Goal: Communication & Community: Answer question/provide support

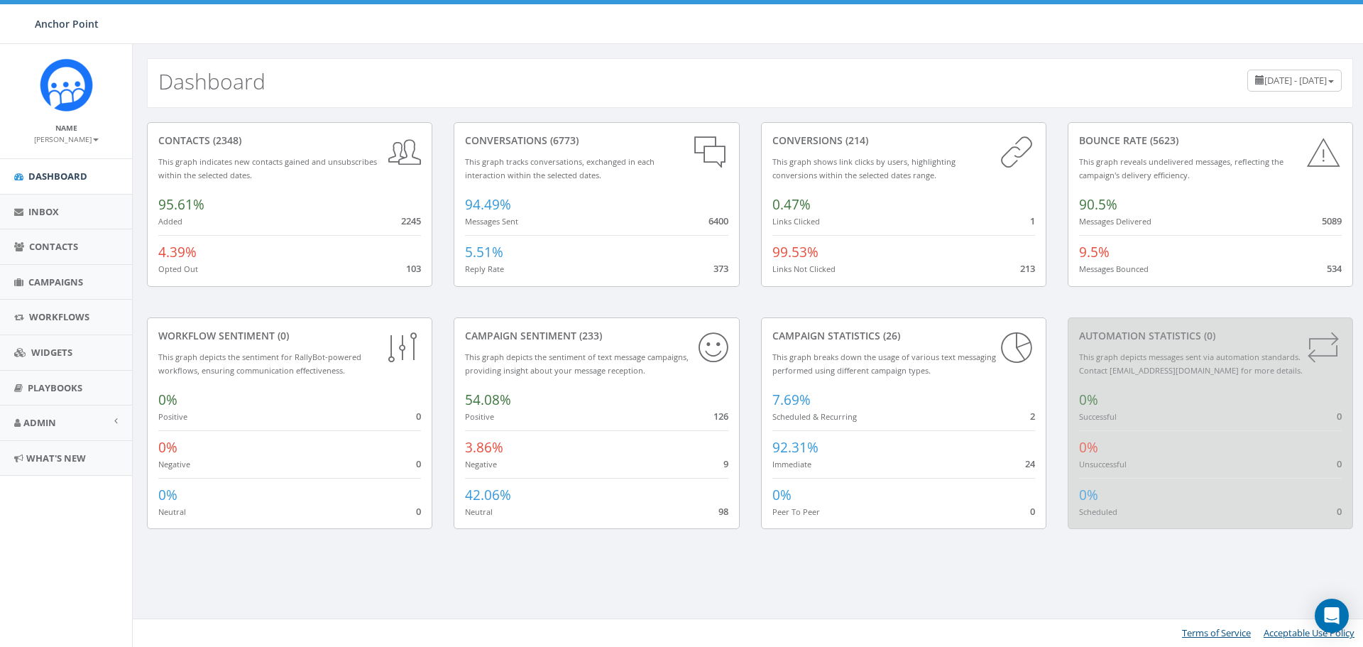
scroll to position [517, 0]
click at [50, 278] on span "Campaigns" at bounding box center [55, 282] width 55 height 13
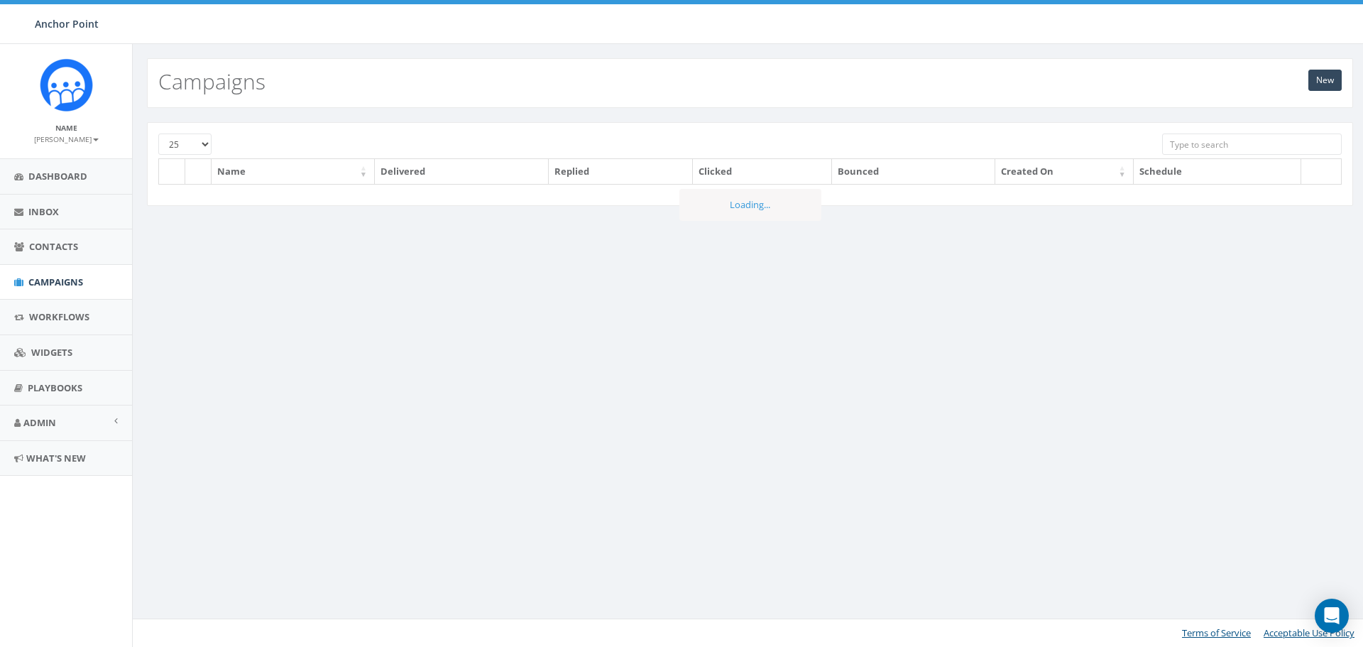
scroll to position [517, 0]
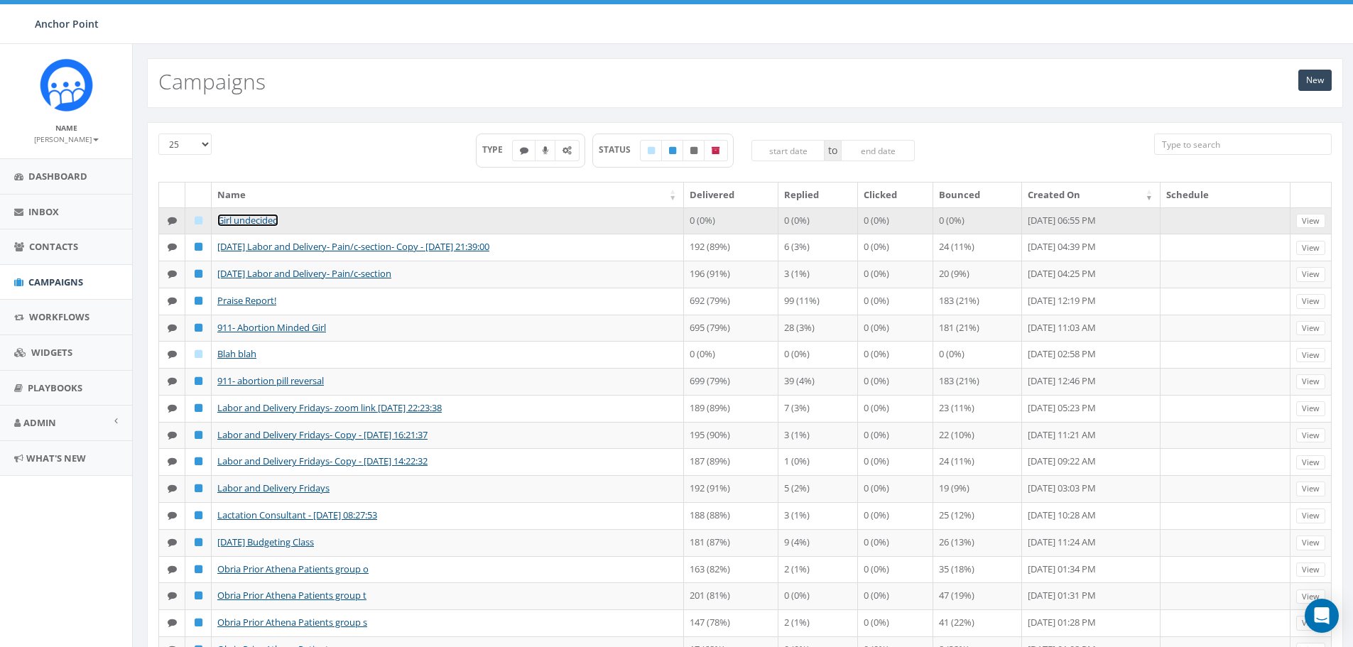
click at [244, 217] on link "Girl undecided" at bounding box center [247, 220] width 61 height 13
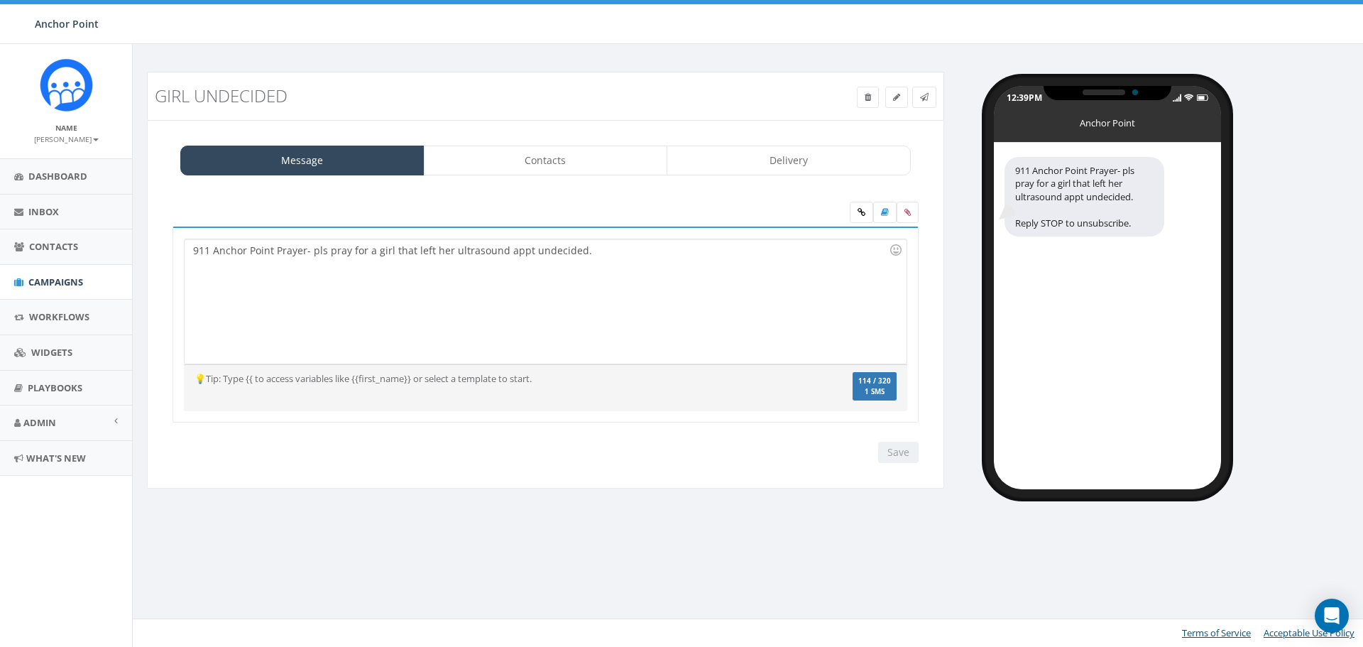
select select
click at [550, 165] on link "Contacts" at bounding box center [546, 161] width 244 height 30
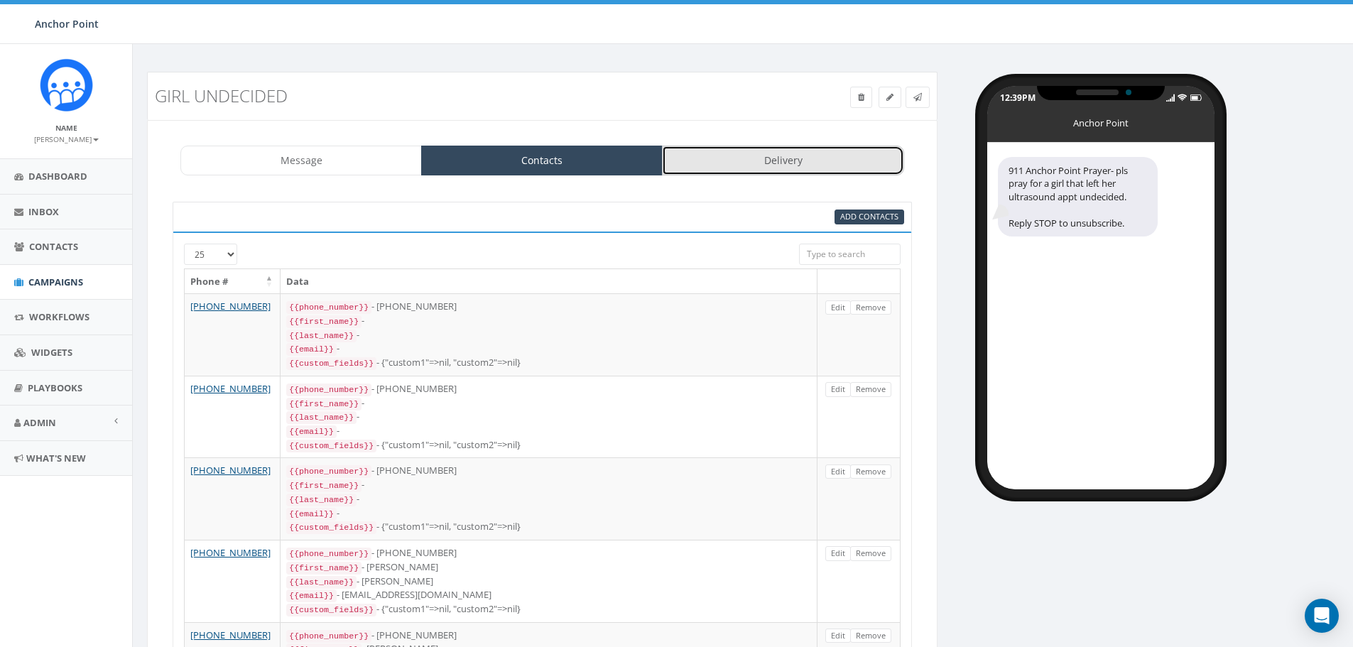
click at [799, 158] on link "Delivery" at bounding box center [782, 161] width 241 height 30
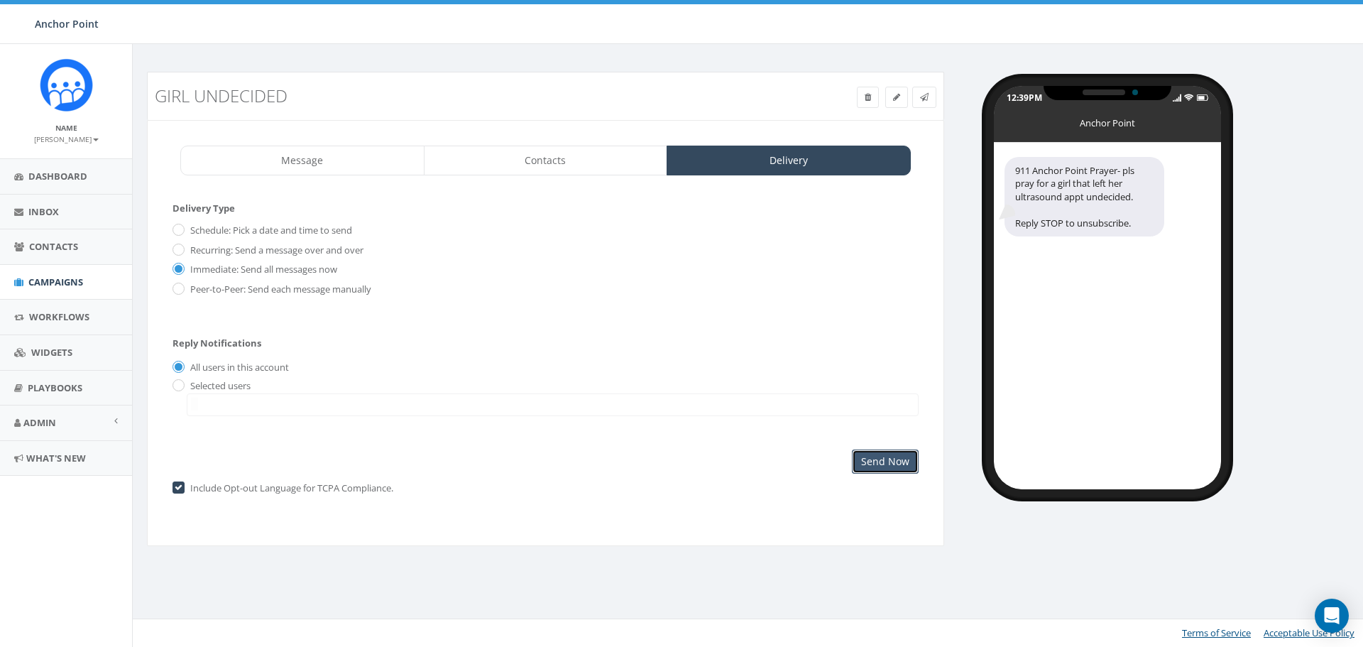
click at [873, 459] on input "Send Now" at bounding box center [885, 462] width 67 height 24
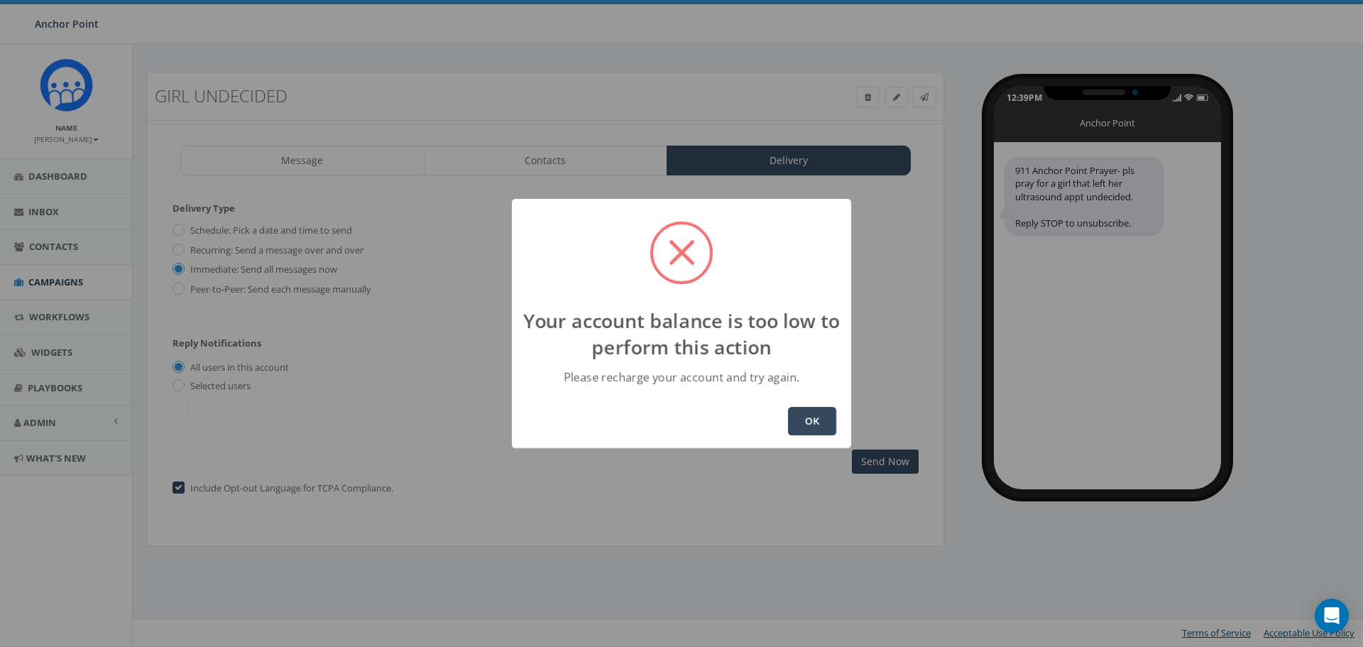
click at [802, 419] on button "OK" at bounding box center [812, 421] width 48 height 28
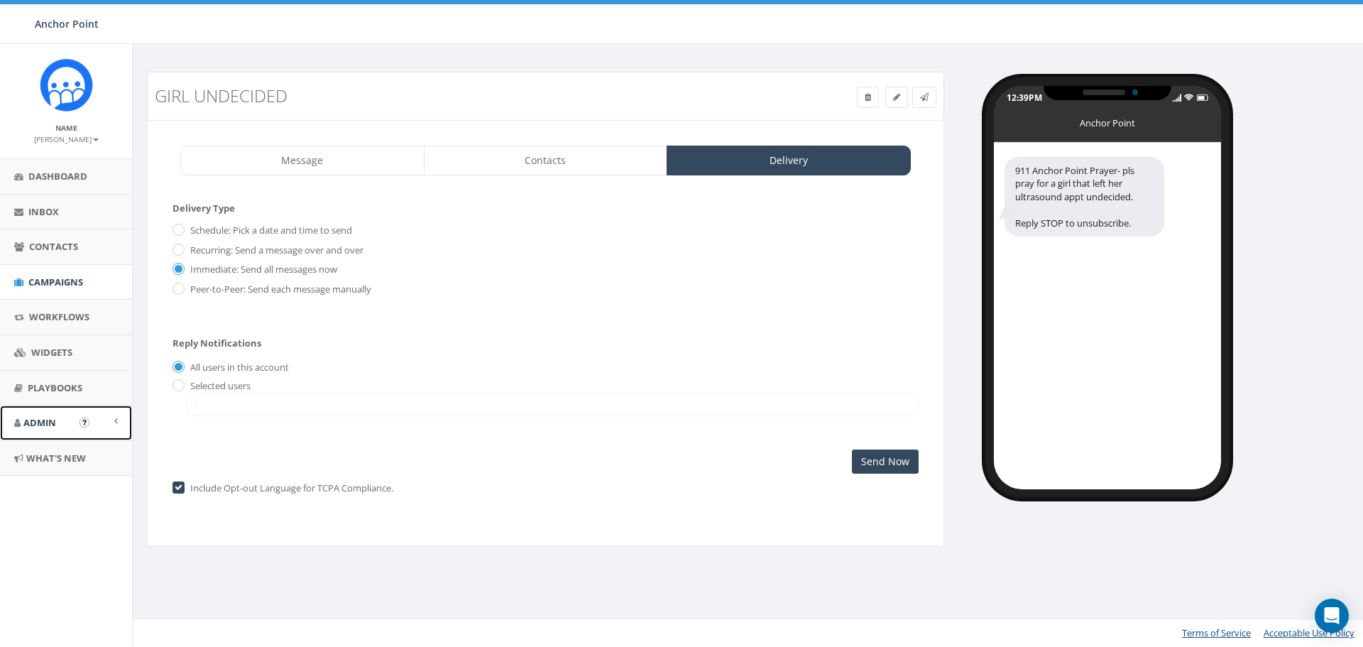
click at [60, 423] on link "Admin" at bounding box center [66, 422] width 132 height 35
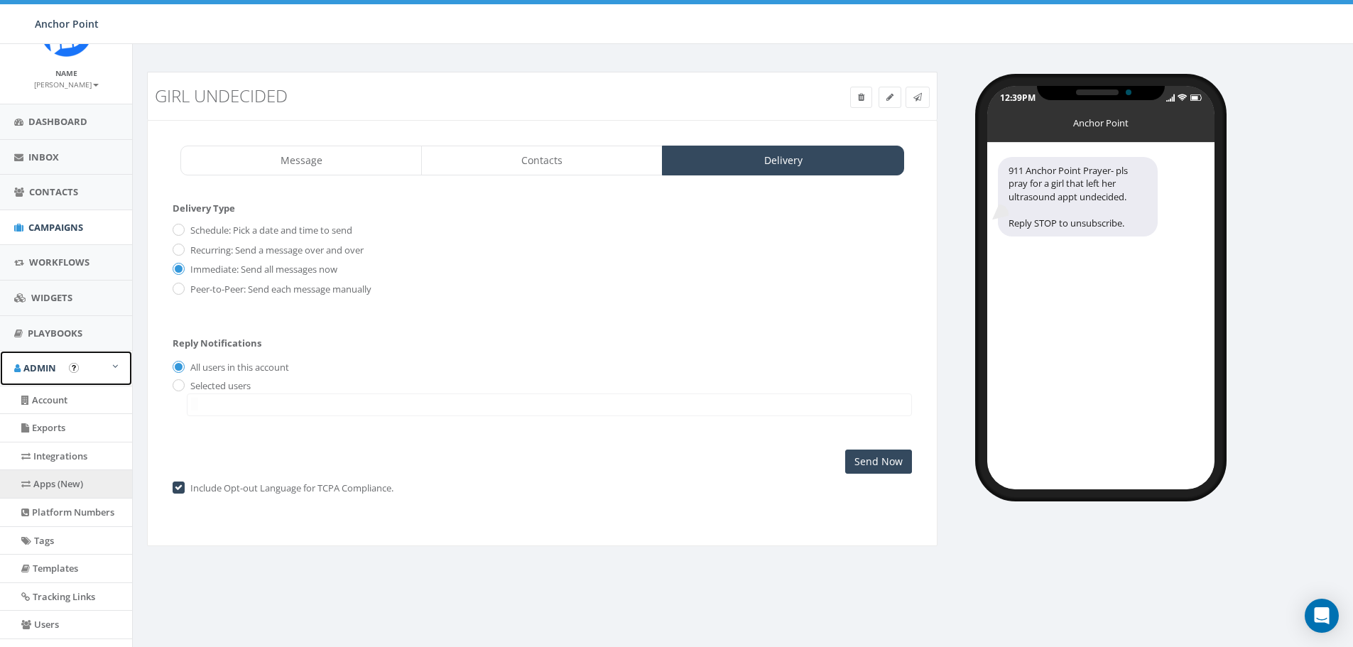
scroll to position [142, 0]
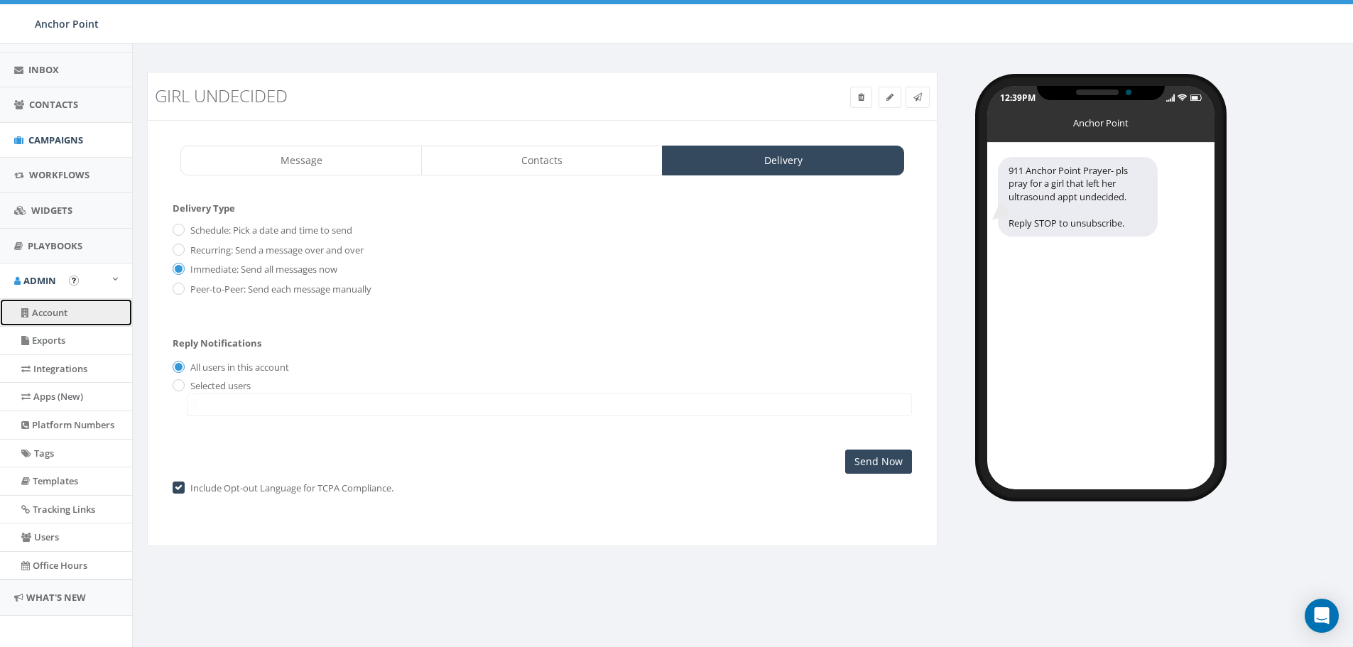
click at [59, 312] on link "Account" at bounding box center [66, 313] width 132 height 28
click at [44, 307] on link "Account" at bounding box center [66, 313] width 132 height 28
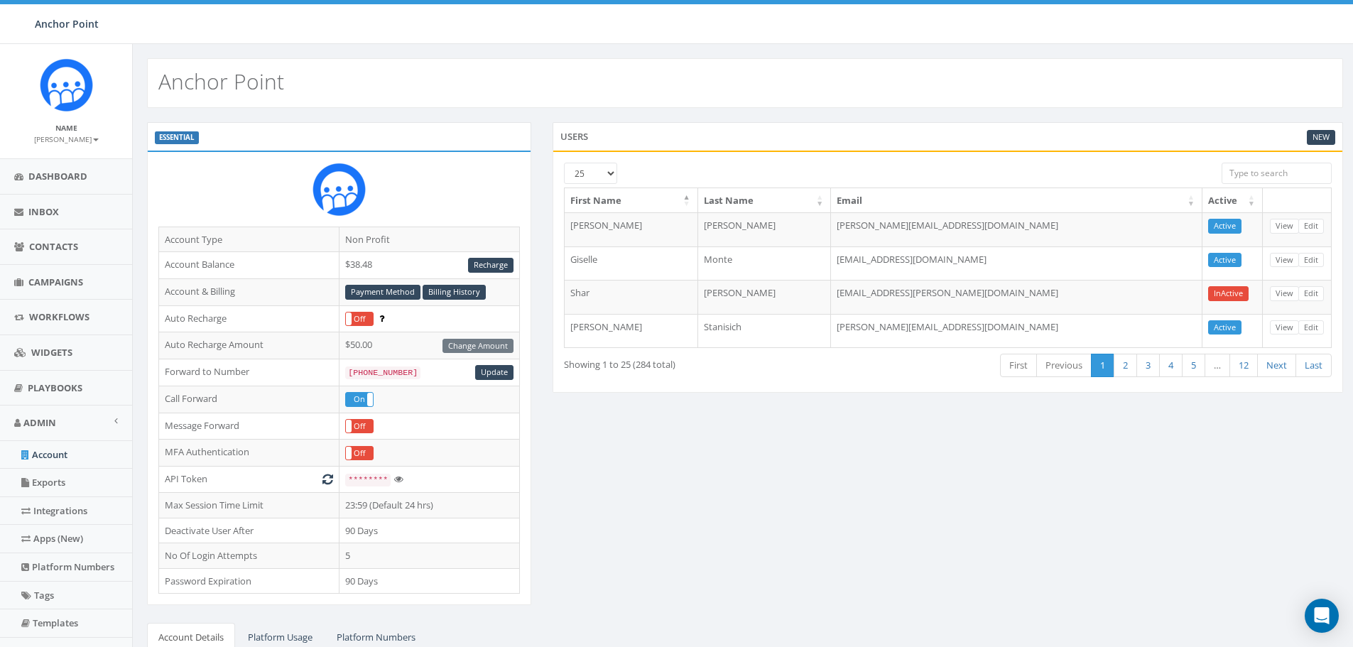
scroll to position [517, 0]
click at [503, 266] on link "Recharge" at bounding box center [490, 265] width 45 height 15
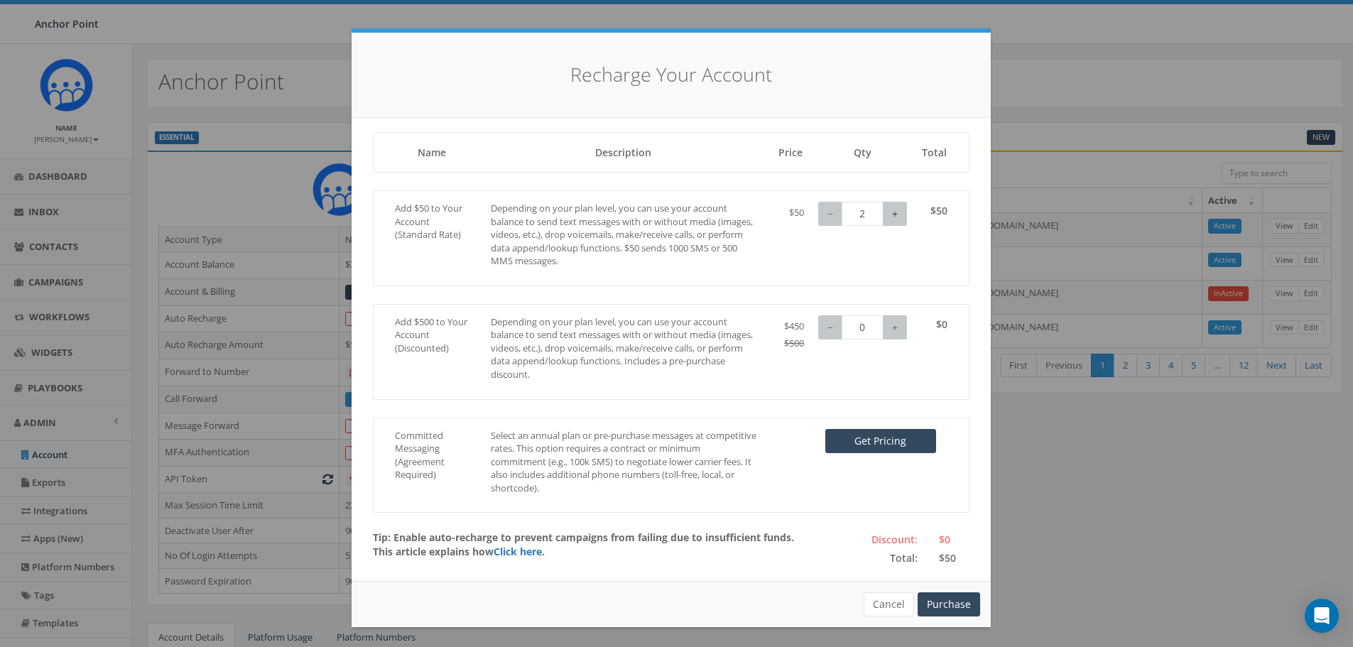
click at [886, 212] on button "+" at bounding box center [895, 214] width 24 height 24
click at [824, 213] on button "−" at bounding box center [830, 214] width 24 height 24
type input "0"
click at [824, 213] on button "−" at bounding box center [830, 214] width 24 height 24
click at [893, 321] on button "+" at bounding box center [895, 327] width 24 height 24
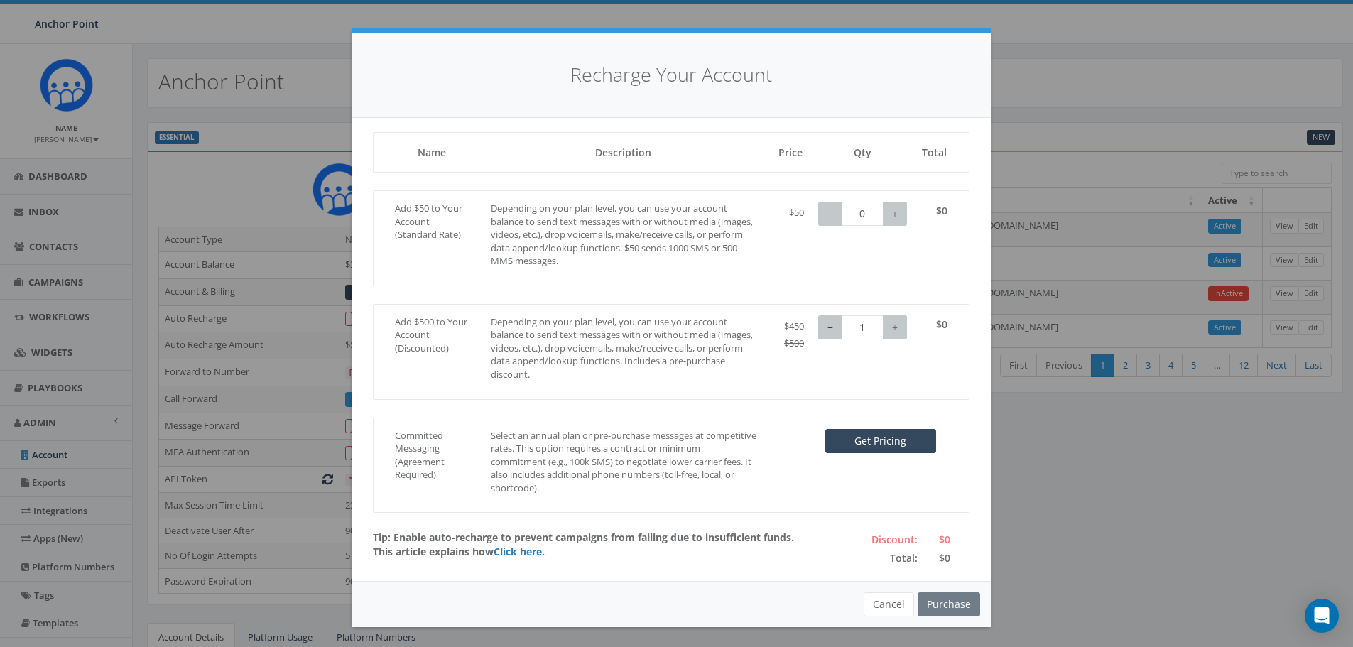
type input "0"
click at [826, 327] on button "−" at bounding box center [830, 327] width 24 height 24
click at [888, 608] on button "Cancel" at bounding box center [889, 604] width 50 height 24
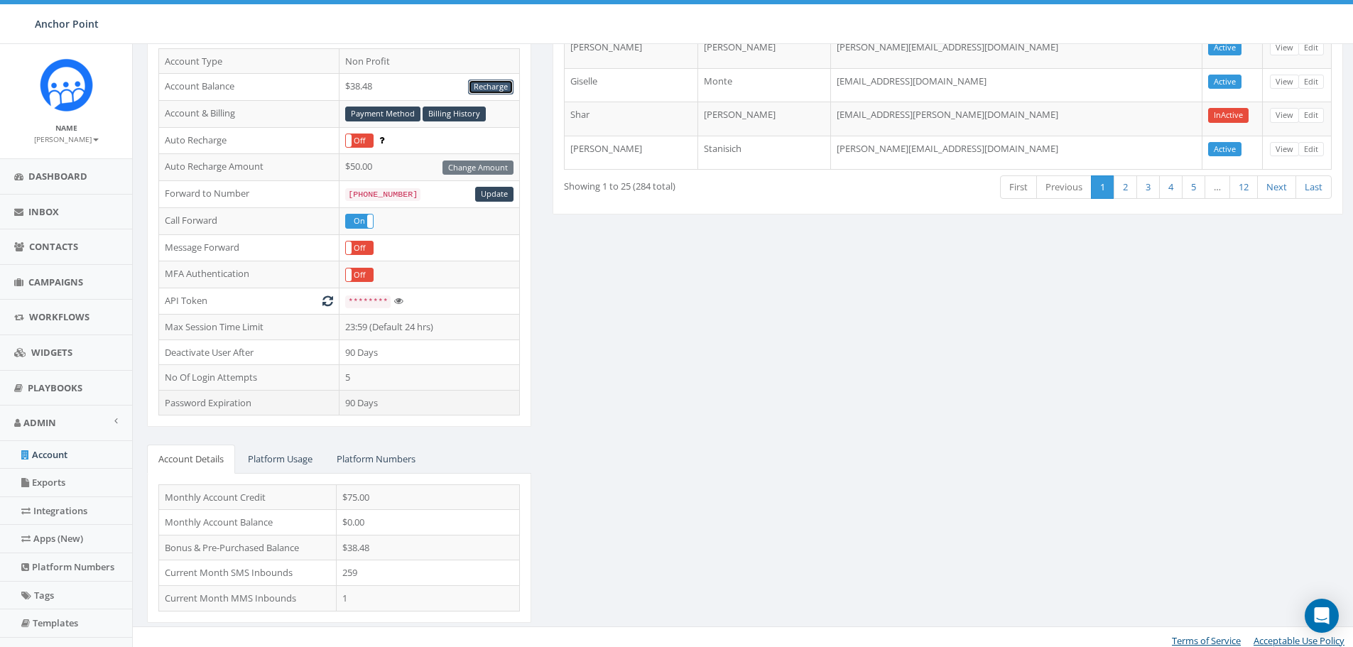
scroll to position [185, 0]
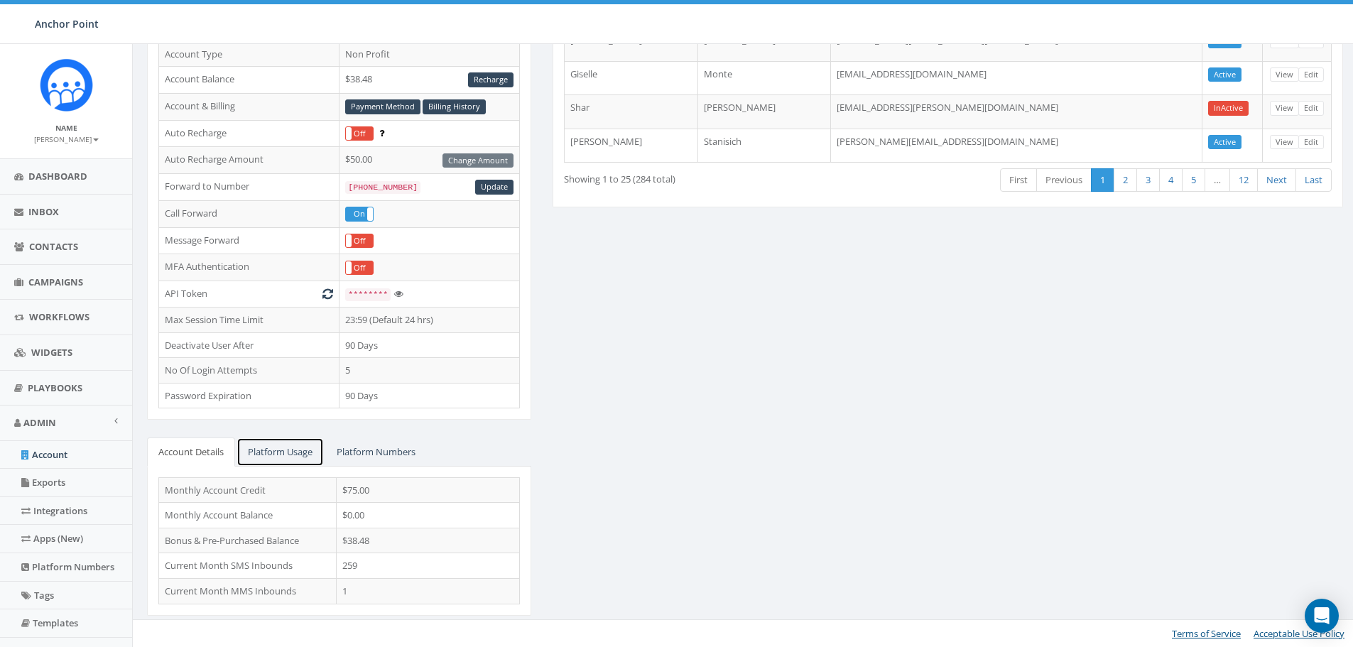
click at [283, 447] on link "Platform Usage" at bounding box center [279, 451] width 87 height 29
click at [369, 456] on link "Platform Numbers" at bounding box center [376, 451] width 102 height 29
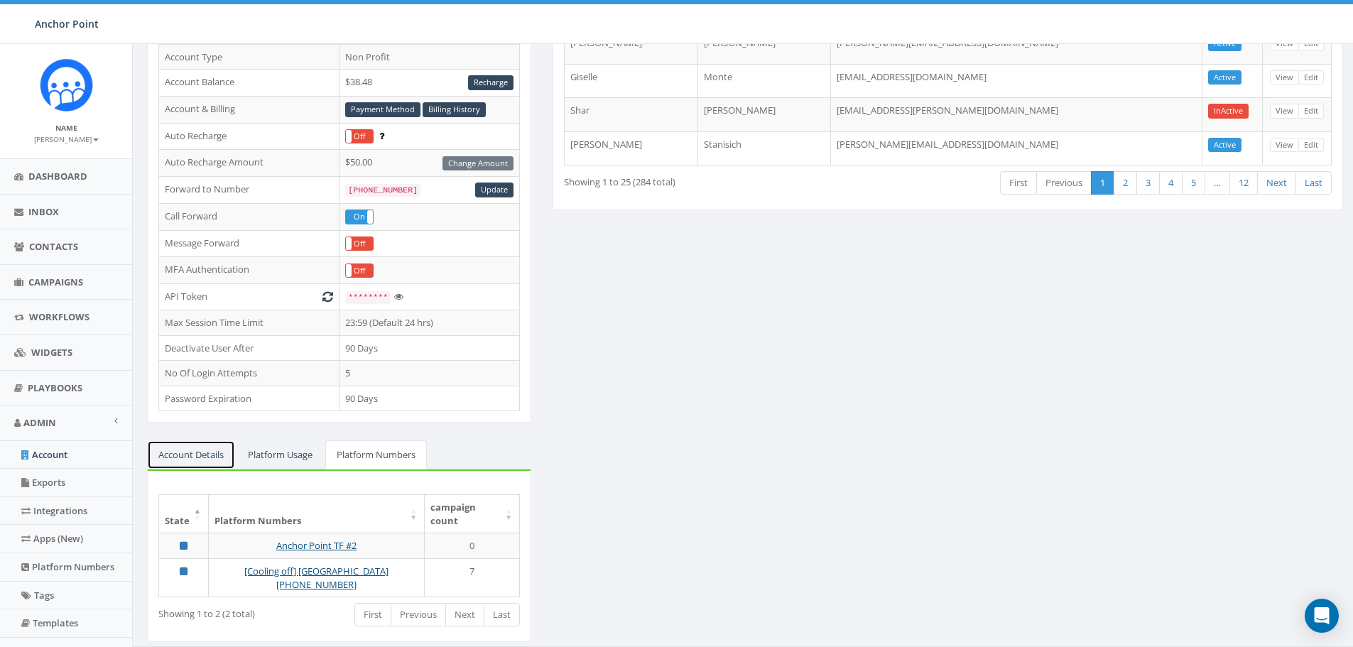
click at [197, 450] on link "Account Details" at bounding box center [191, 454] width 88 height 29
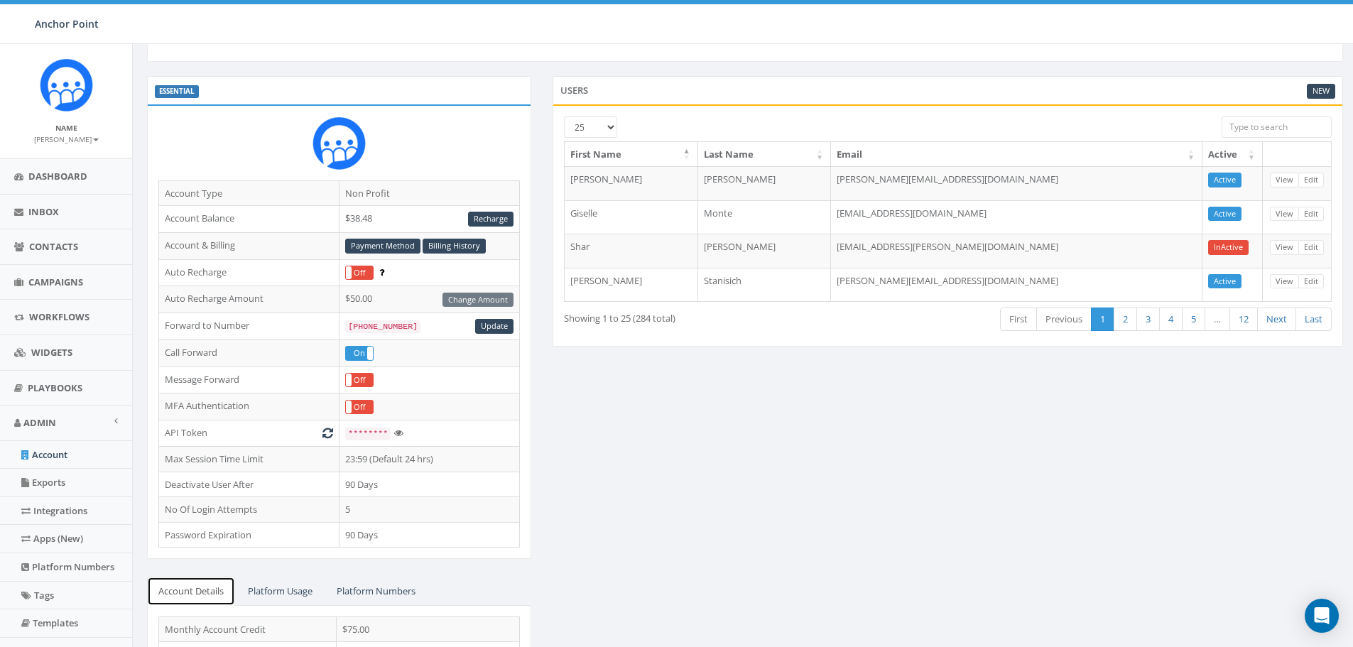
scroll to position [40, 0]
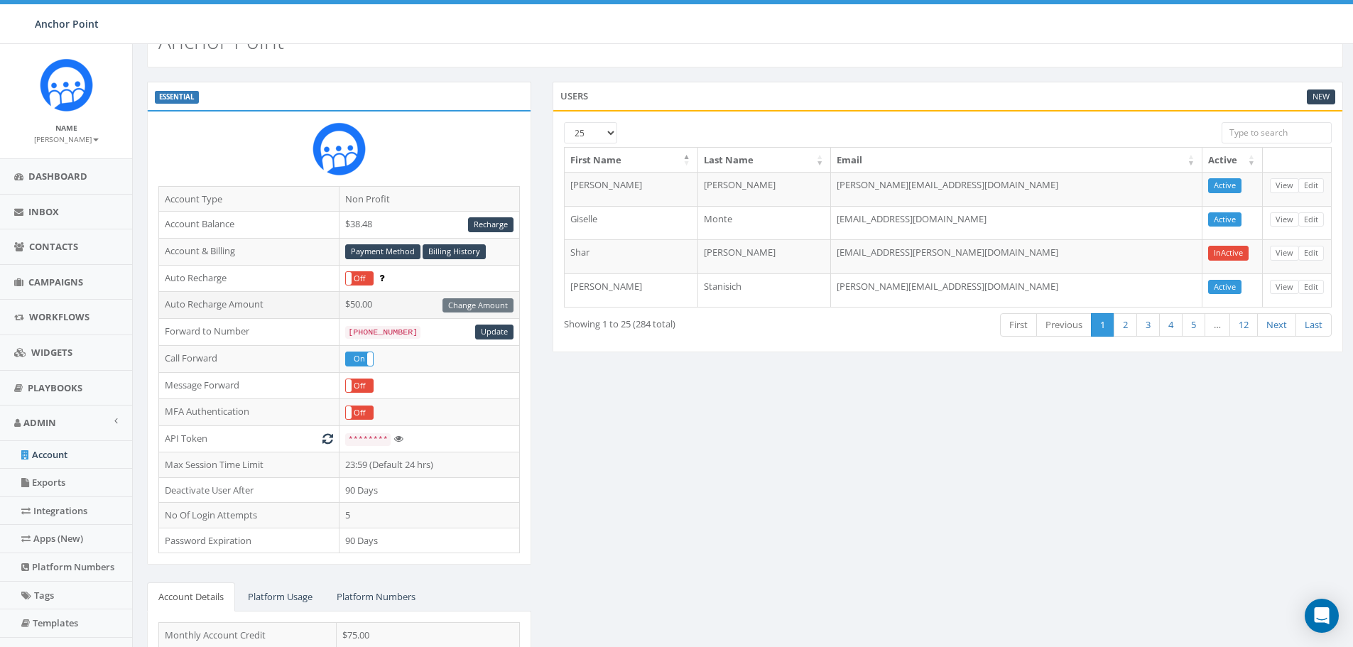
click at [481, 303] on div "Change Amount" at bounding box center [477, 305] width 71 height 15
click at [498, 224] on link "Recharge" at bounding box center [490, 224] width 45 height 15
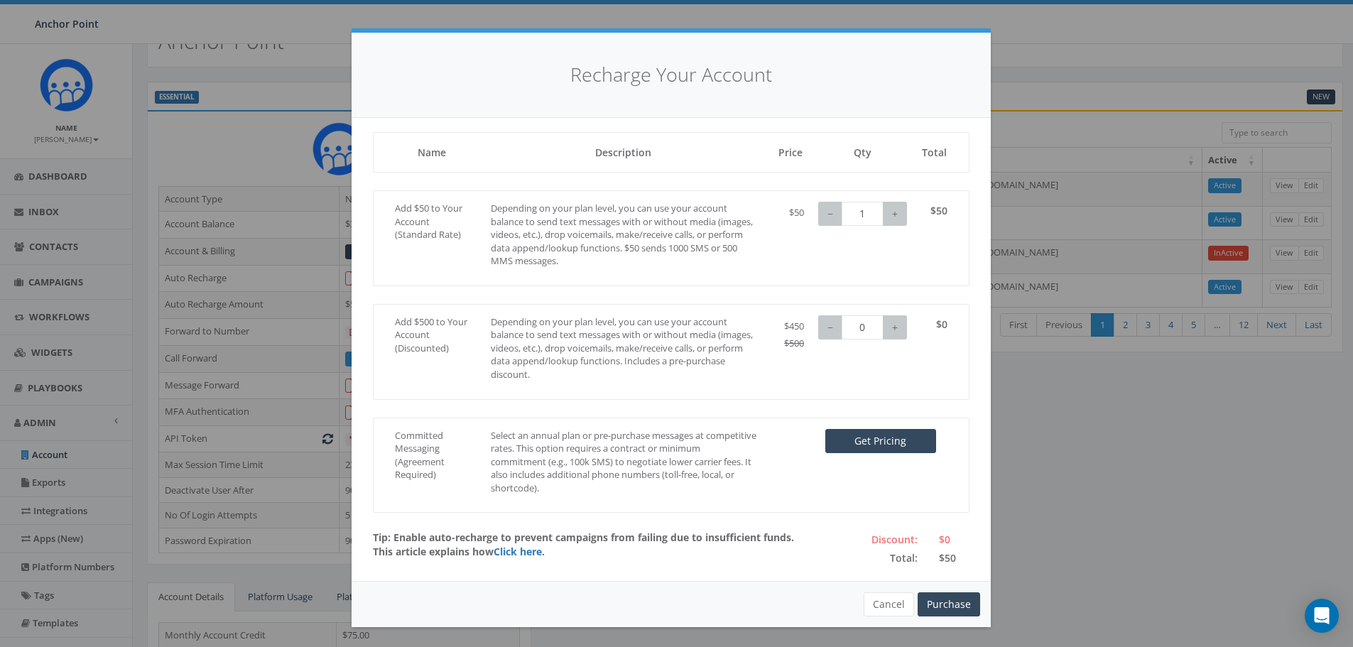
scroll to position [1, 0]
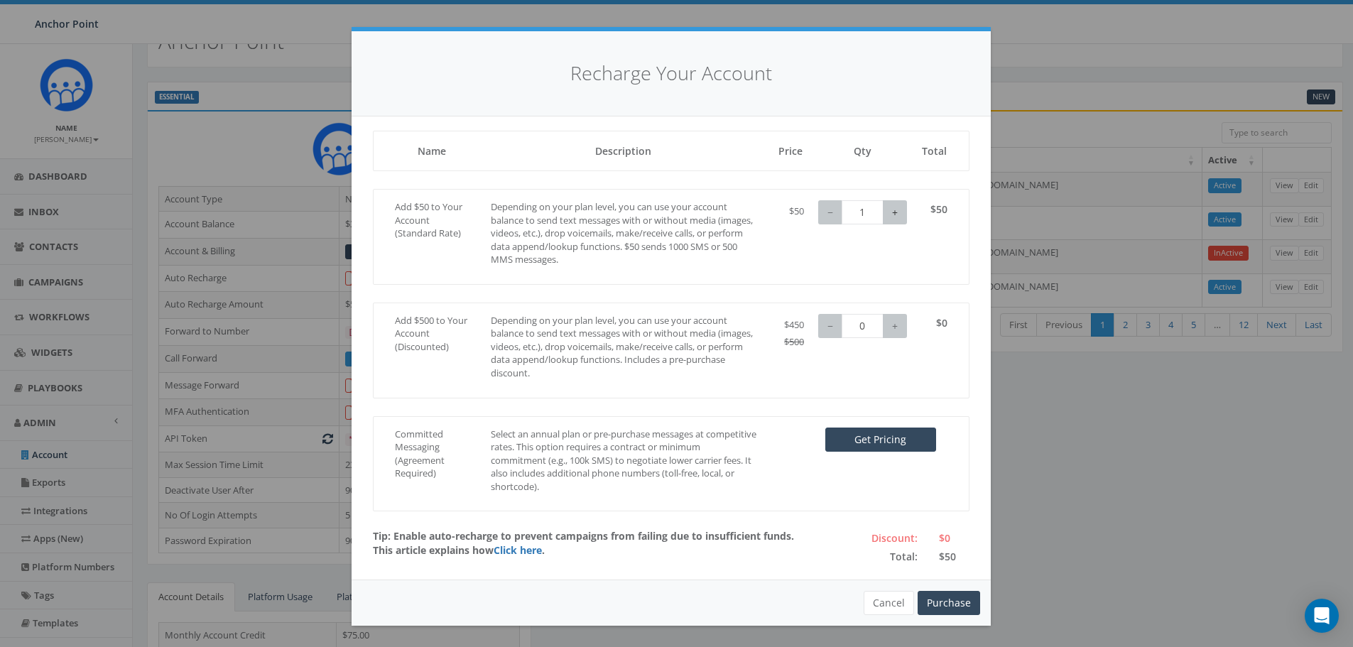
type input "2"
click at [886, 210] on button "+" at bounding box center [895, 212] width 24 height 24
click at [952, 605] on button "Purchase" at bounding box center [949, 603] width 62 height 24
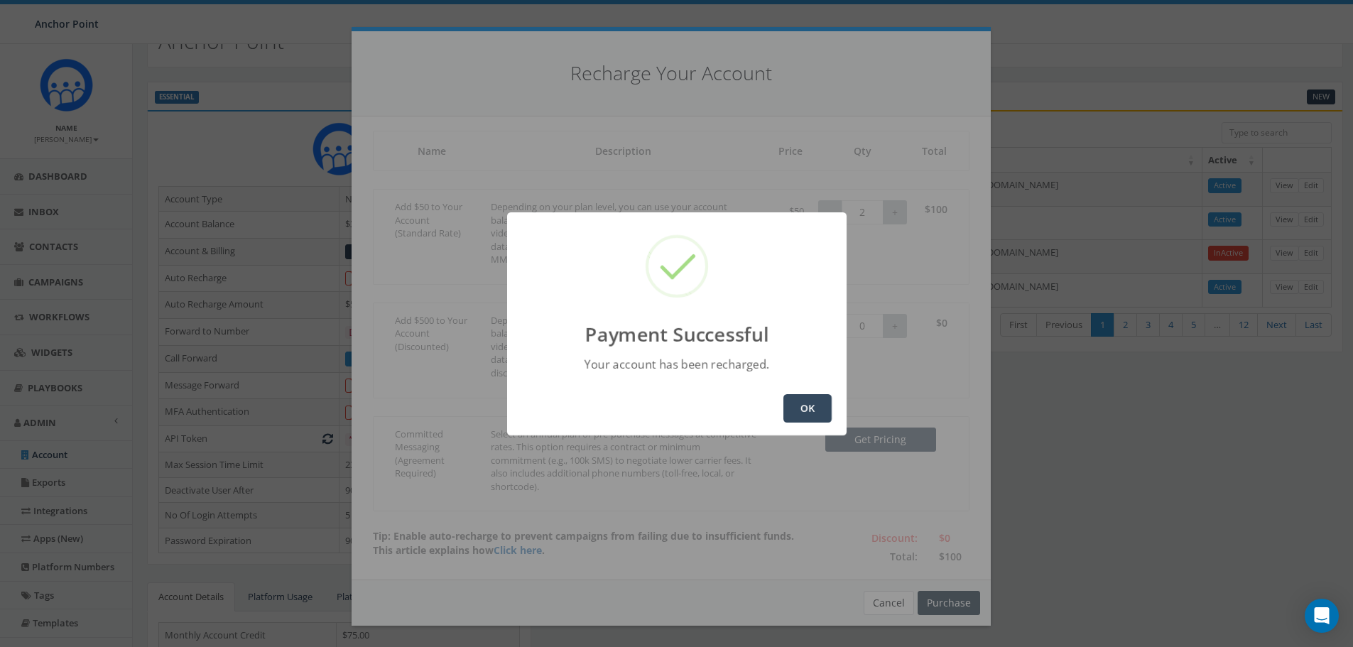
click at [802, 411] on button "OK" at bounding box center [807, 408] width 48 height 28
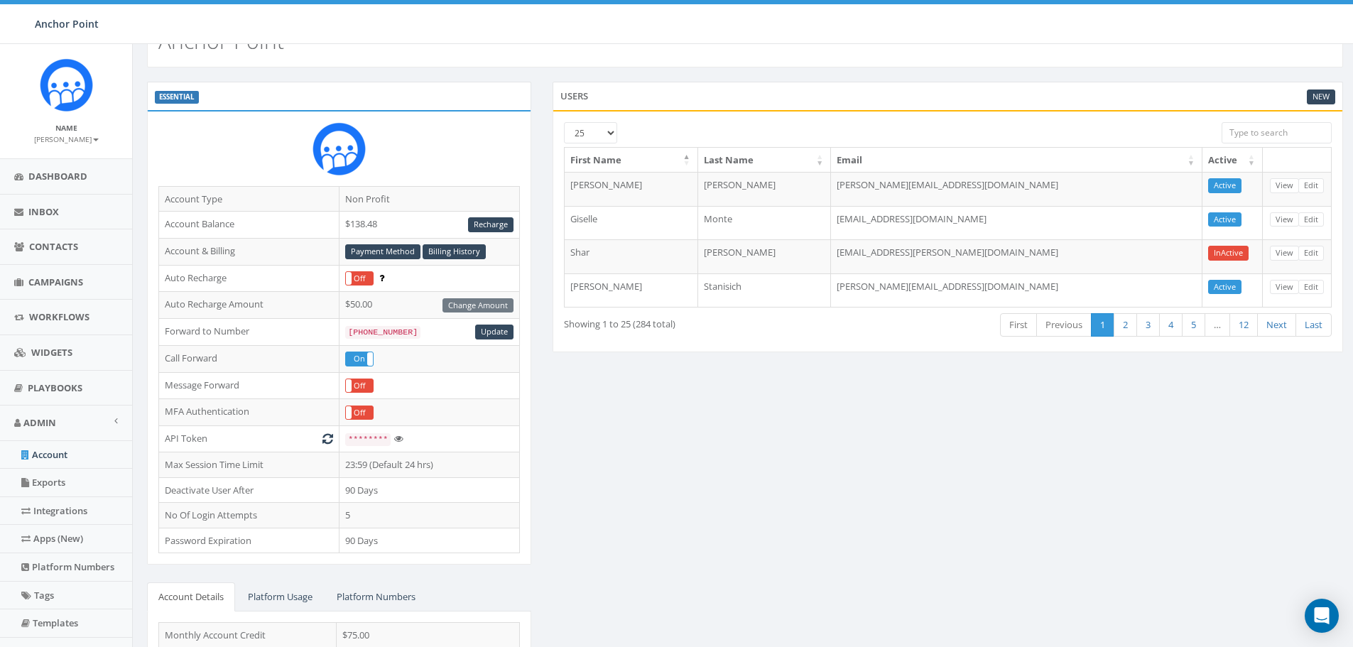
scroll to position [517, 0]
click at [52, 285] on span "Campaigns" at bounding box center [55, 282] width 55 height 13
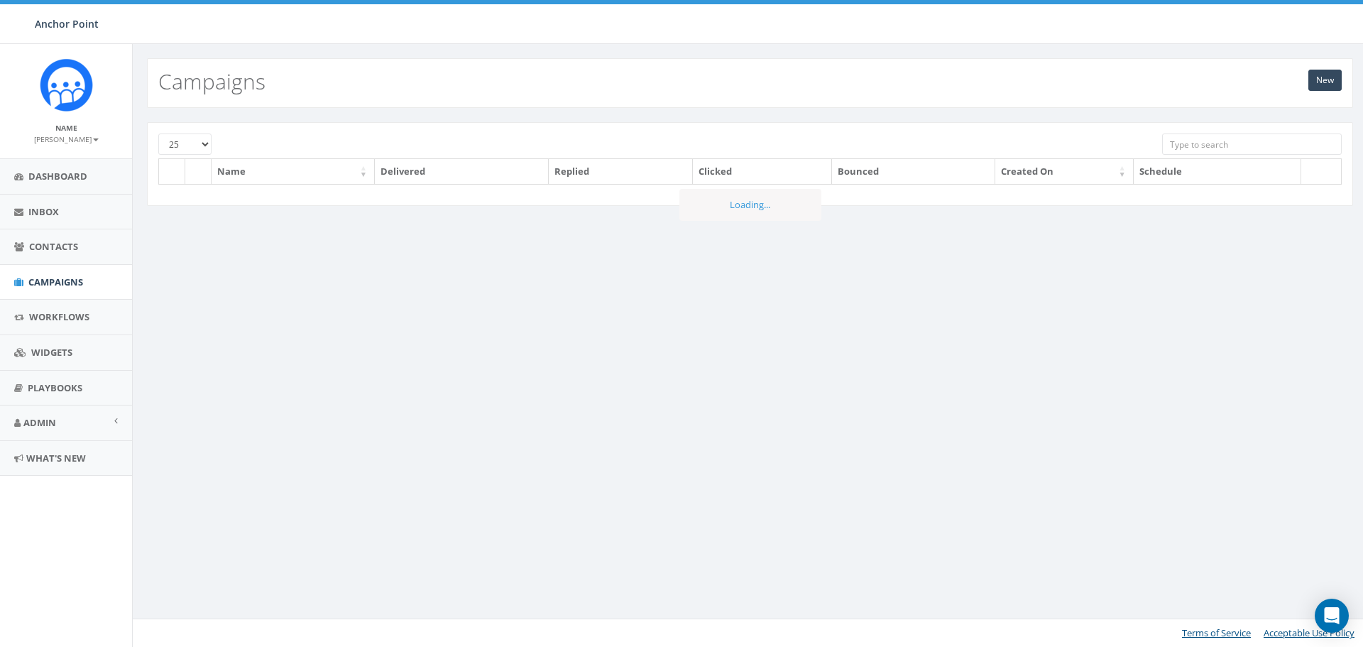
scroll to position [517, 0]
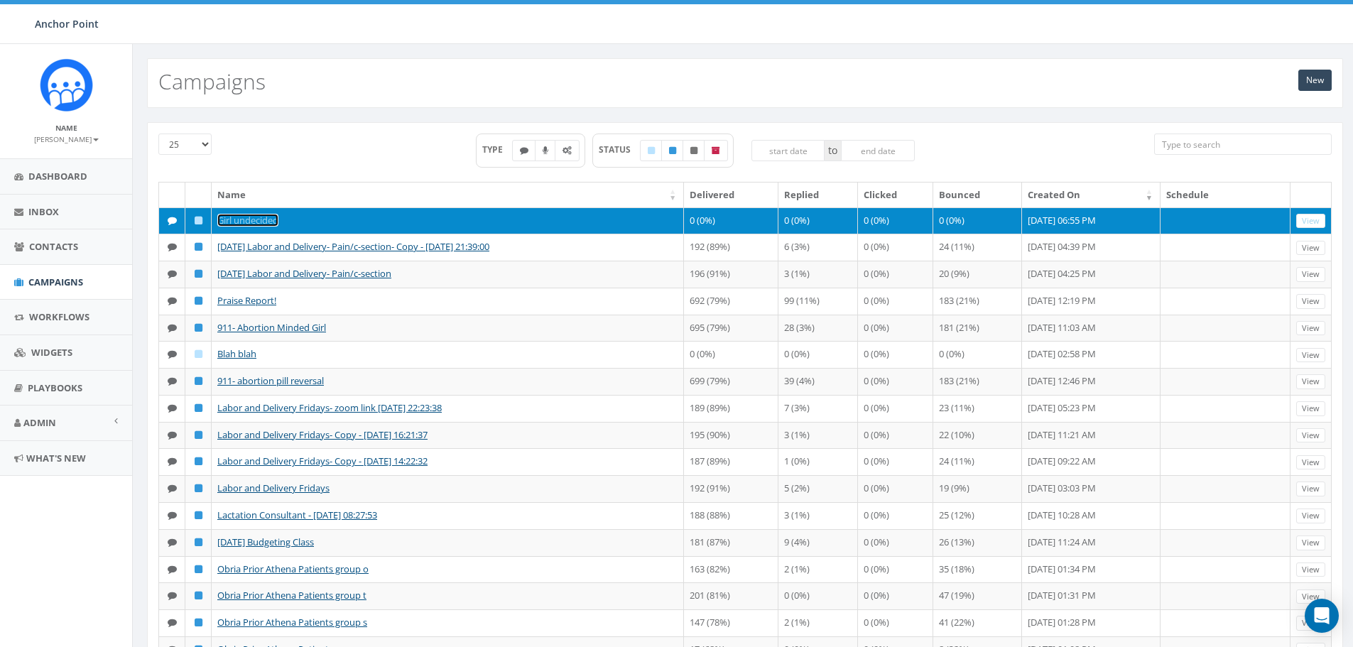
click at [242, 216] on link "Girl undecided" at bounding box center [247, 220] width 61 height 13
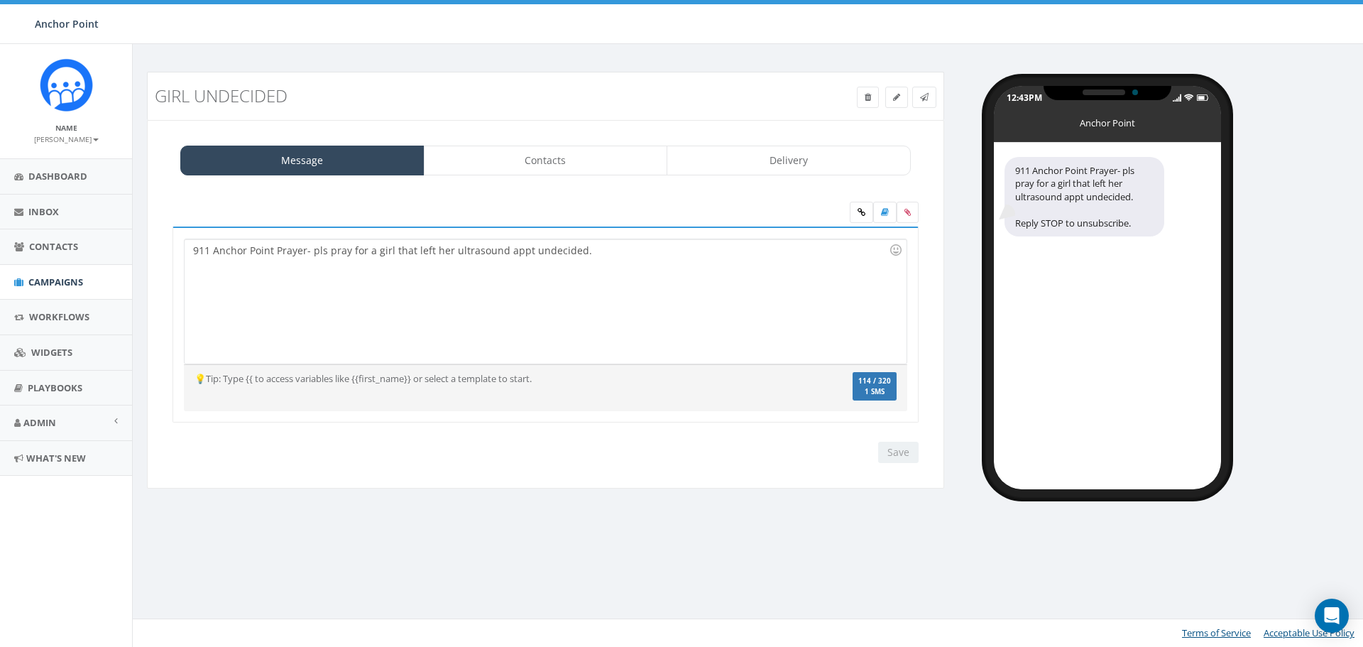
select select
click at [559, 157] on link "Contacts" at bounding box center [546, 161] width 244 height 30
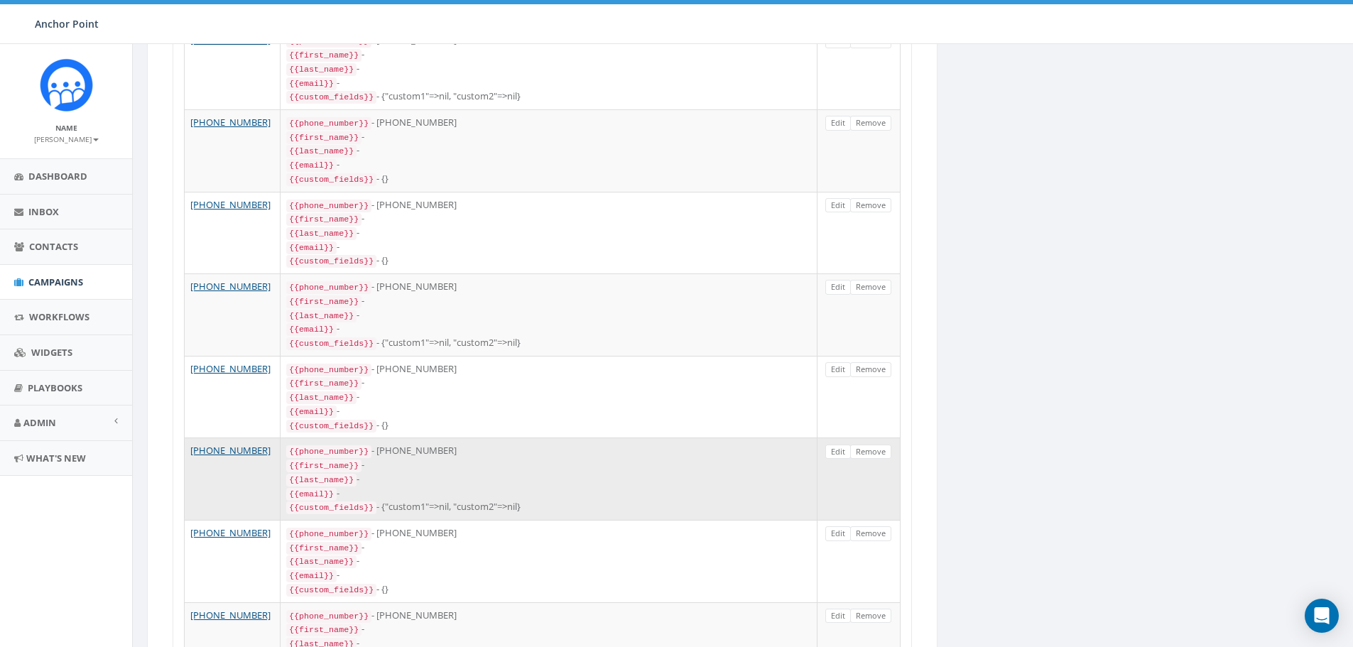
scroll to position [1731, 0]
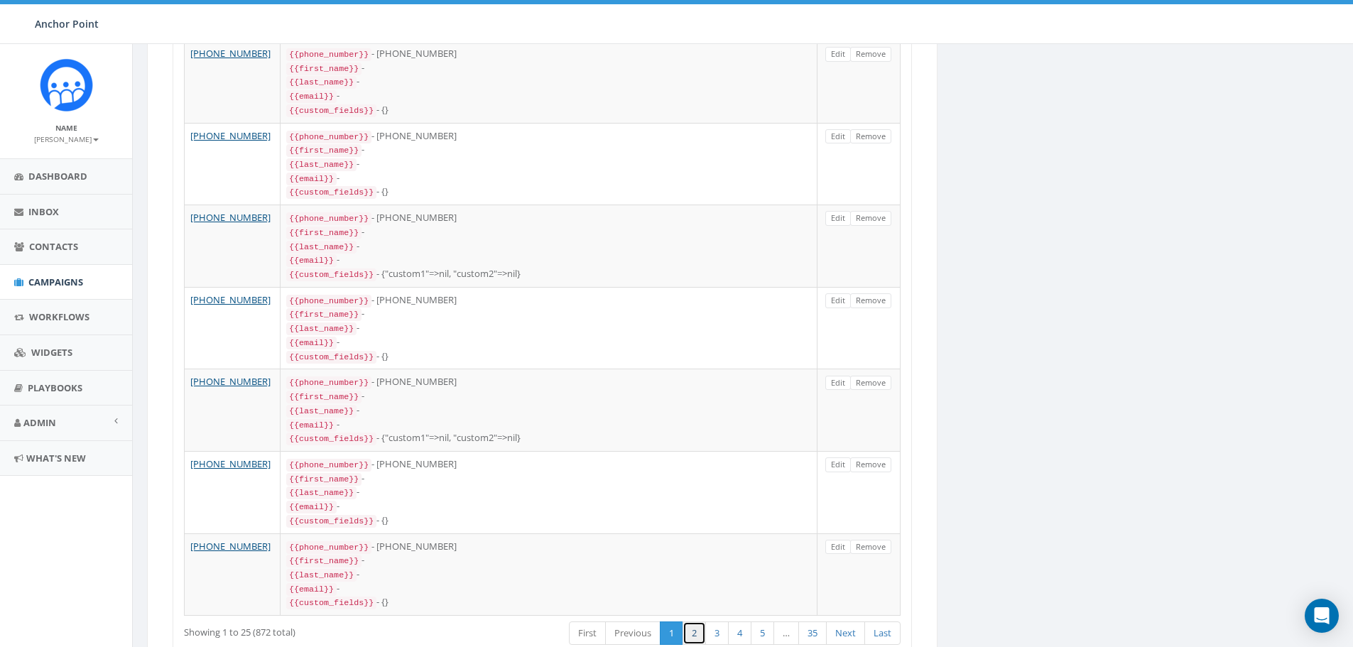
click at [693, 621] on link "2" at bounding box center [693, 632] width 23 height 23
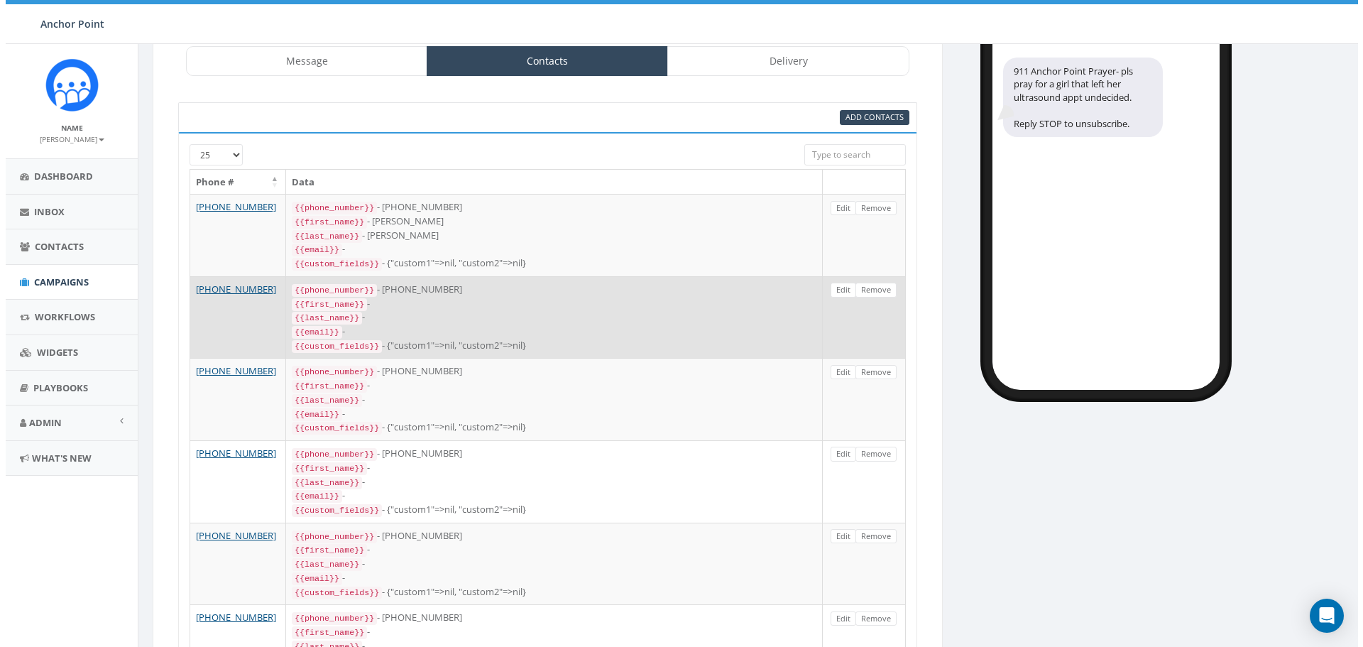
scroll to position [0, 0]
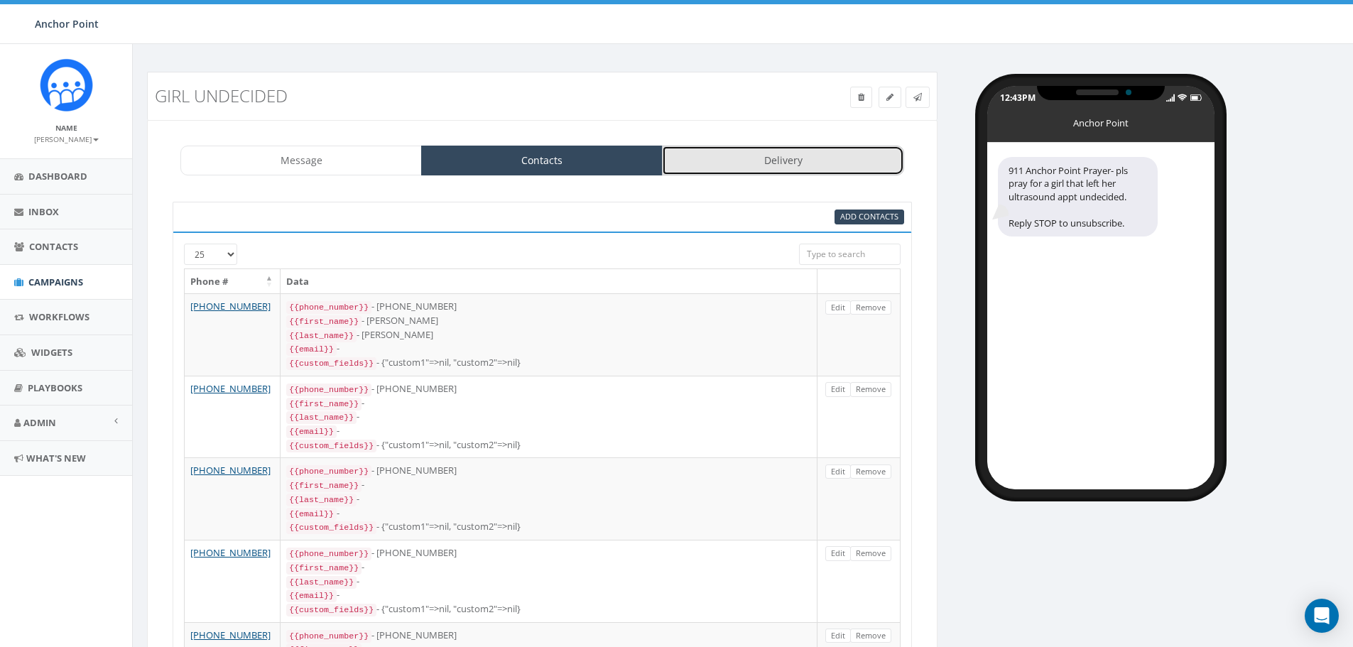
click at [827, 160] on link "Delivery" at bounding box center [782, 161] width 241 height 30
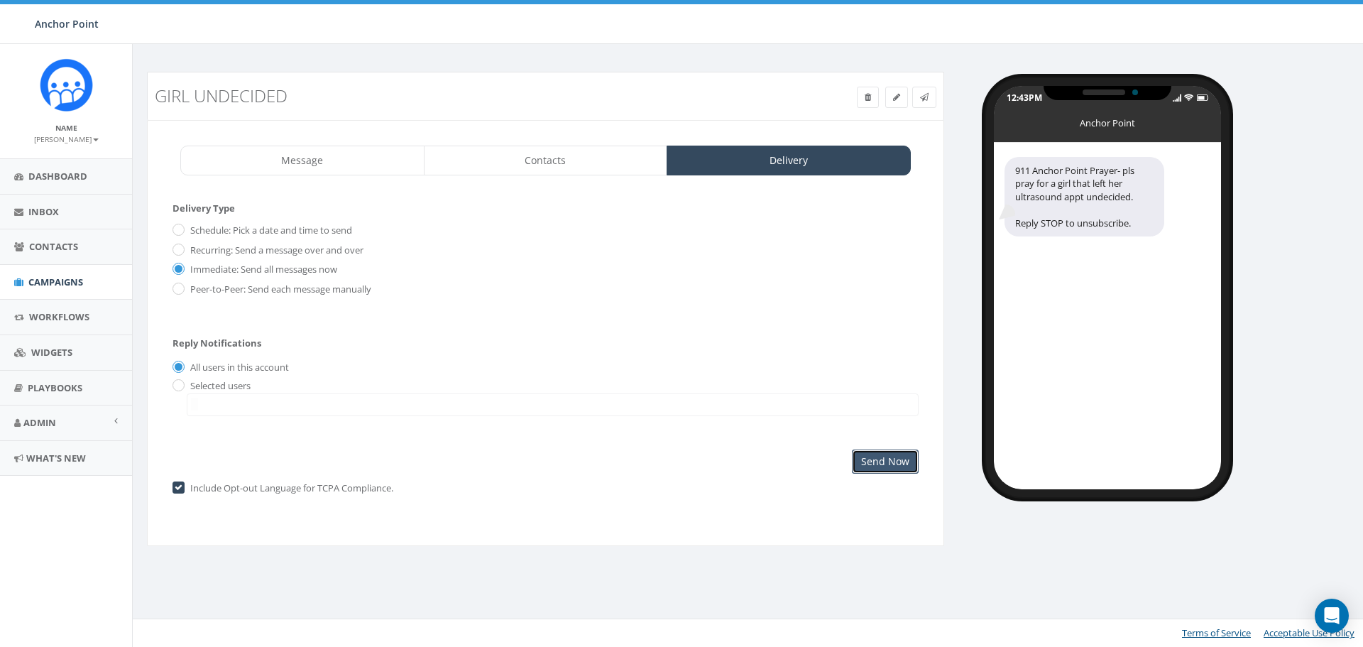
click at [884, 460] on input "Send Now" at bounding box center [885, 462] width 67 height 24
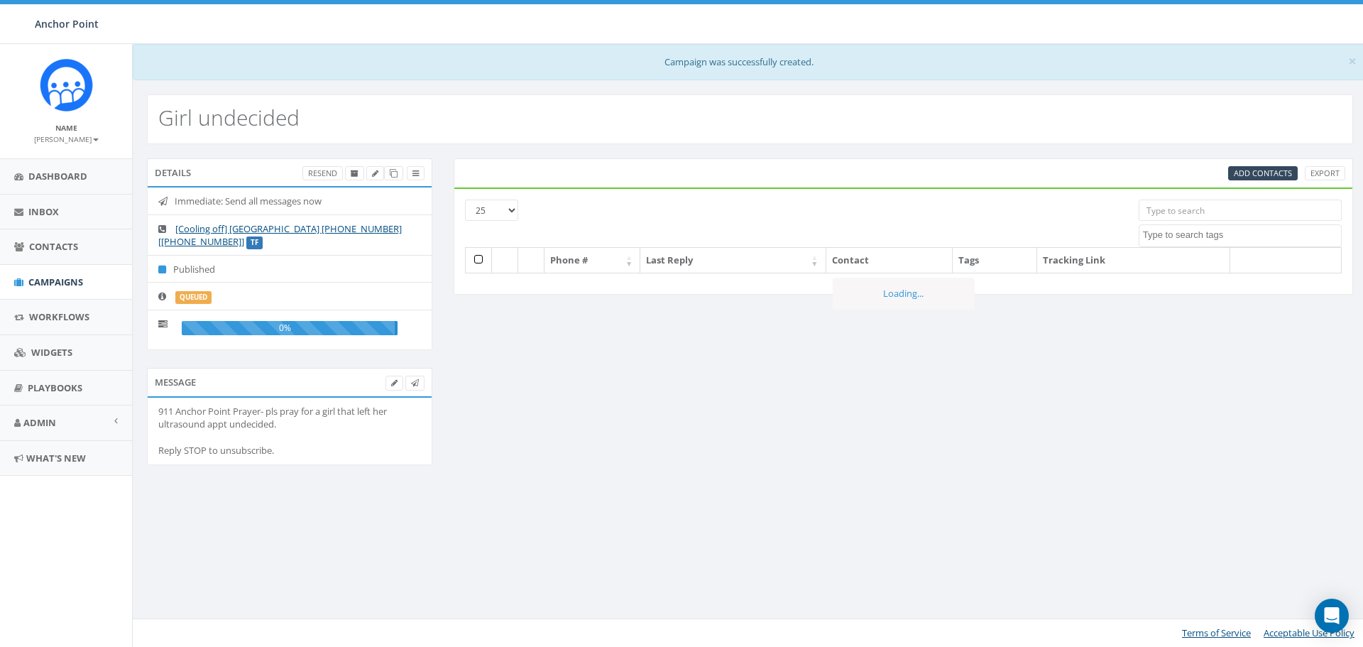
select select
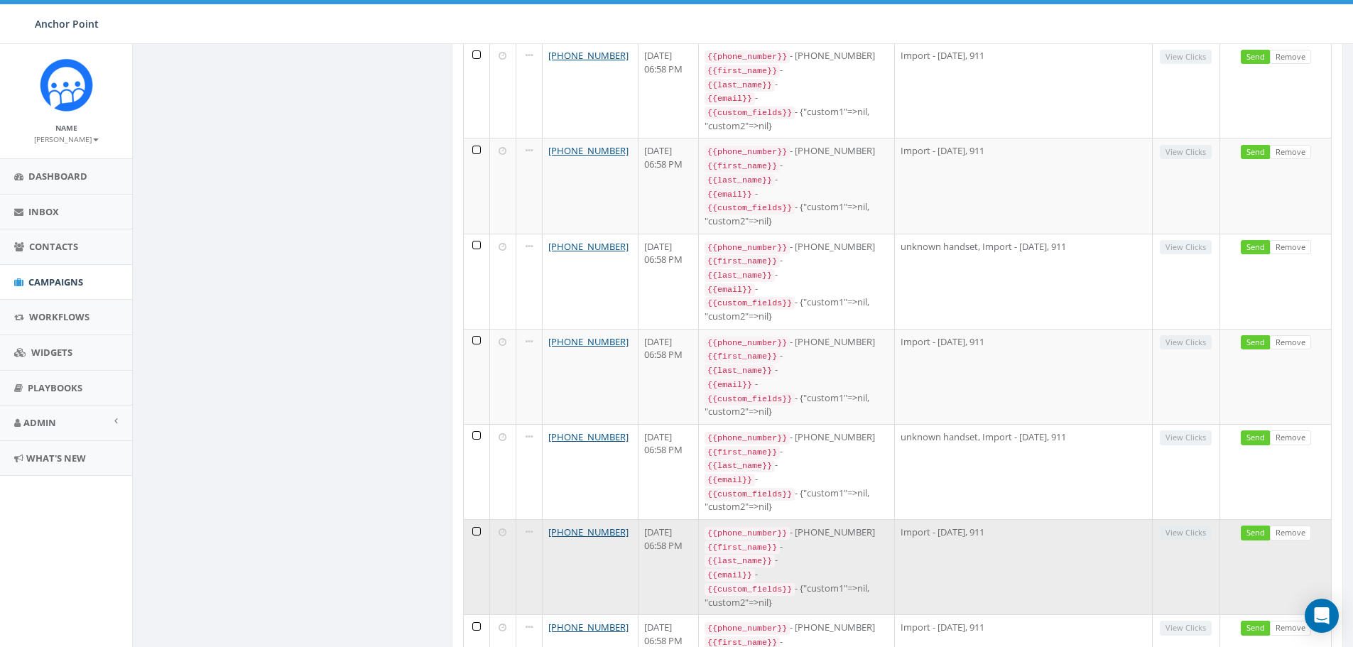
scroll to position [2013, 0]
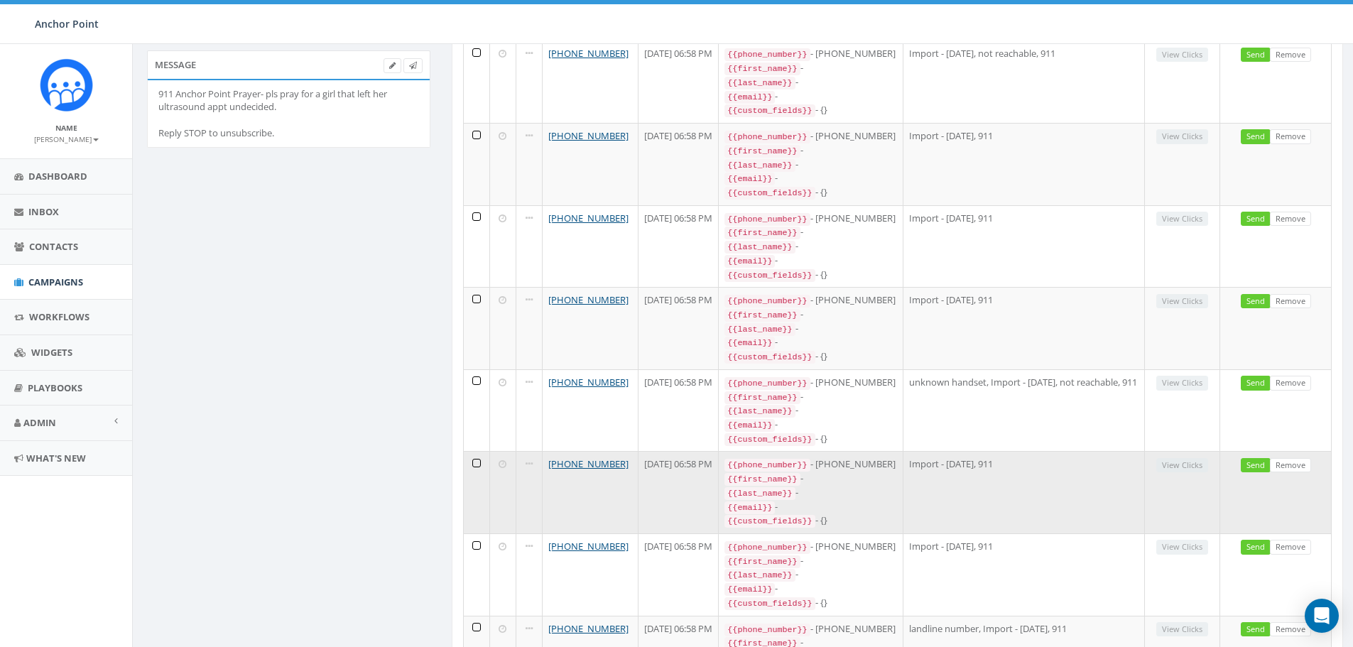
scroll to position [0, 0]
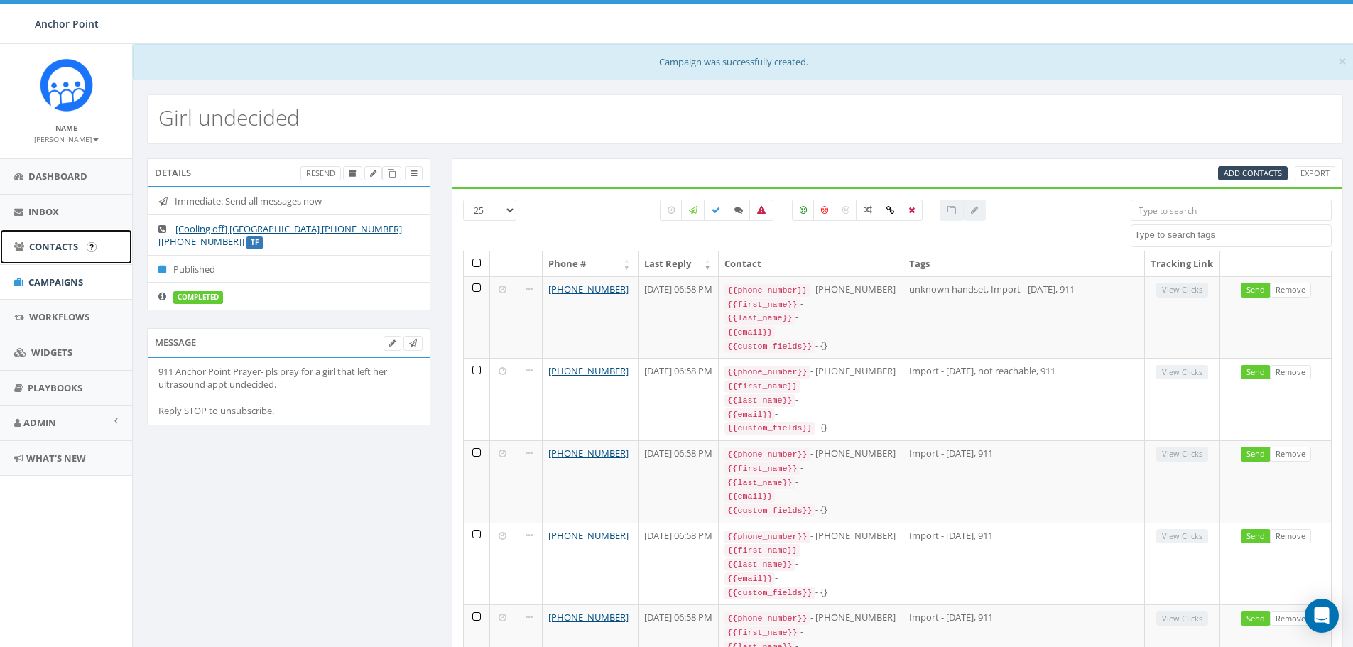
click at [42, 243] on span "Contacts" at bounding box center [53, 246] width 49 height 13
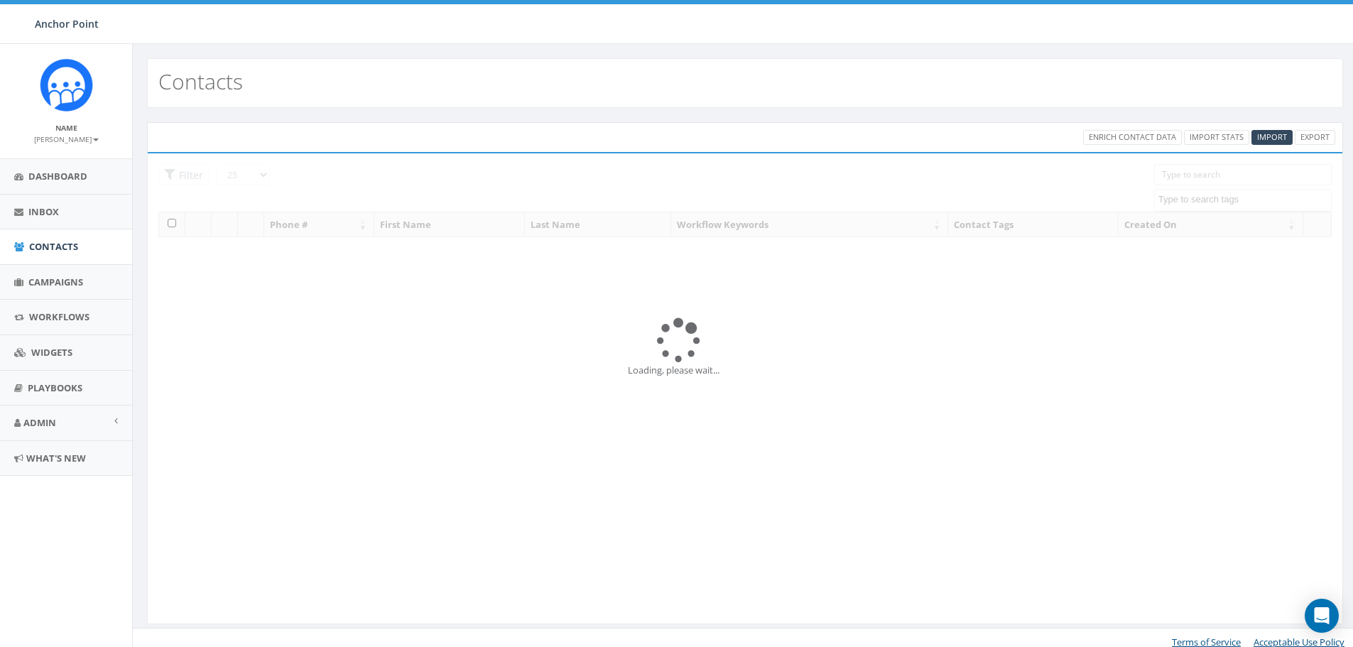
select select
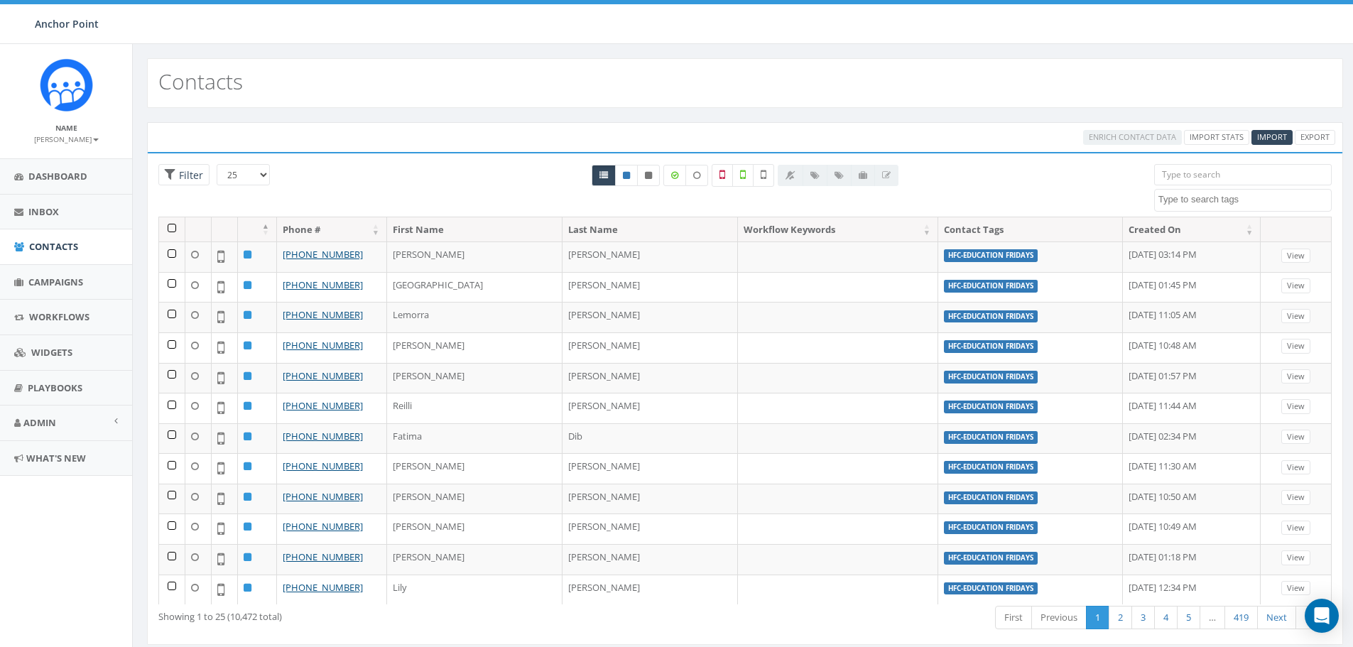
click at [258, 173] on select "25 50 100" at bounding box center [243, 174] width 53 height 21
click at [199, 174] on span "Filter" at bounding box center [189, 174] width 28 height 13
radio input "true"
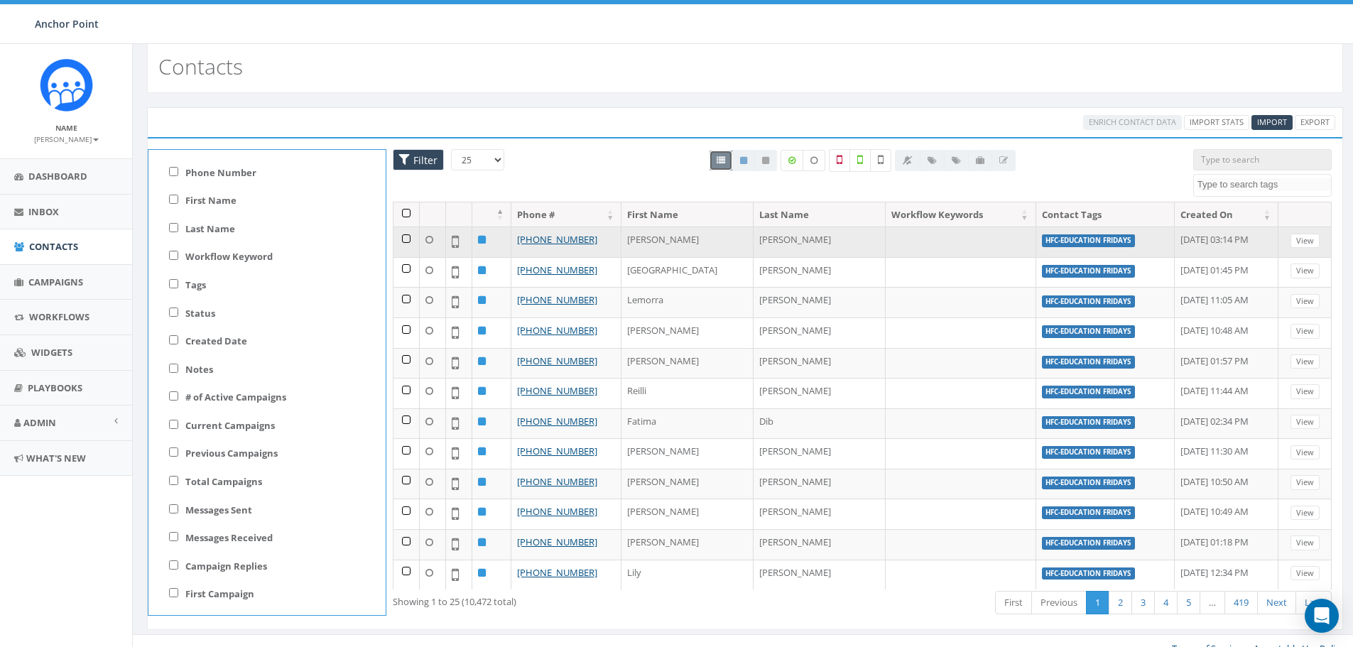
scroll to position [0, 0]
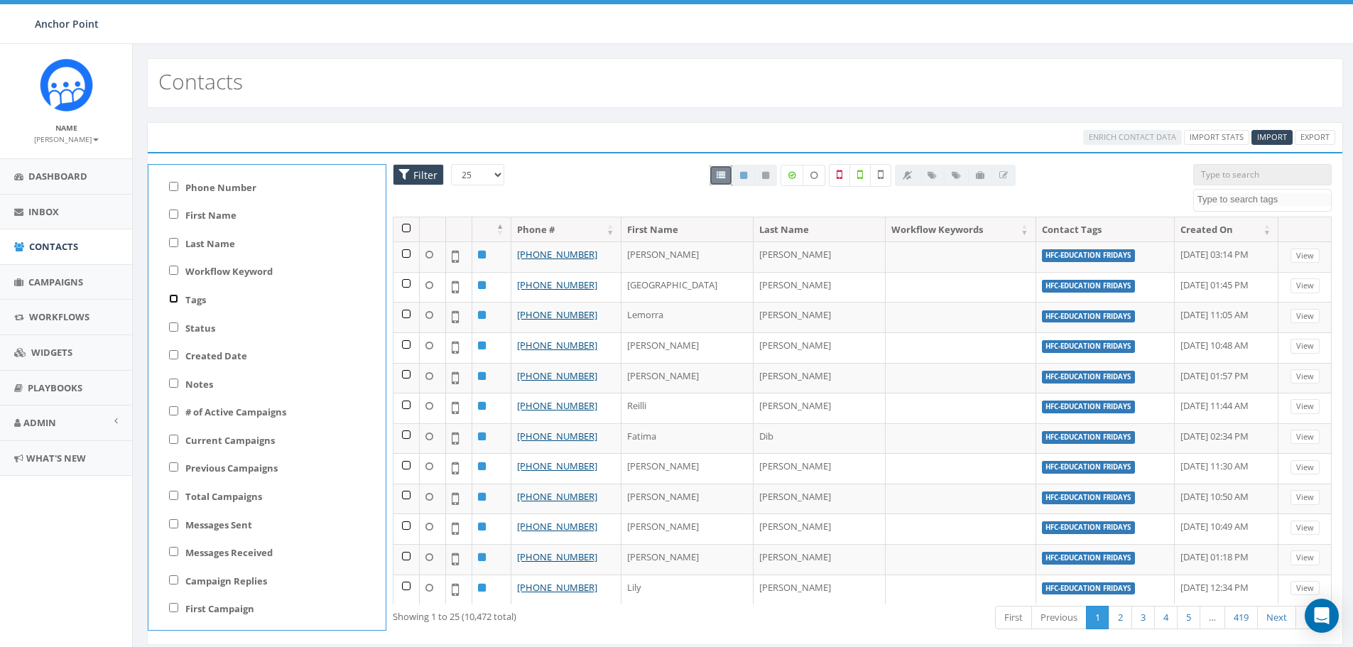
click at [170, 298] on input "Tags" at bounding box center [173, 298] width 9 height 9
checkbox input "true"
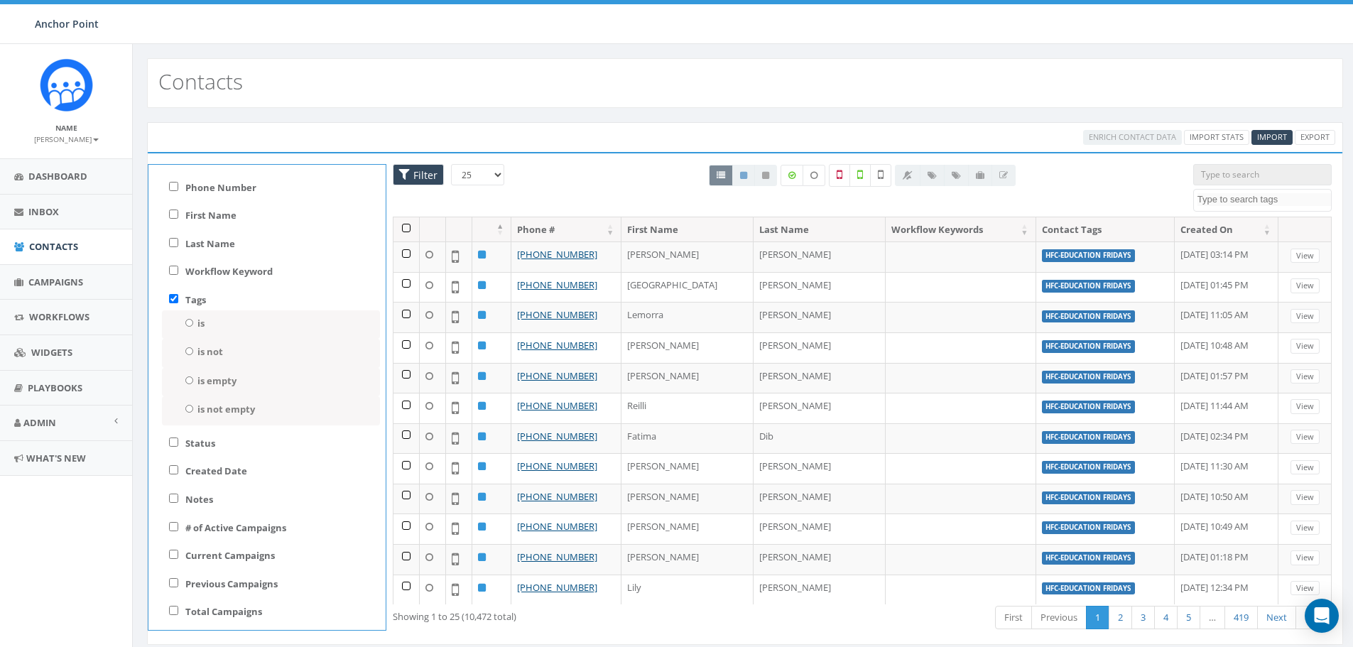
click at [387, 100] on div "Contacts" at bounding box center [745, 83] width 1196 height 50
click at [50, 251] on span "Contacts" at bounding box center [53, 246] width 49 height 13
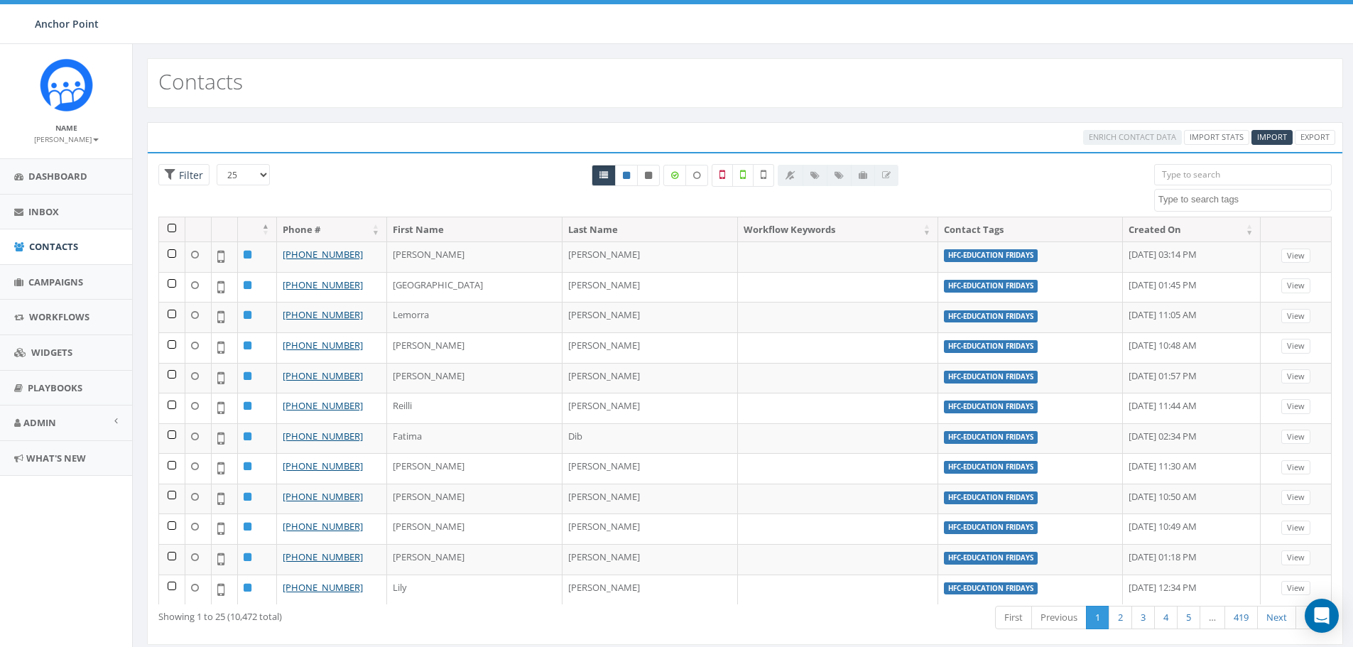
select select
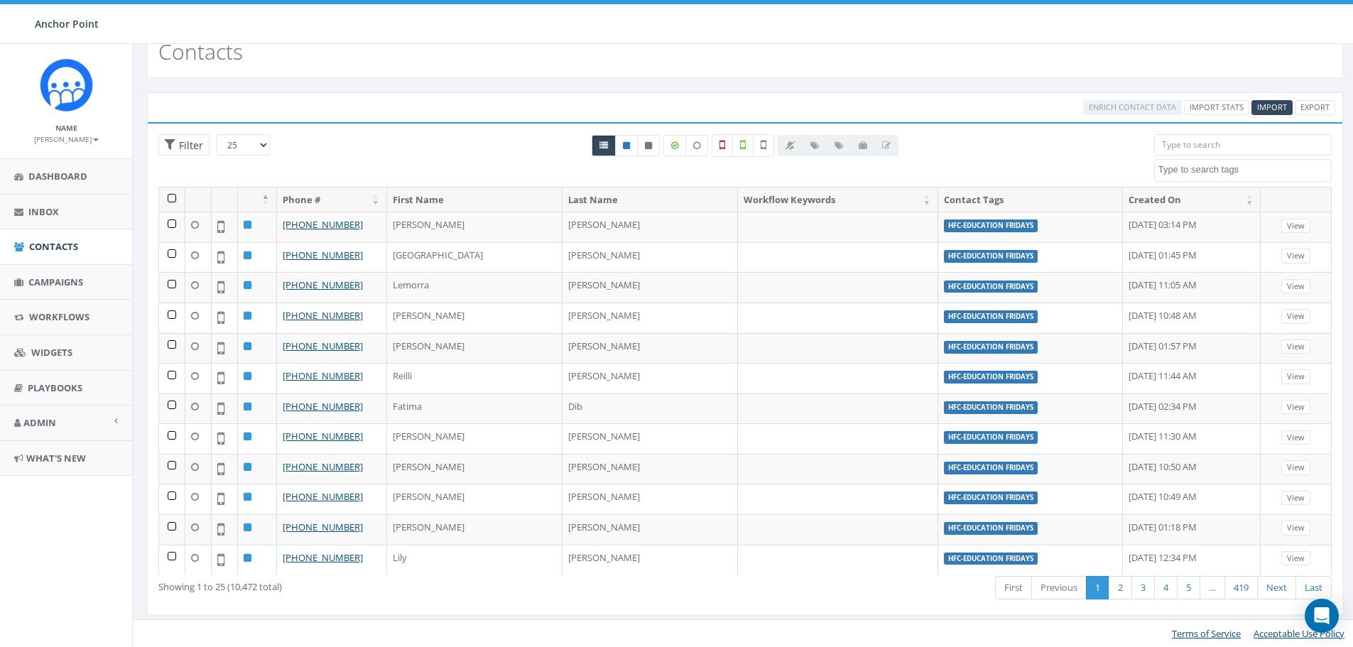
click at [1199, 169] on textarea "Search" at bounding box center [1244, 169] width 173 height 13
type textarea "unknown handset"
select select "unknown handset"
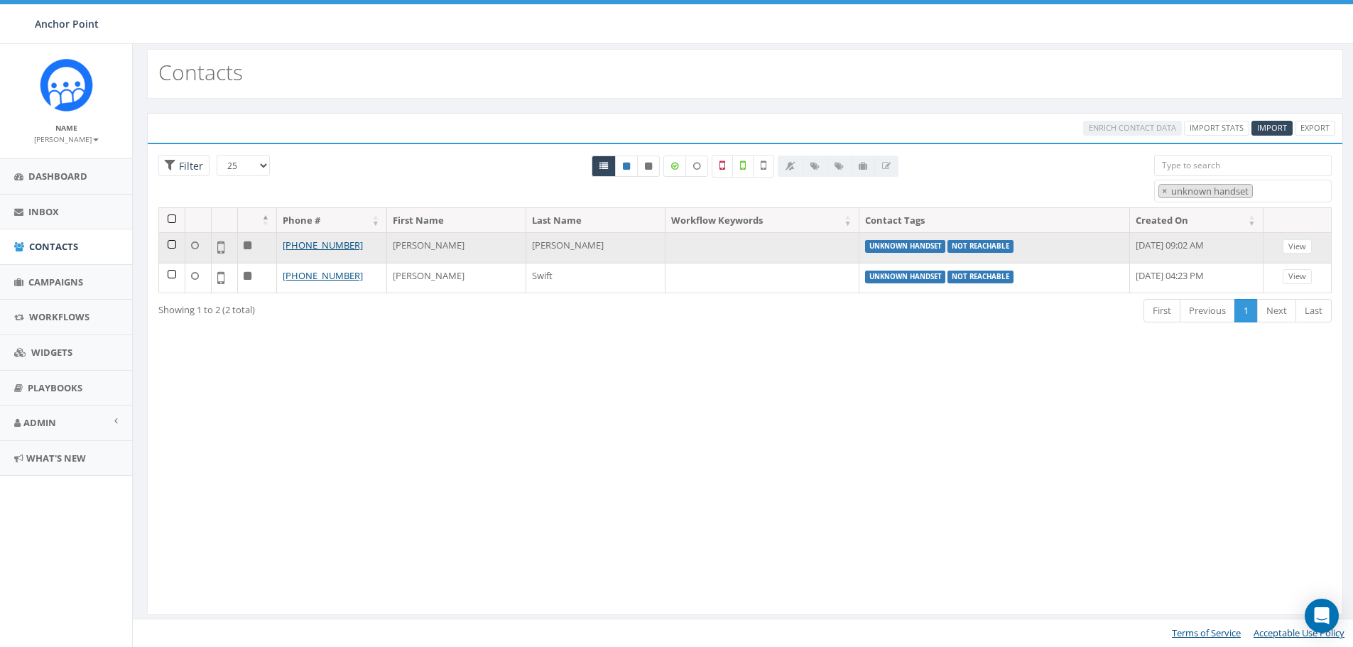
click at [170, 244] on td at bounding box center [172, 247] width 26 height 31
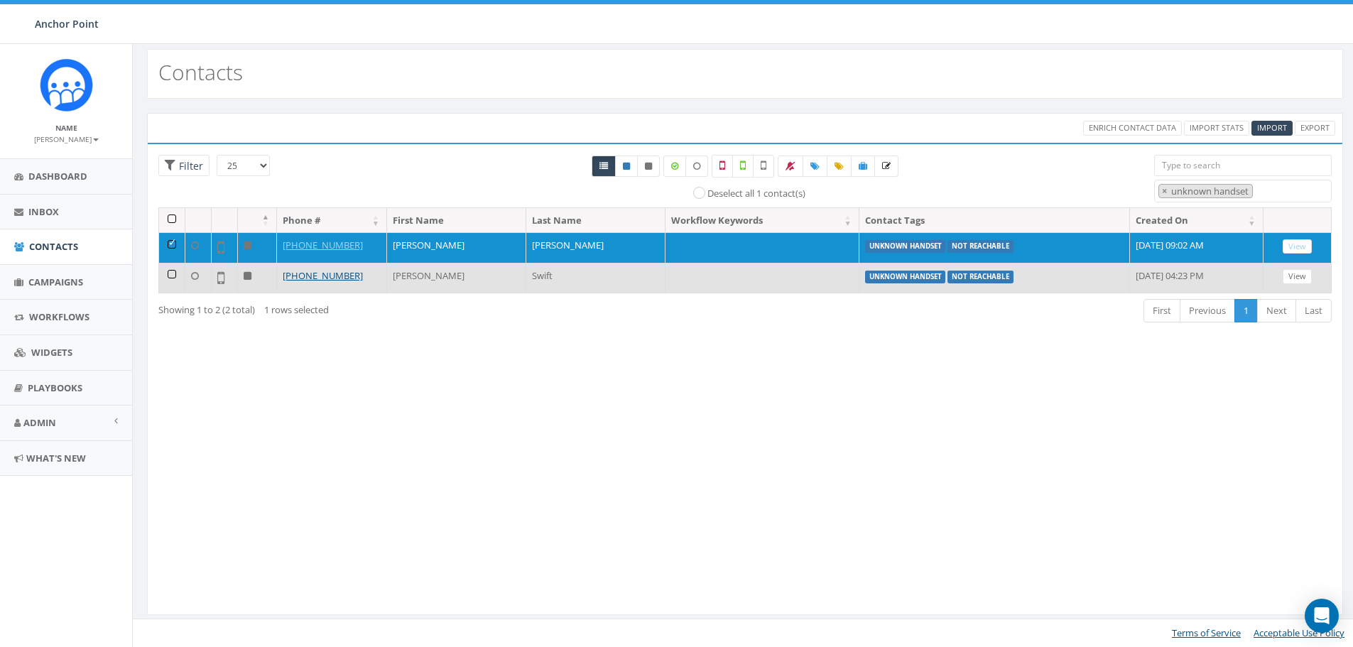
click at [167, 264] on td at bounding box center [172, 278] width 26 height 31
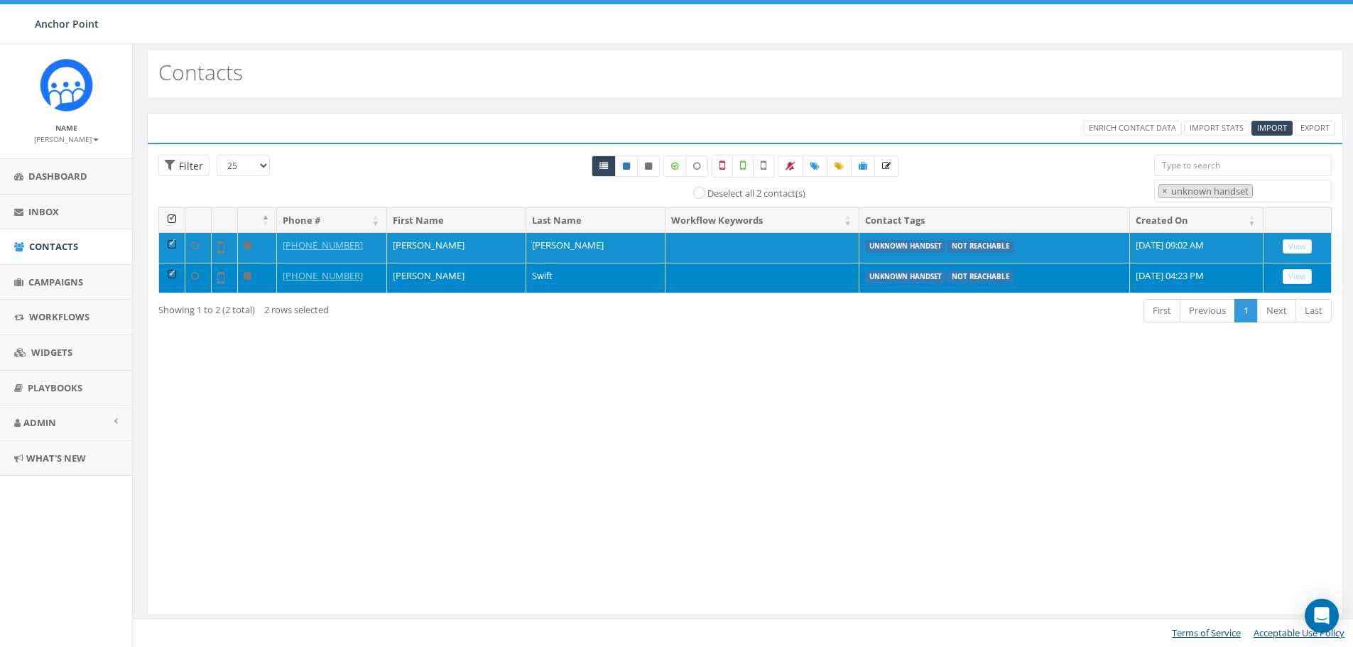
click at [707, 194] on label "Deselect all 2 contact(s)" at bounding box center [756, 194] width 98 height 14
click at [698, 194] on input "Deselect all 2 contact(s)" at bounding box center [702, 191] width 9 height 9
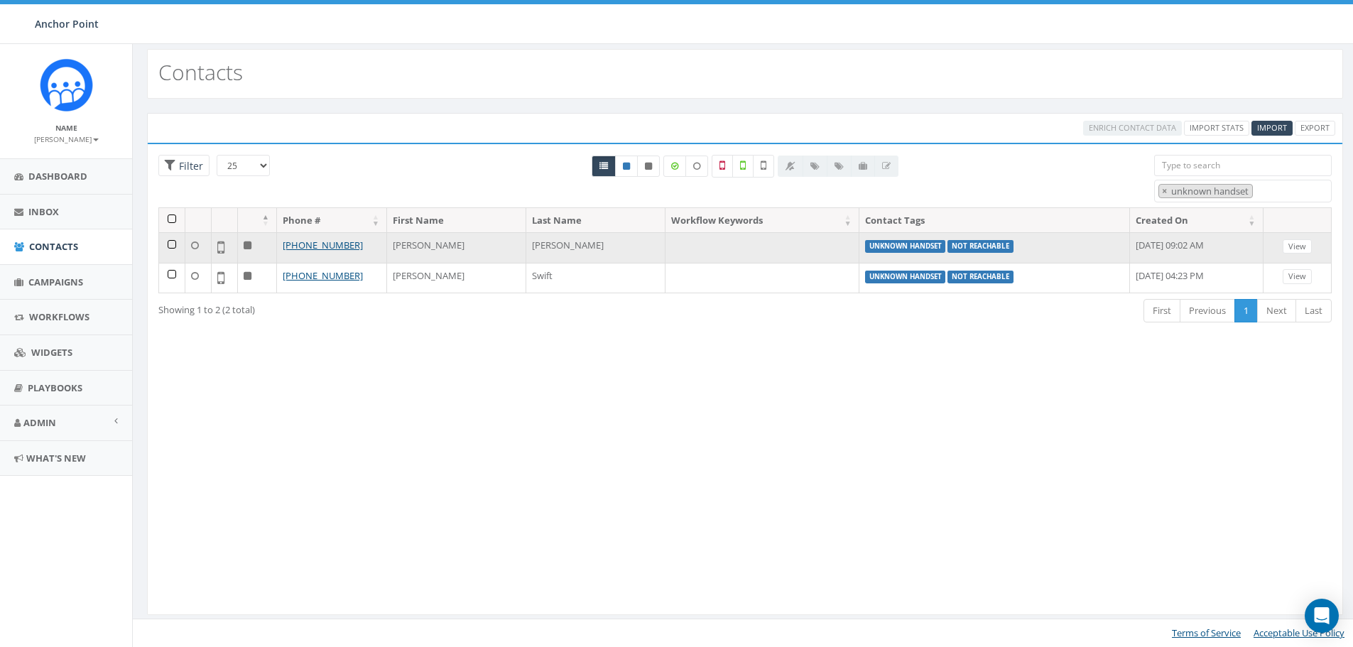
click at [173, 246] on td at bounding box center [172, 247] width 26 height 31
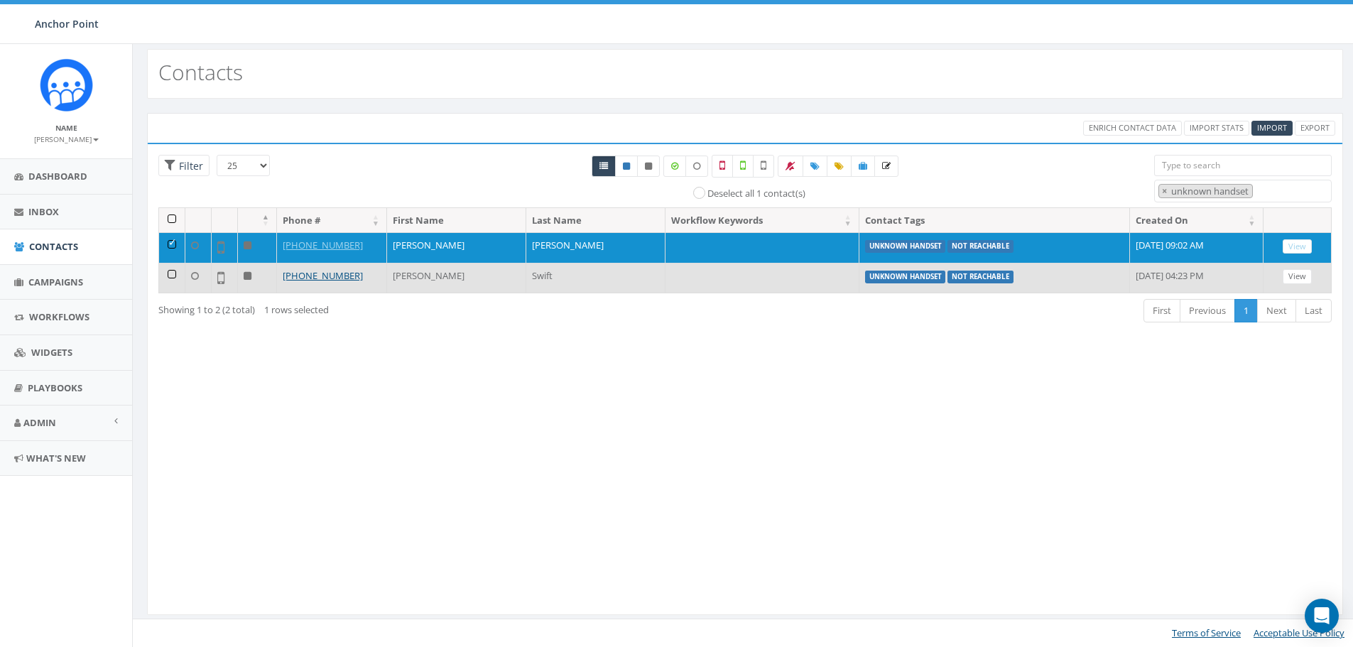
click at [169, 278] on td at bounding box center [172, 278] width 26 height 31
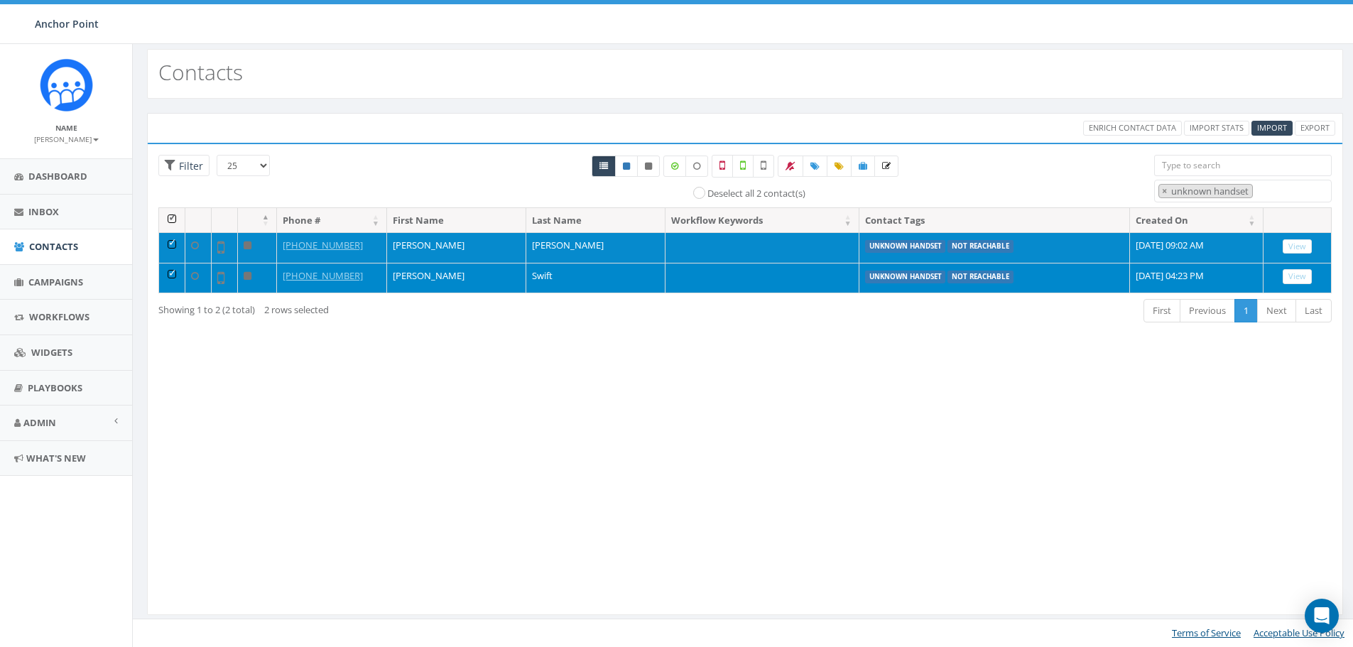
click at [170, 247] on td at bounding box center [172, 247] width 26 height 31
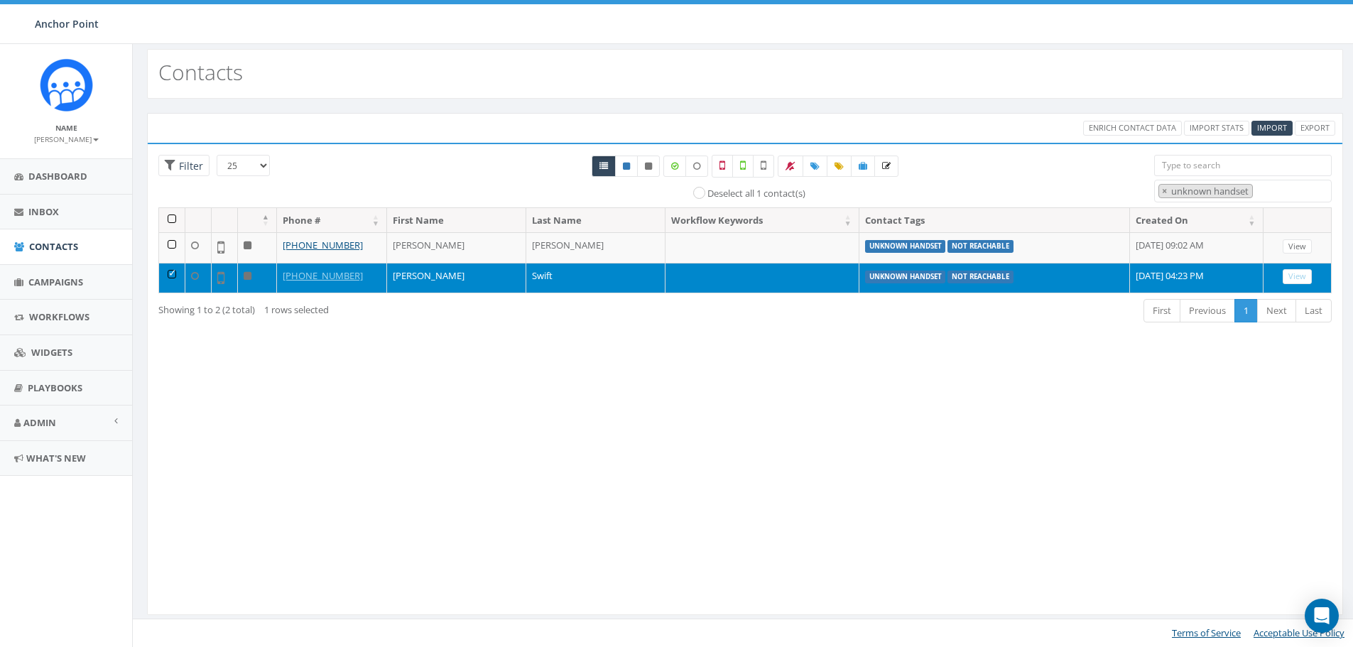
click at [168, 276] on td at bounding box center [172, 278] width 26 height 31
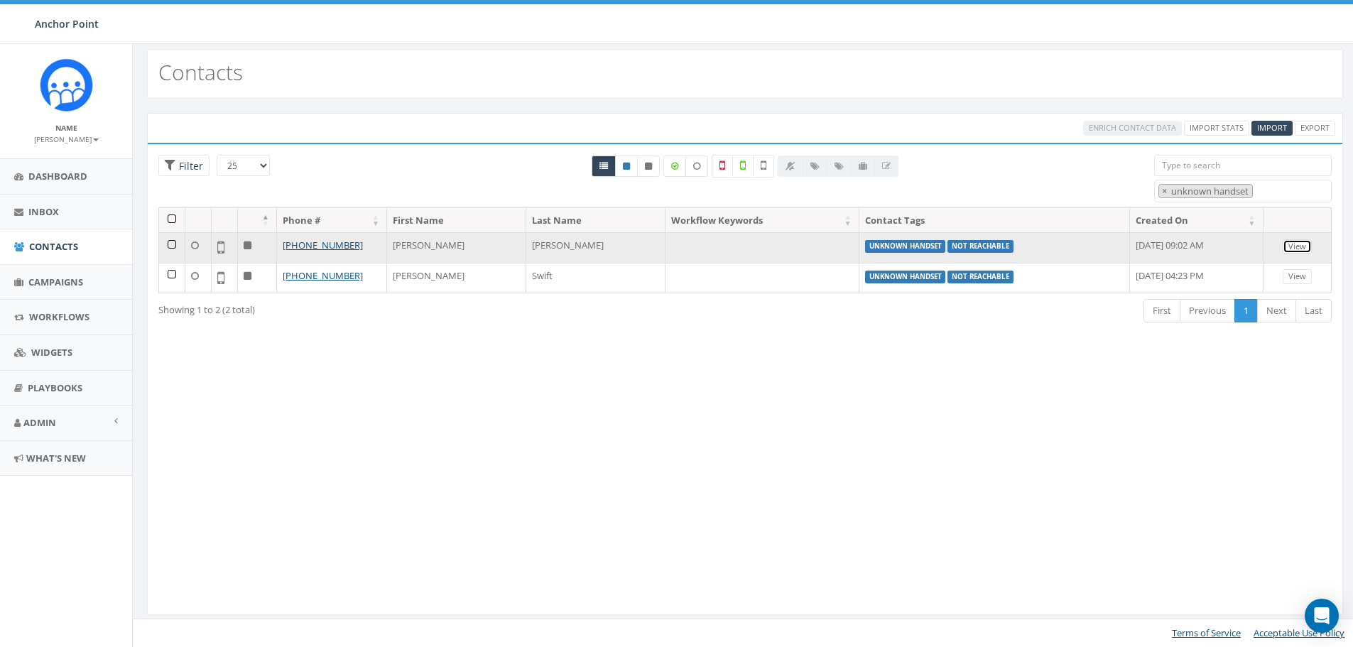
click at [1293, 247] on link "View" at bounding box center [1297, 246] width 29 height 15
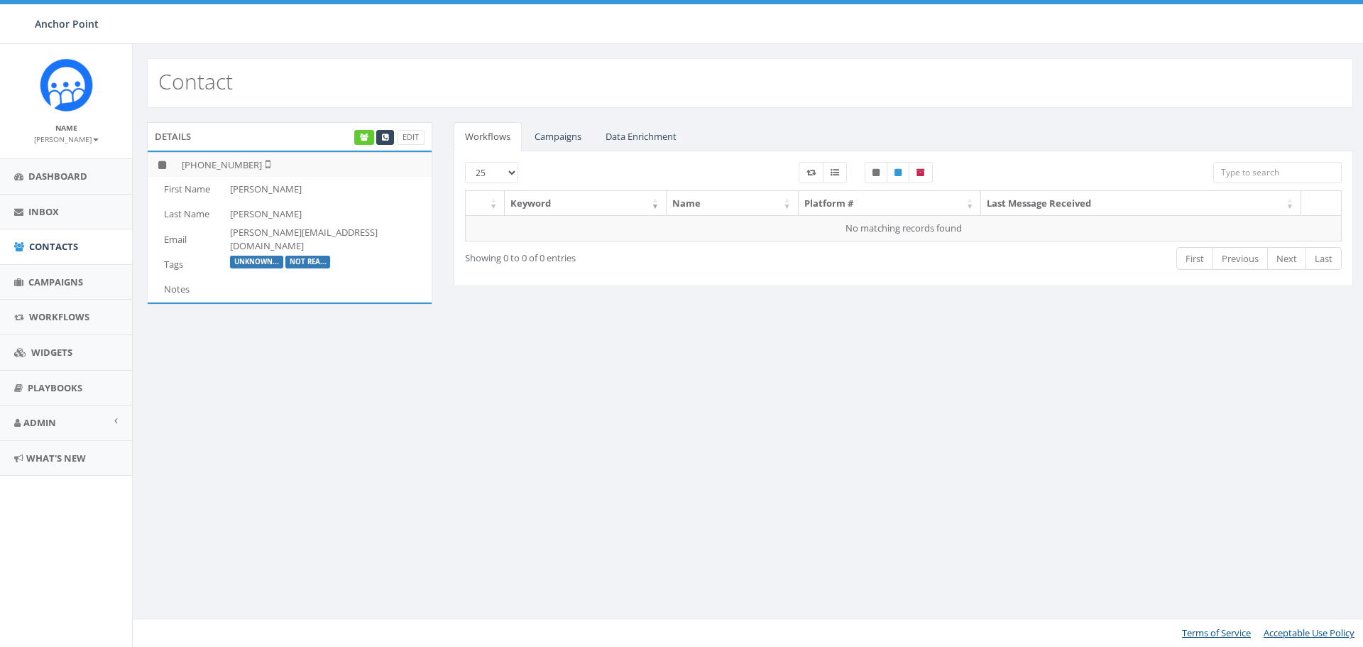
scroll to position [517, 0]
click at [413, 139] on link "Edit" at bounding box center [411, 137] width 28 height 15
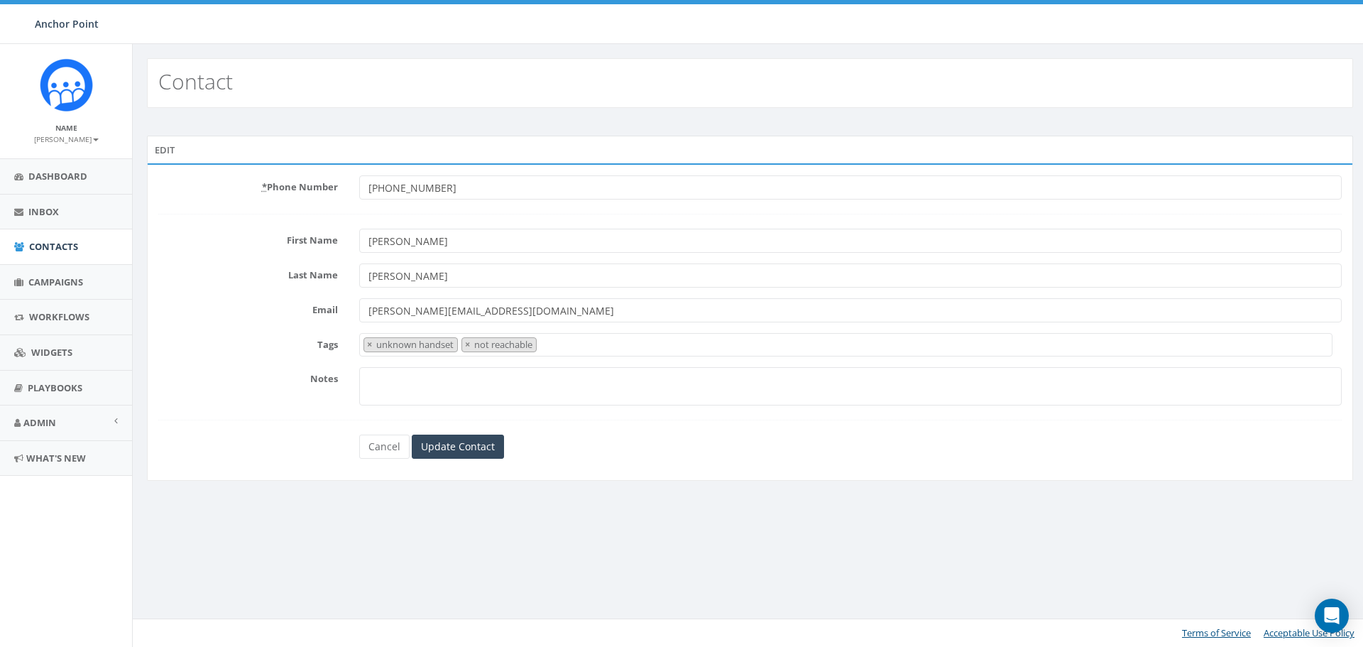
select select "unknown handset"
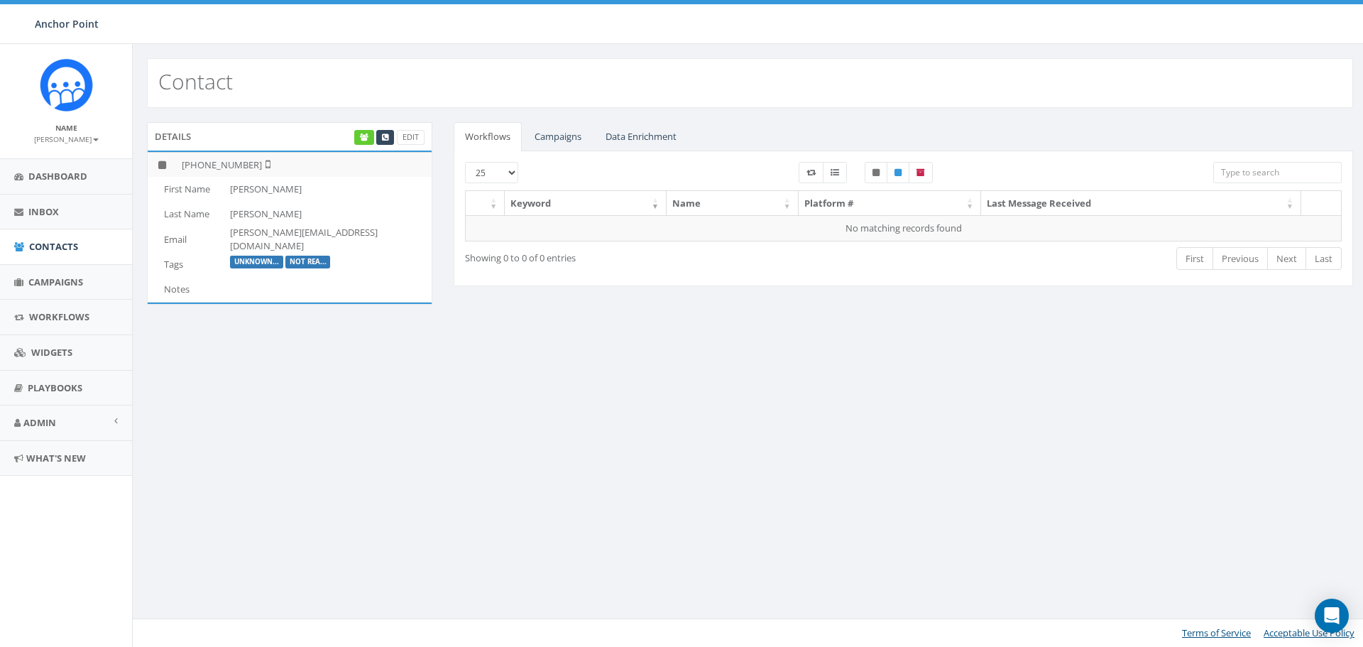
scroll to position [517, 0]
click at [362, 139] on icon at bounding box center [364, 138] width 9 height 8
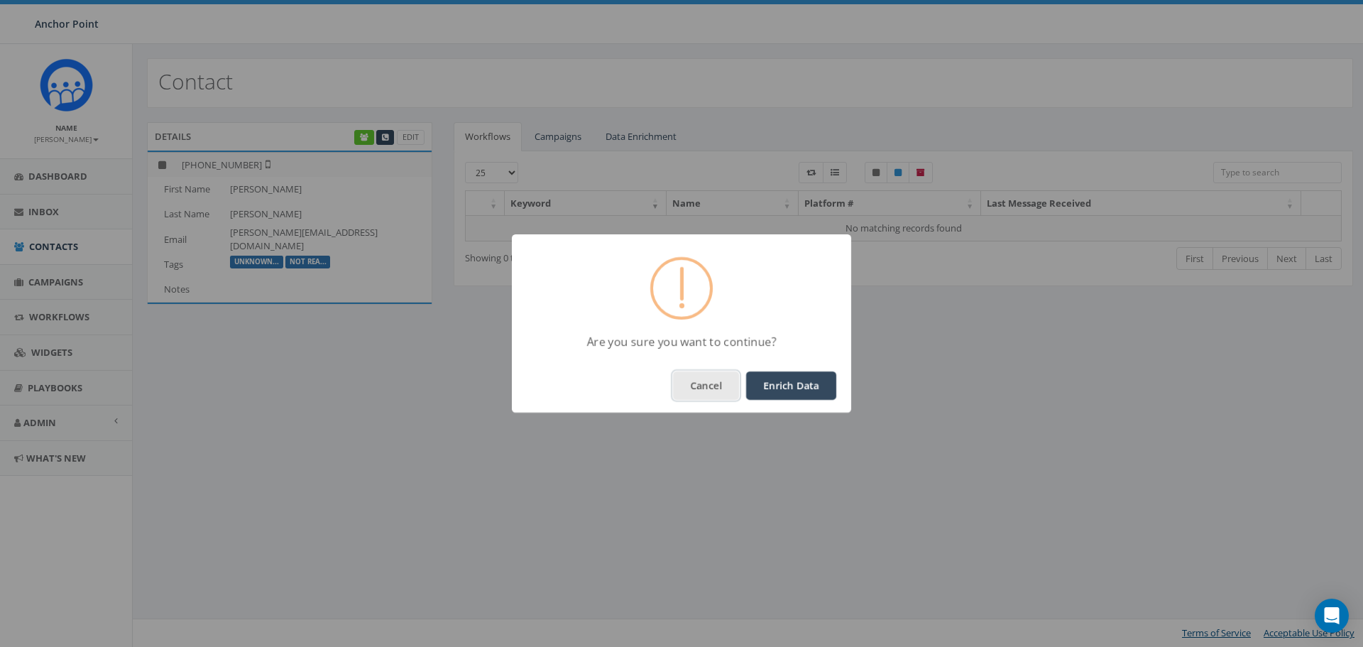
click at [730, 391] on button "Cancel" at bounding box center [706, 385] width 66 height 28
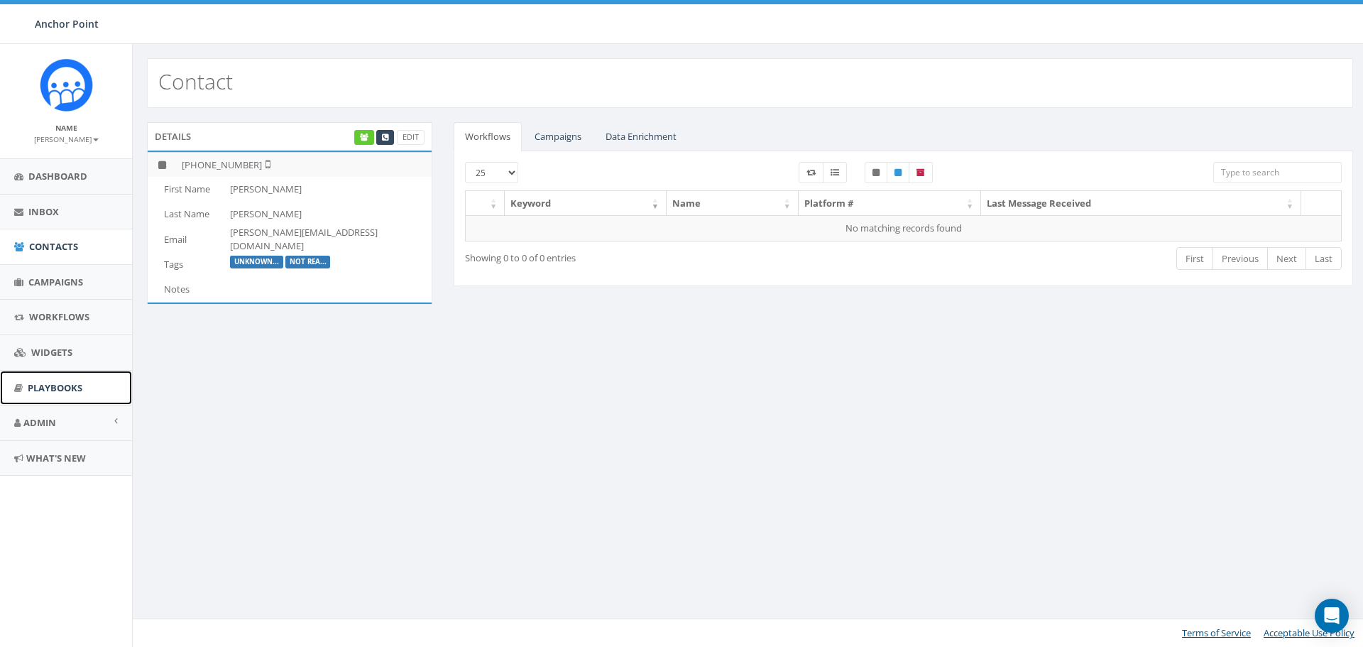
click at [51, 386] on span "Playbooks" at bounding box center [55, 387] width 55 height 13
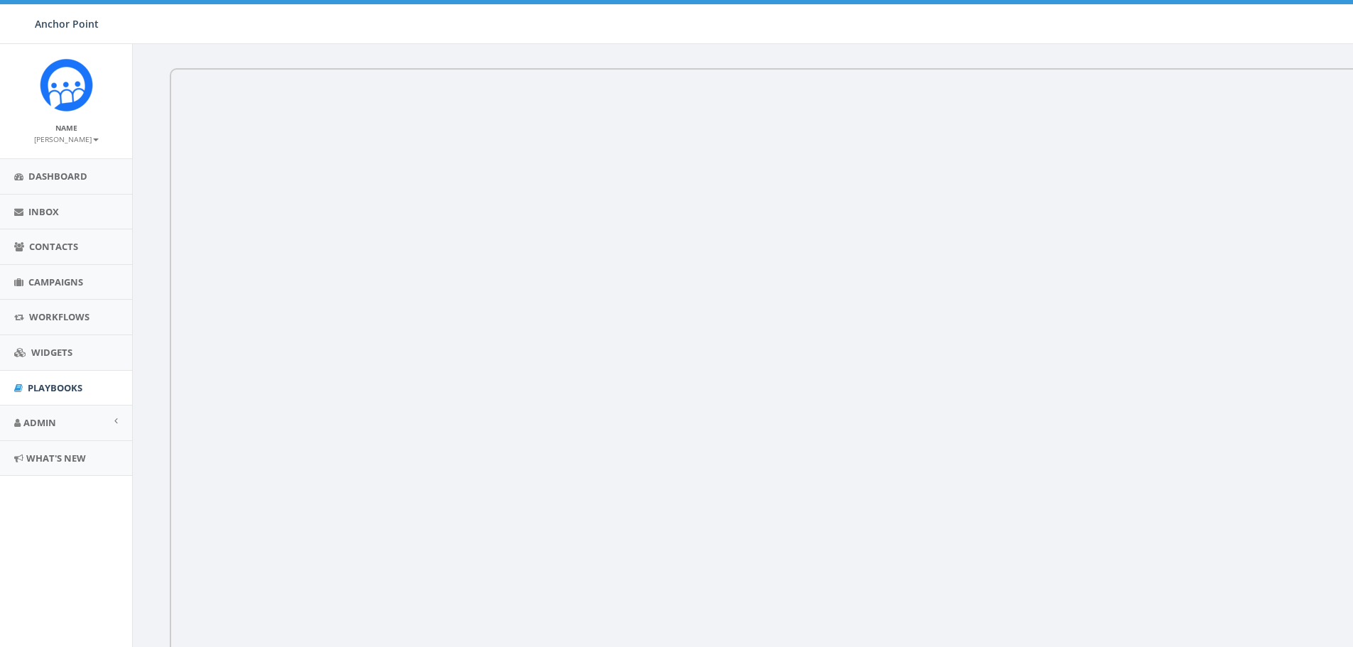
scroll to position [517, 0]
click at [54, 248] on span "Contacts" at bounding box center [53, 246] width 49 height 13
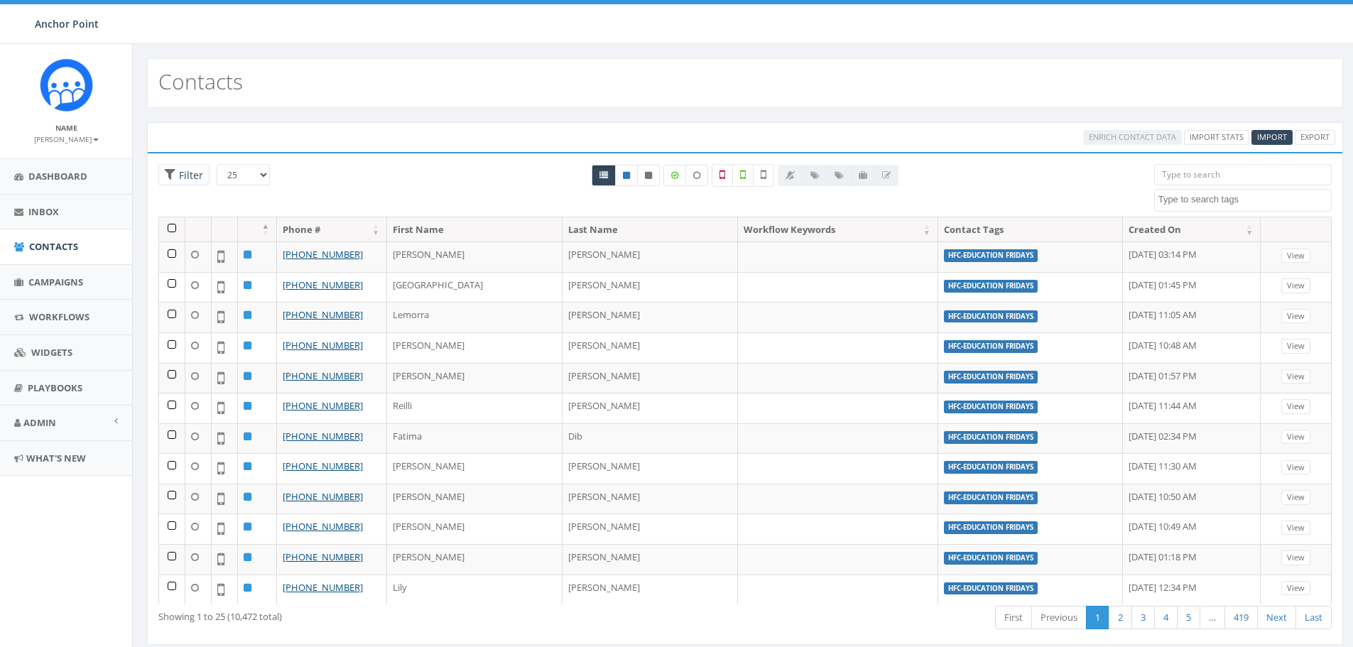
select select
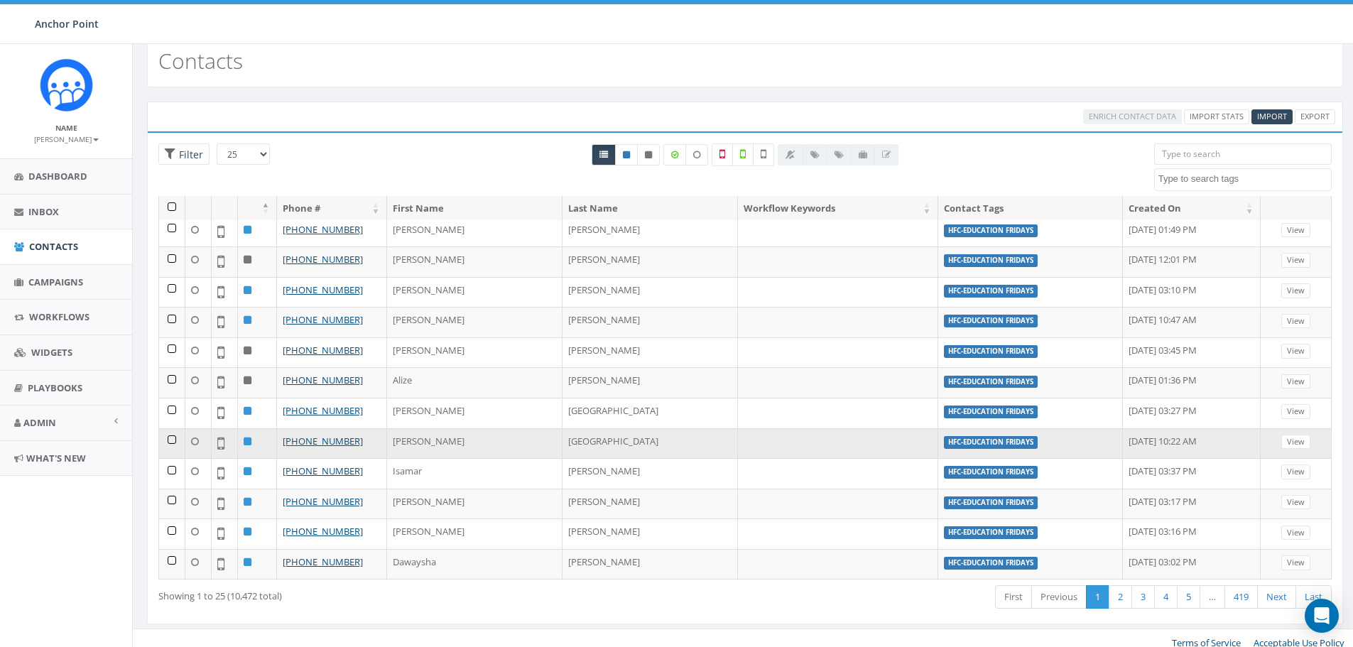
scroll to position [30, 0]
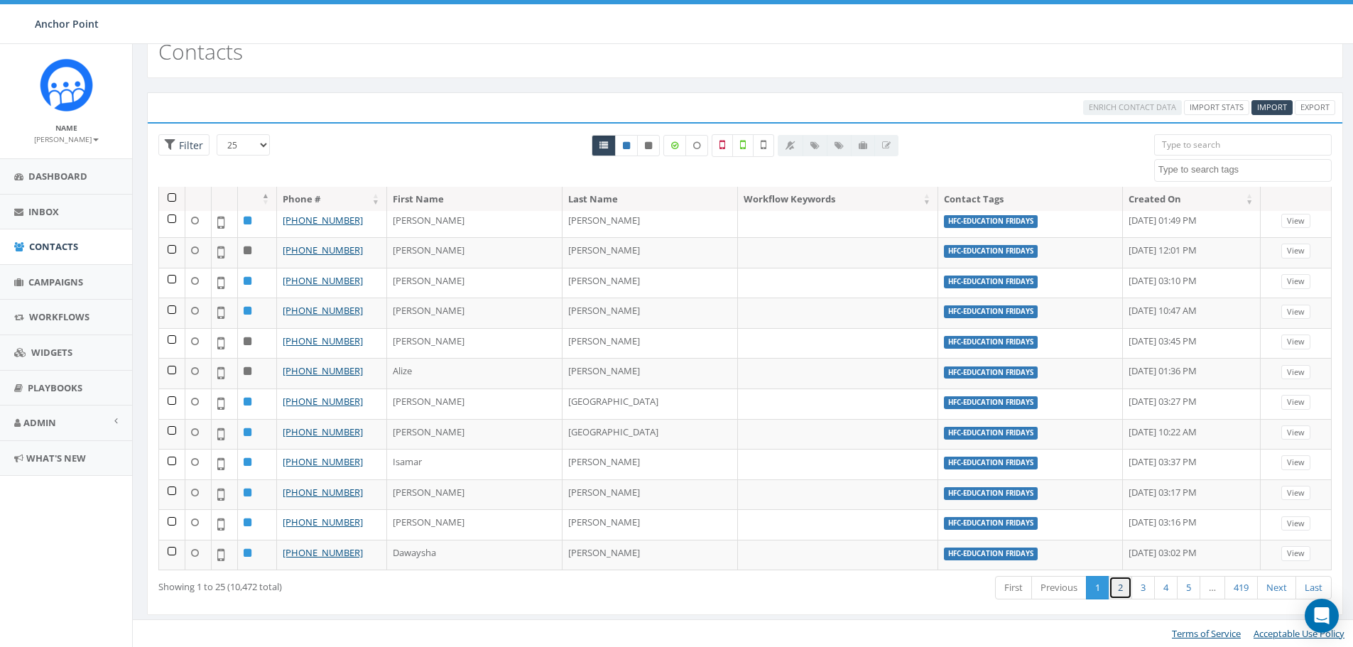
click at [1119, 589] on link "2" at bounding box center [1120, 587] width 23 height 23
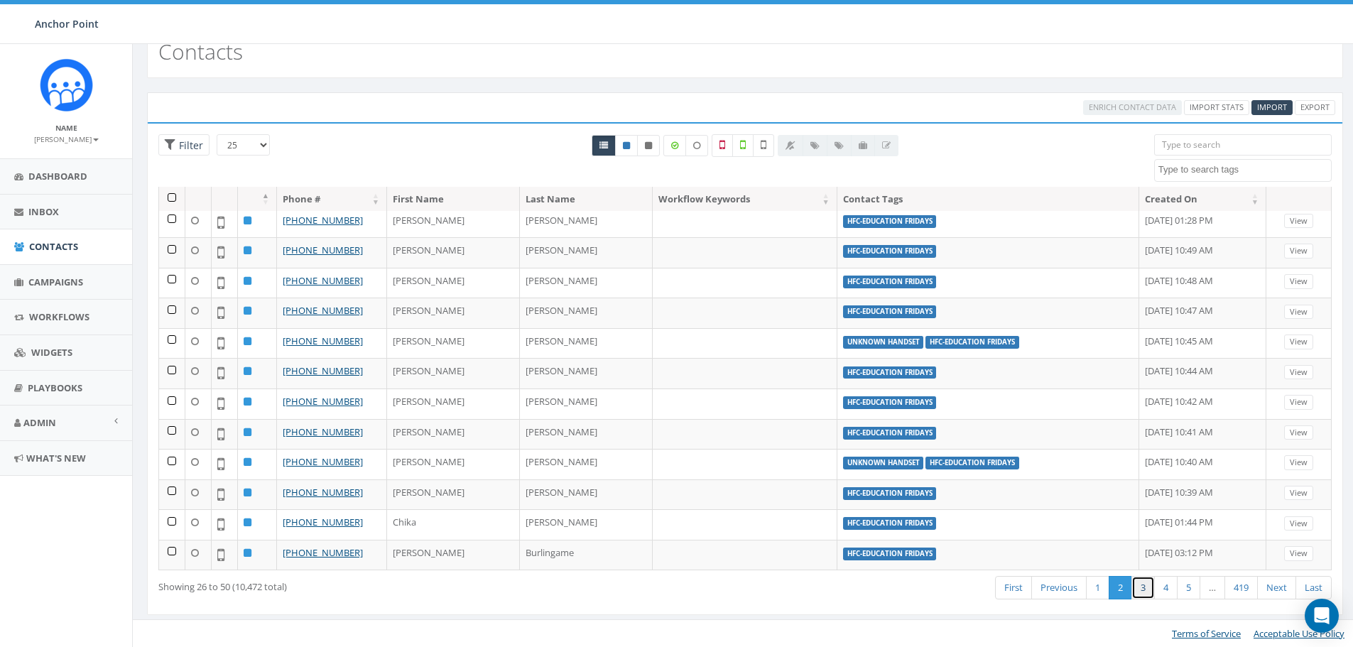
click at [1141, 588] on link "3" at bounding box center [1142, 587] width 23 height 23
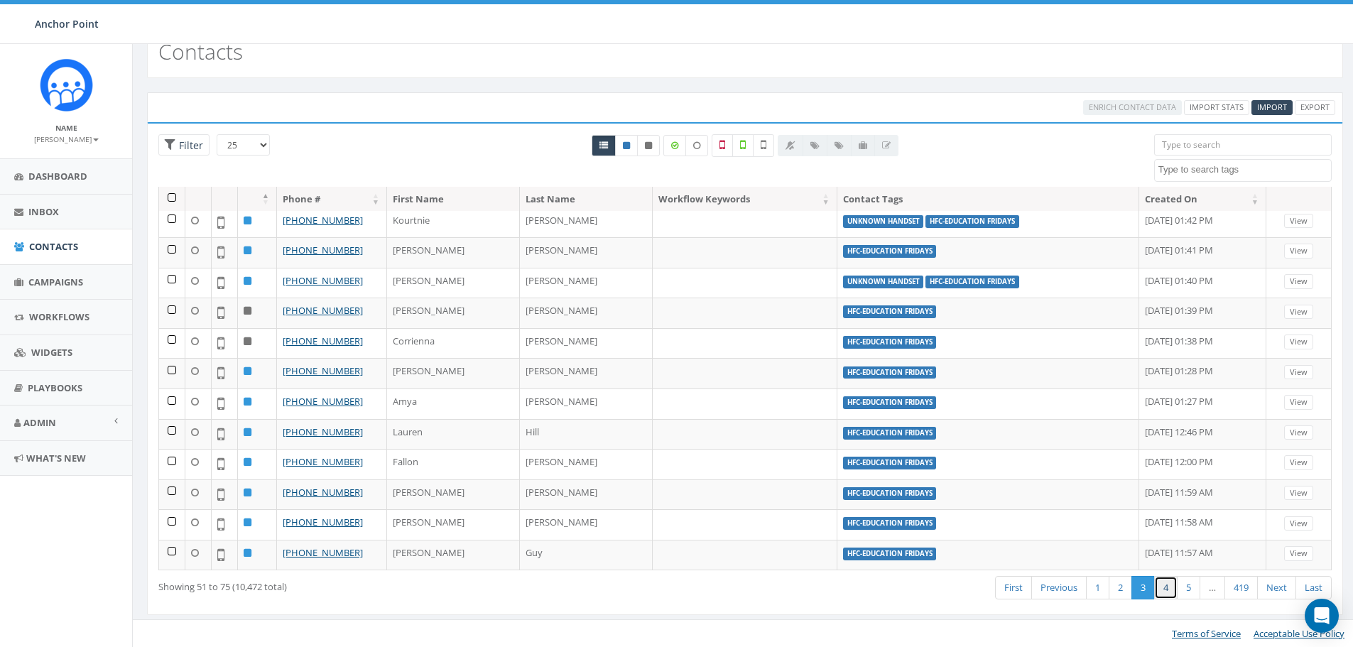
click at [1169, 589] on link "4" at bounding box center [1165, 587] width 23 height 23
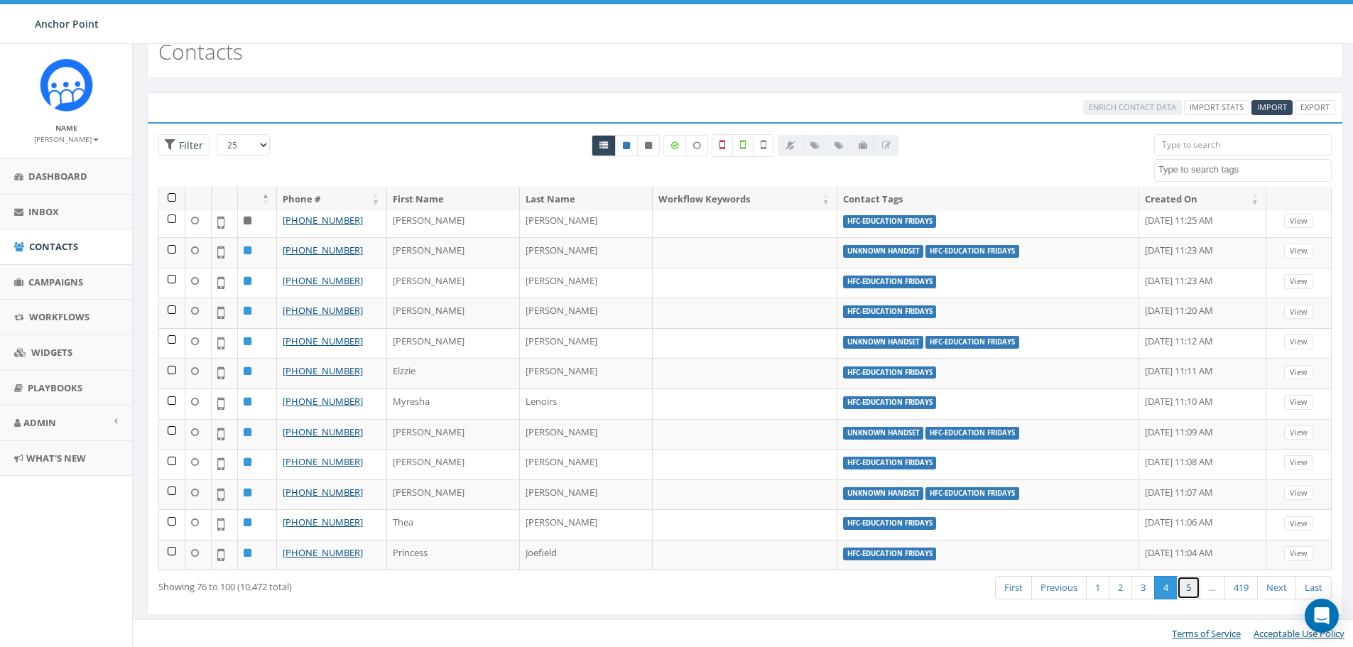
click at [1186, 588] on link "5" at bounding box center [1188, 587] width 23 height 23
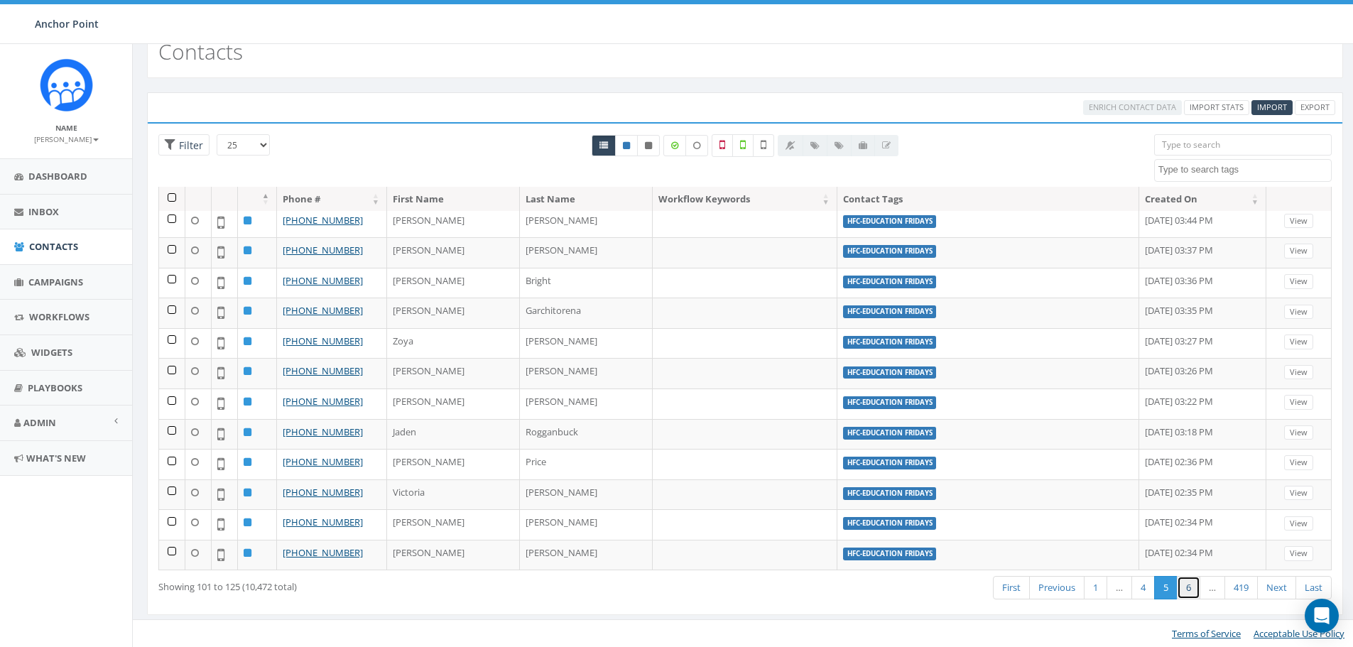
click at [1192, 588] on link "6" at bounding box center [1188, 587] width 23 height 23
click at [1192, 585] on link "7" at bounding box center [1188, 587] width 23 height 23
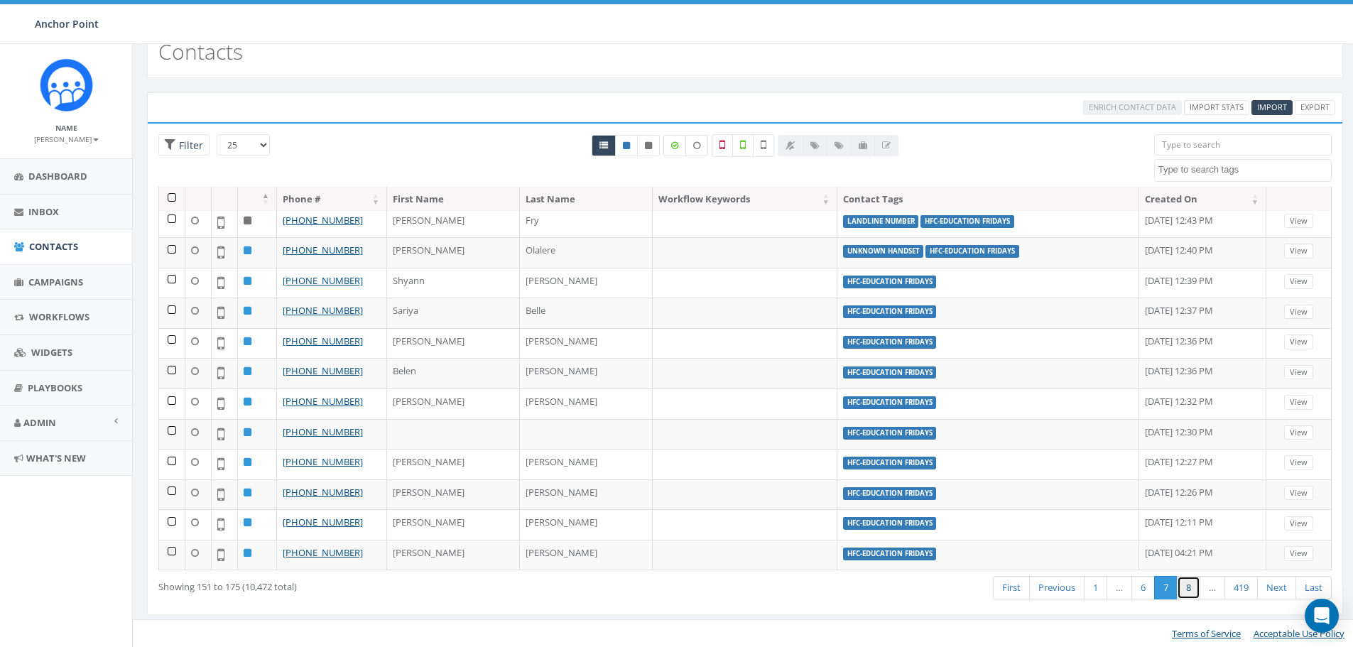
click at [1192, 587] on link "8" at bounding box center [1188, 587] width 23 height 23
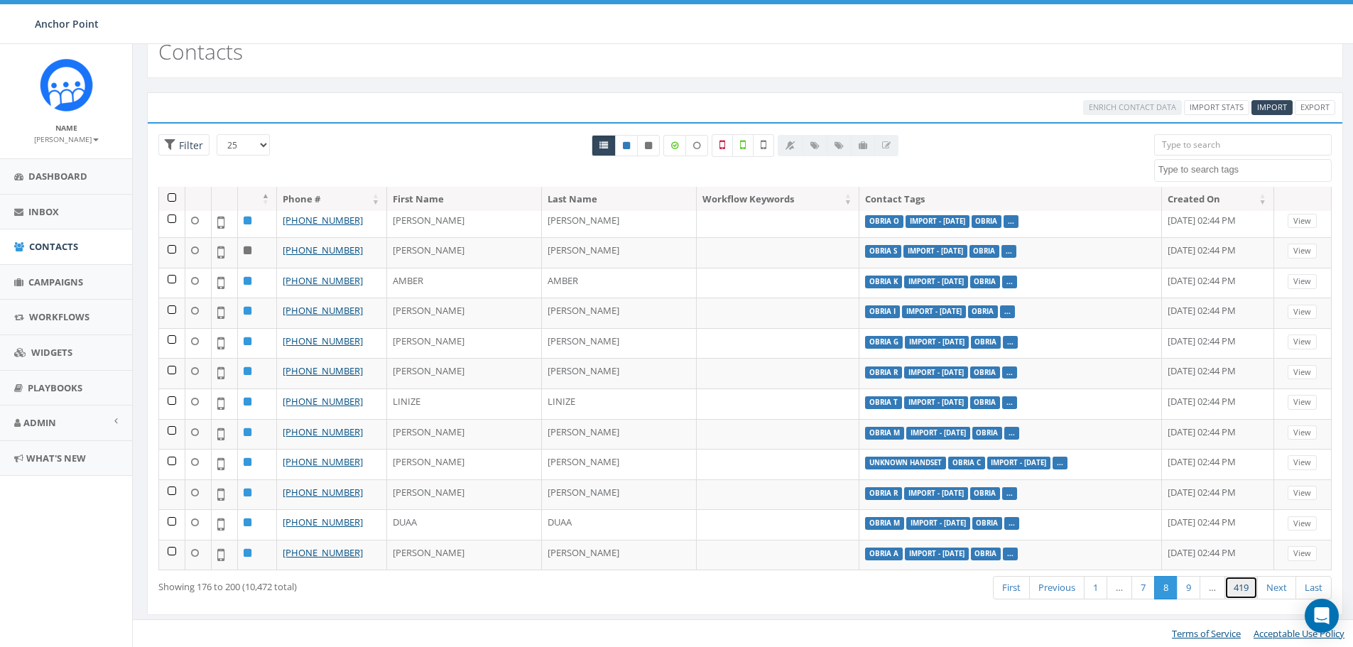
click at [1243, 587] on link "419" at bounding box center [1240, 587] width 33 height 23
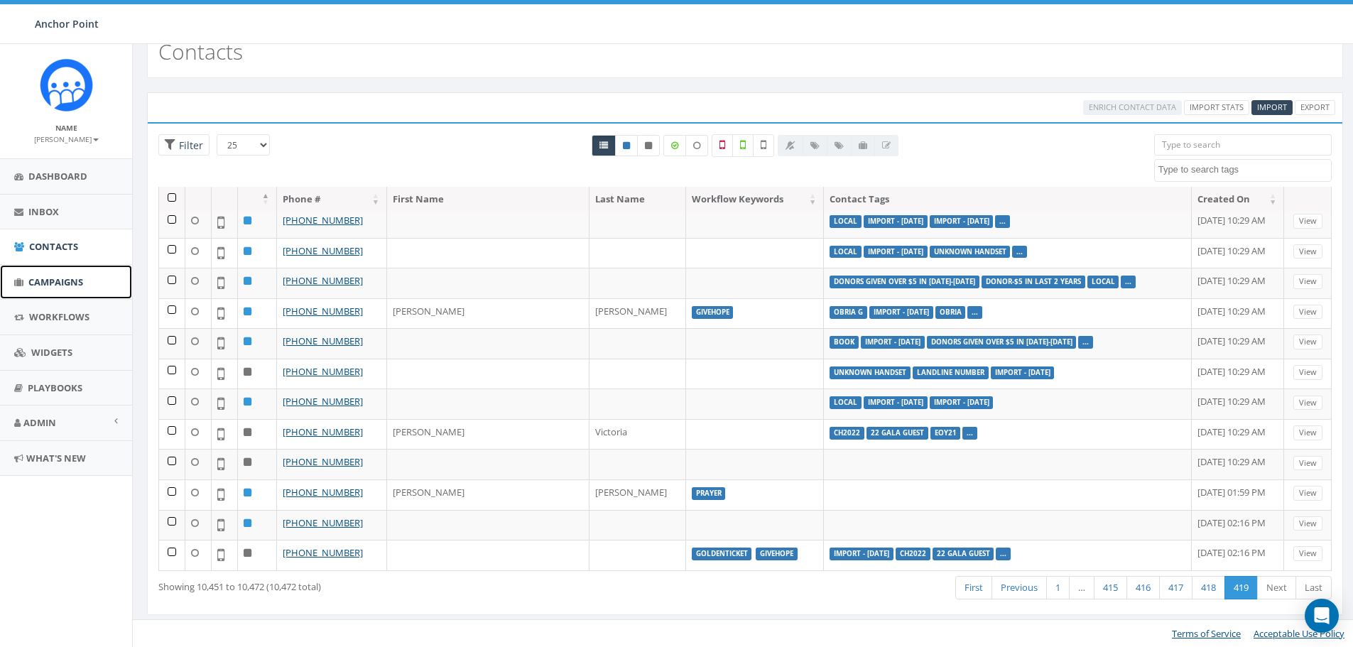
click at [45, 280] on span "Campaigns" at bounding box center [55, 282] width 55 height 13
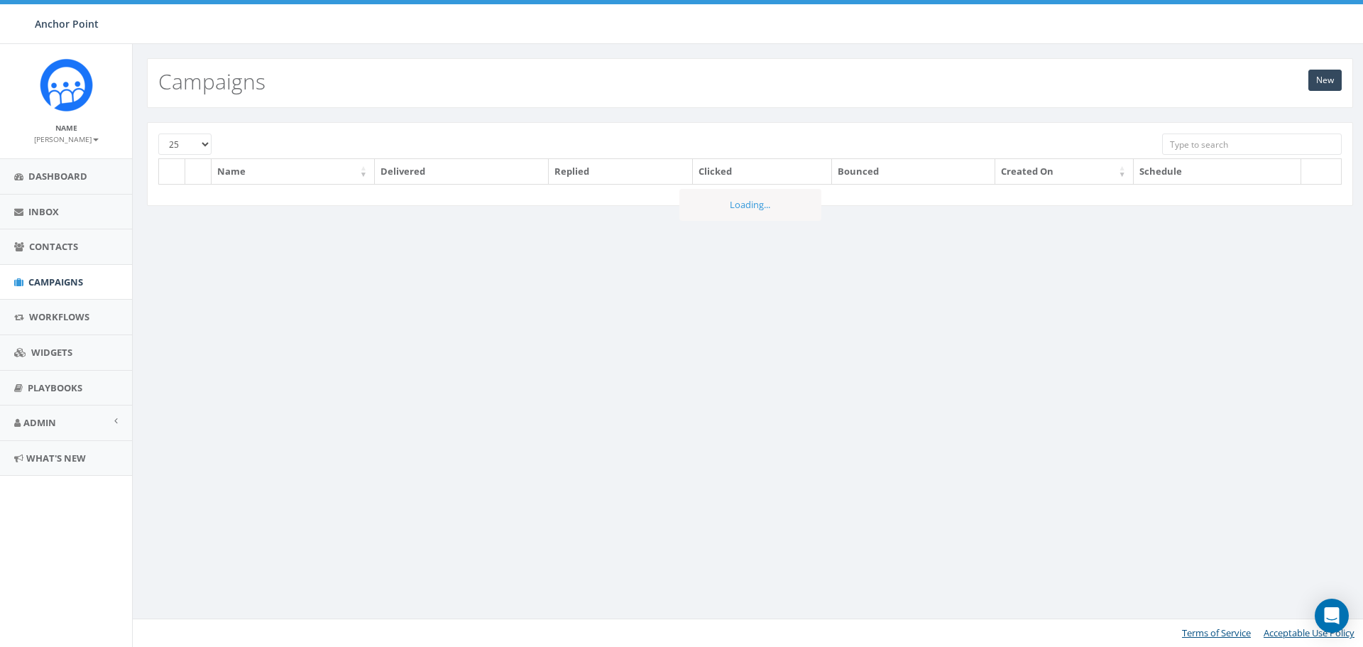
scroll to position [517, 0]
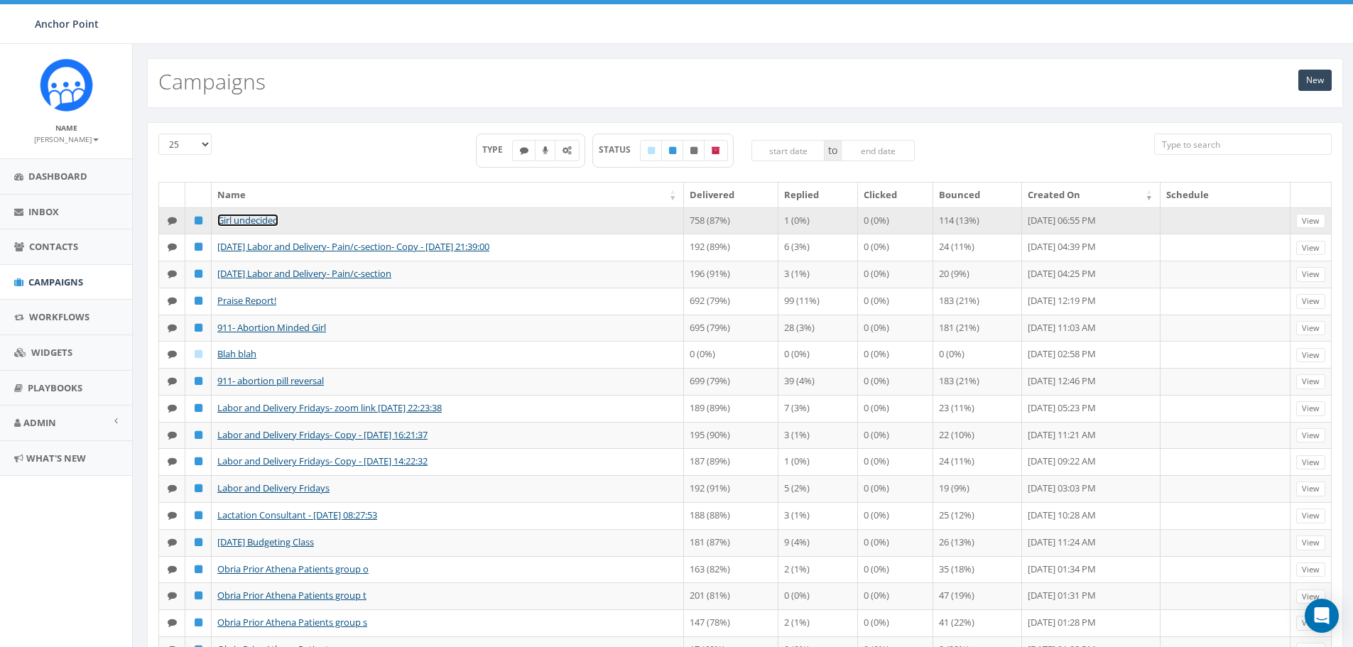
click at [252, 220] on link "Girl undecided" at bounding box center [247, 220] width 61 height 13
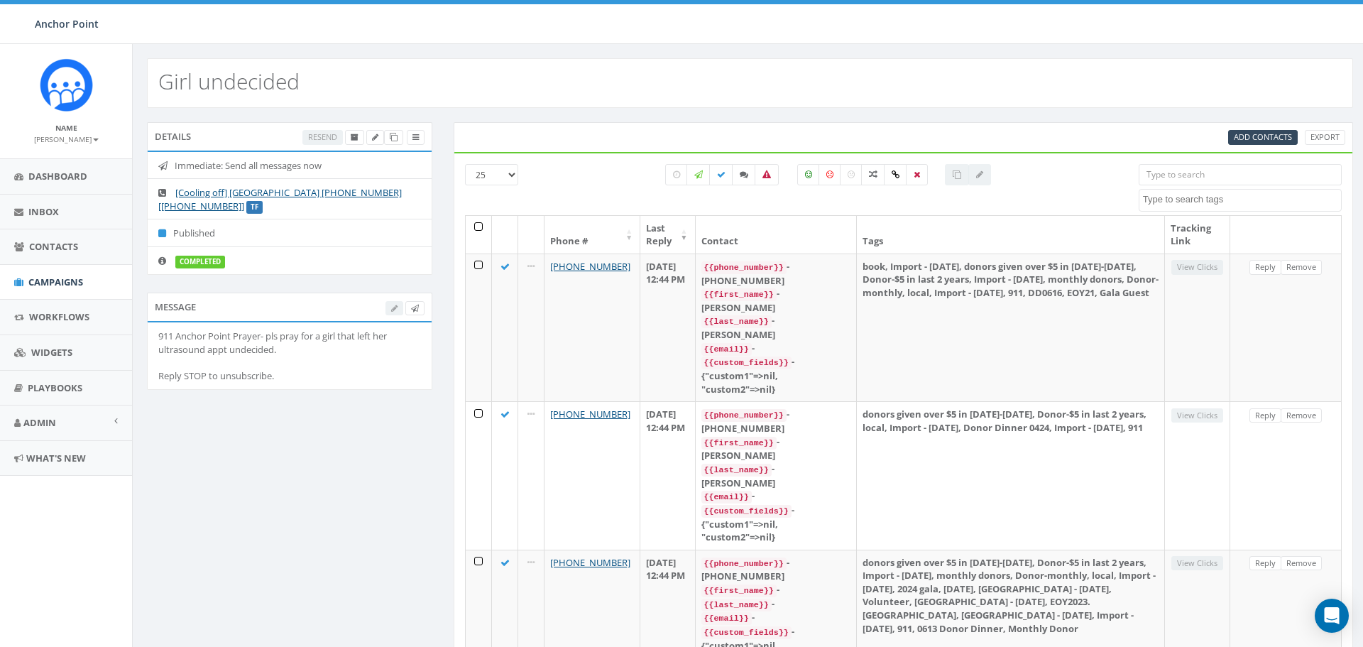
select select
click at [51, 170] on span "Dashboard" at bounding box center [57, 176] width 59 height 13
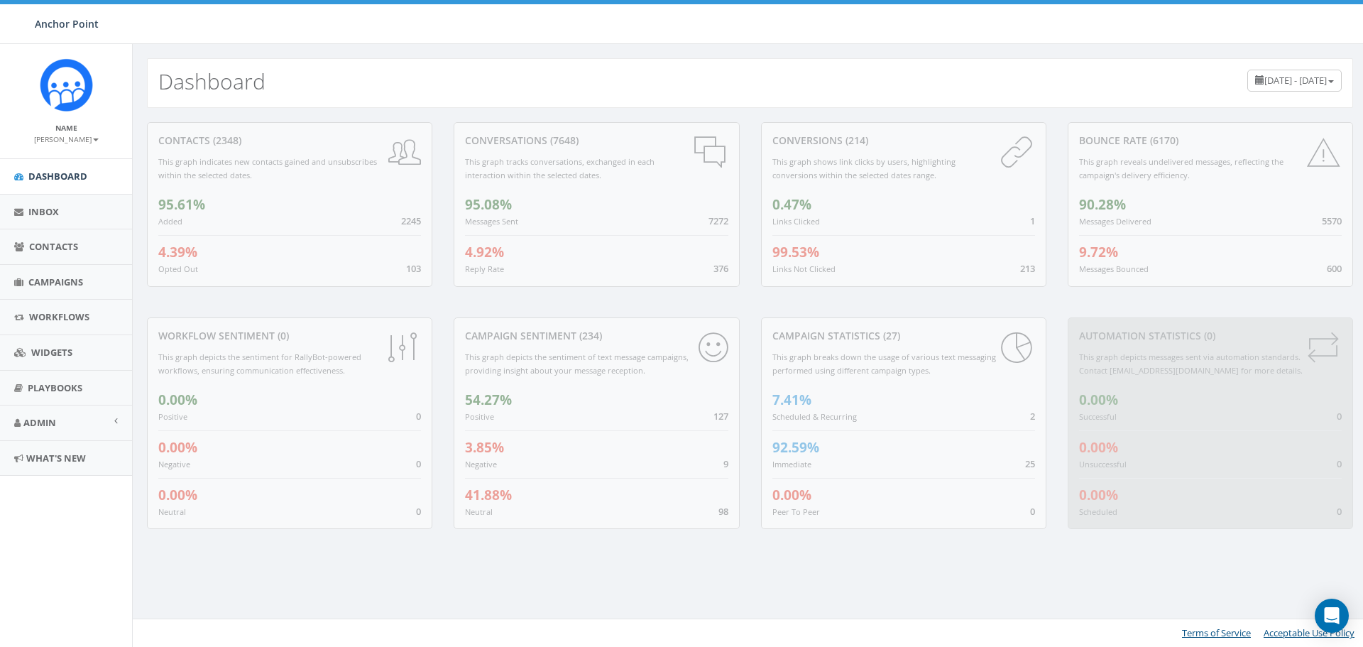
scroll to position [517, 0]
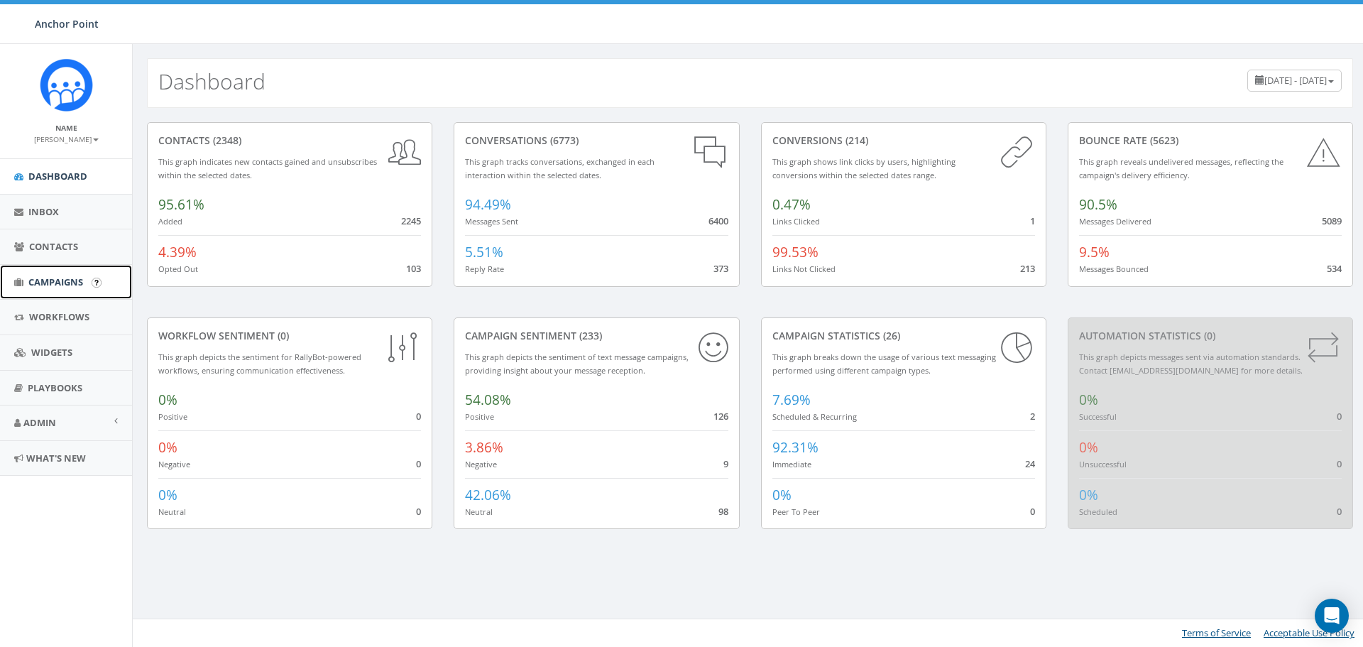
click at [43, 280] on span "Campaigns" at bounding box center [55, 282] width 55 height 13
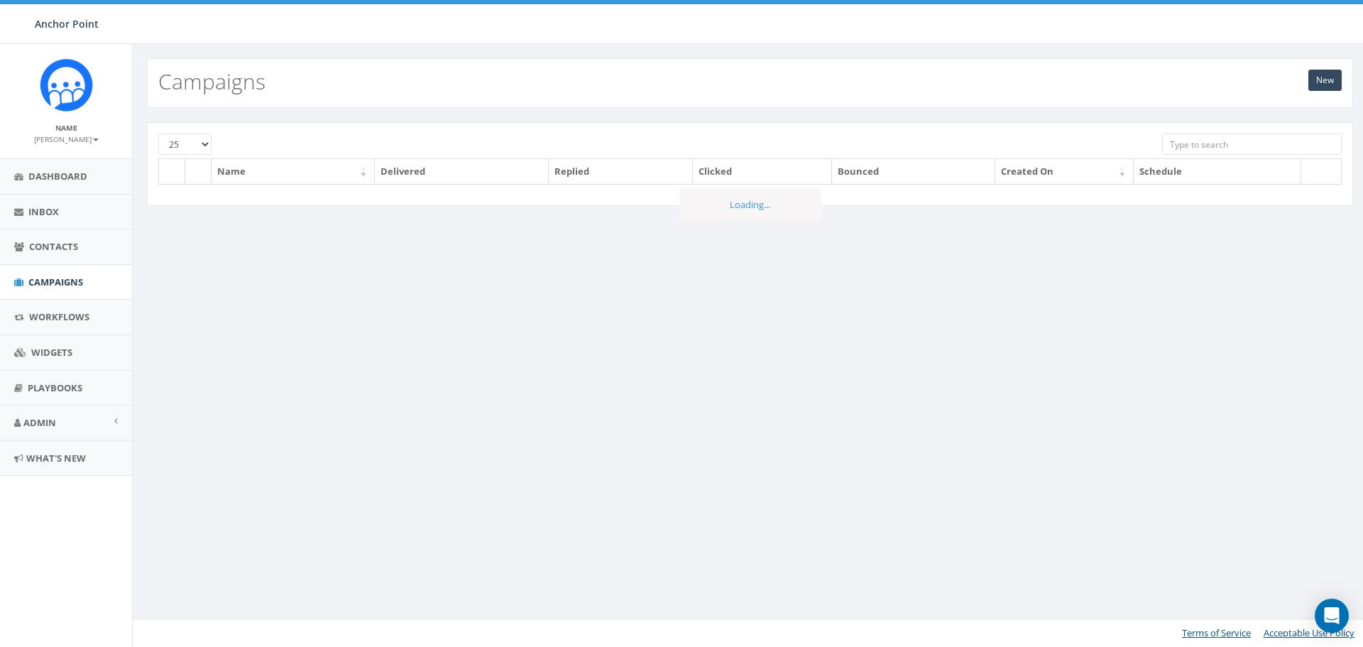
scroll to position [517, 0]
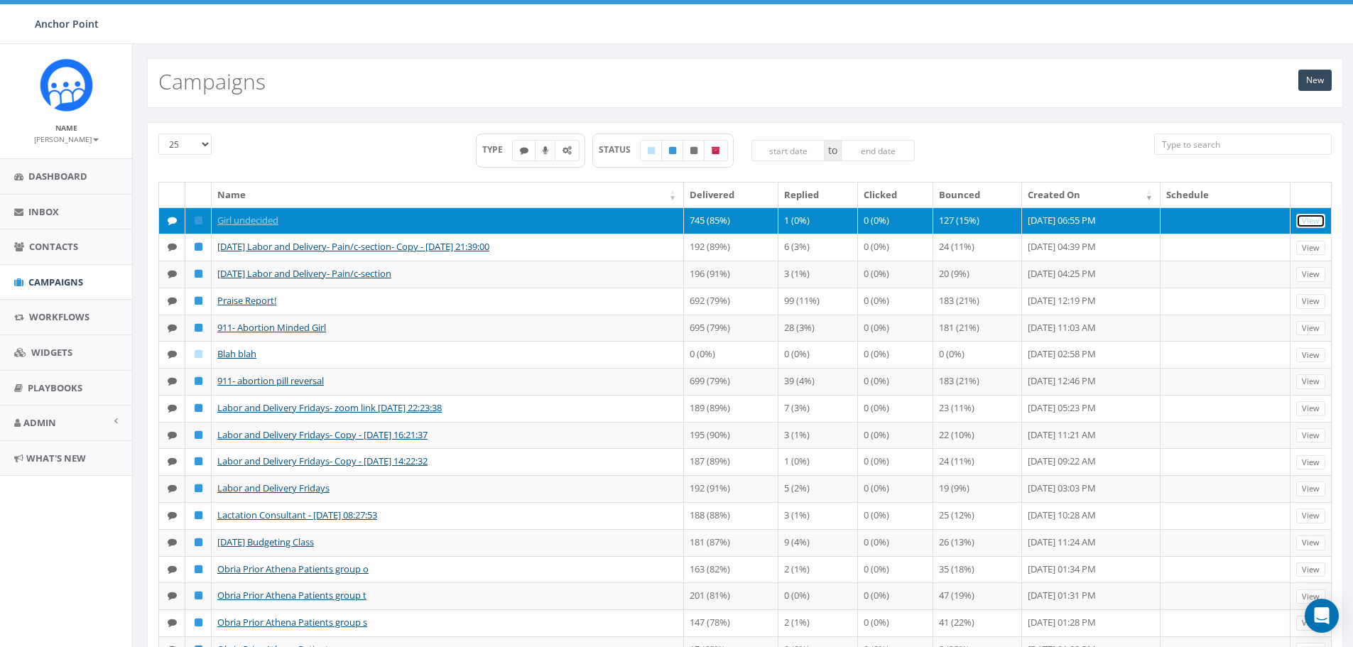
click at [1312, 221] on link "View" at bounding box center [1310, 221] width 29 height 15
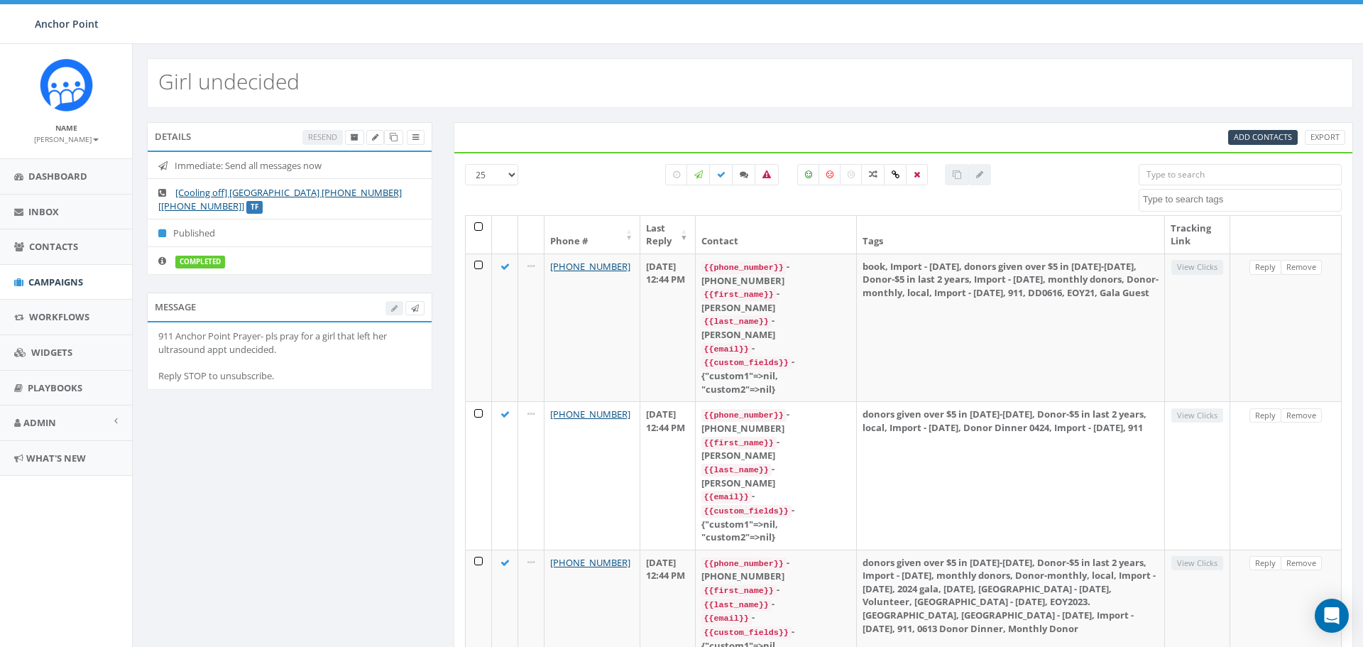
select select
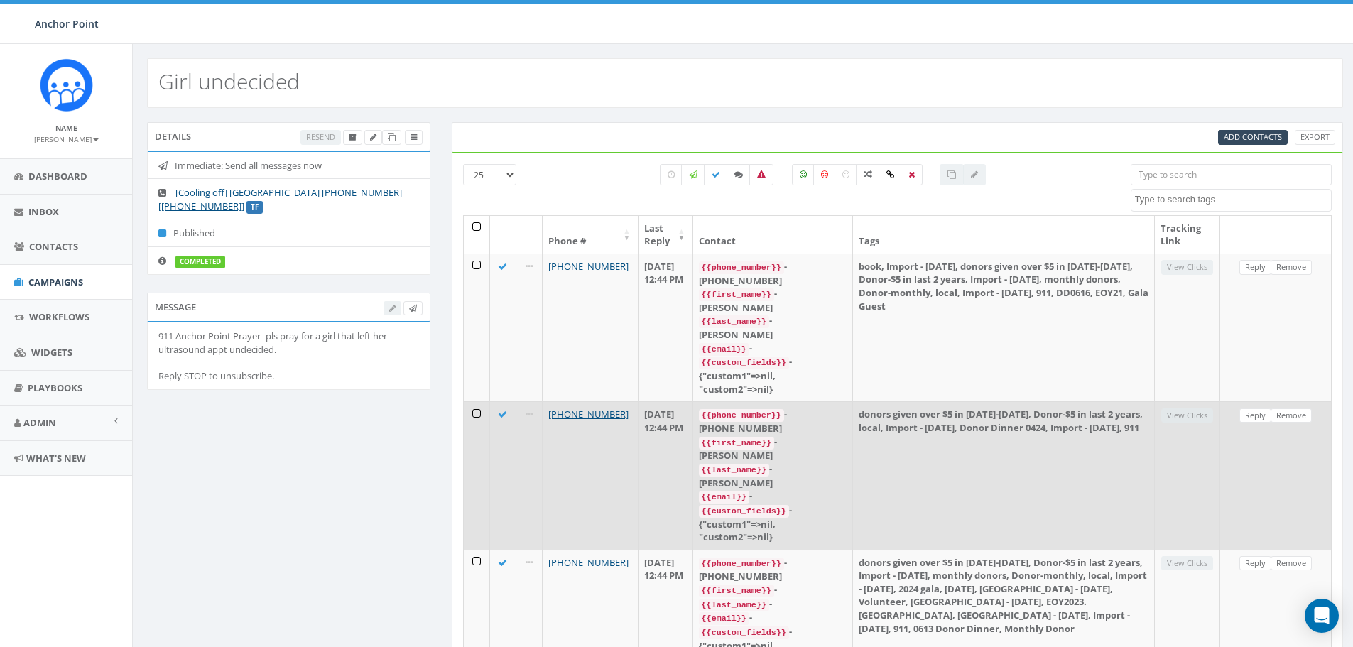
scroll to position [517, 0]
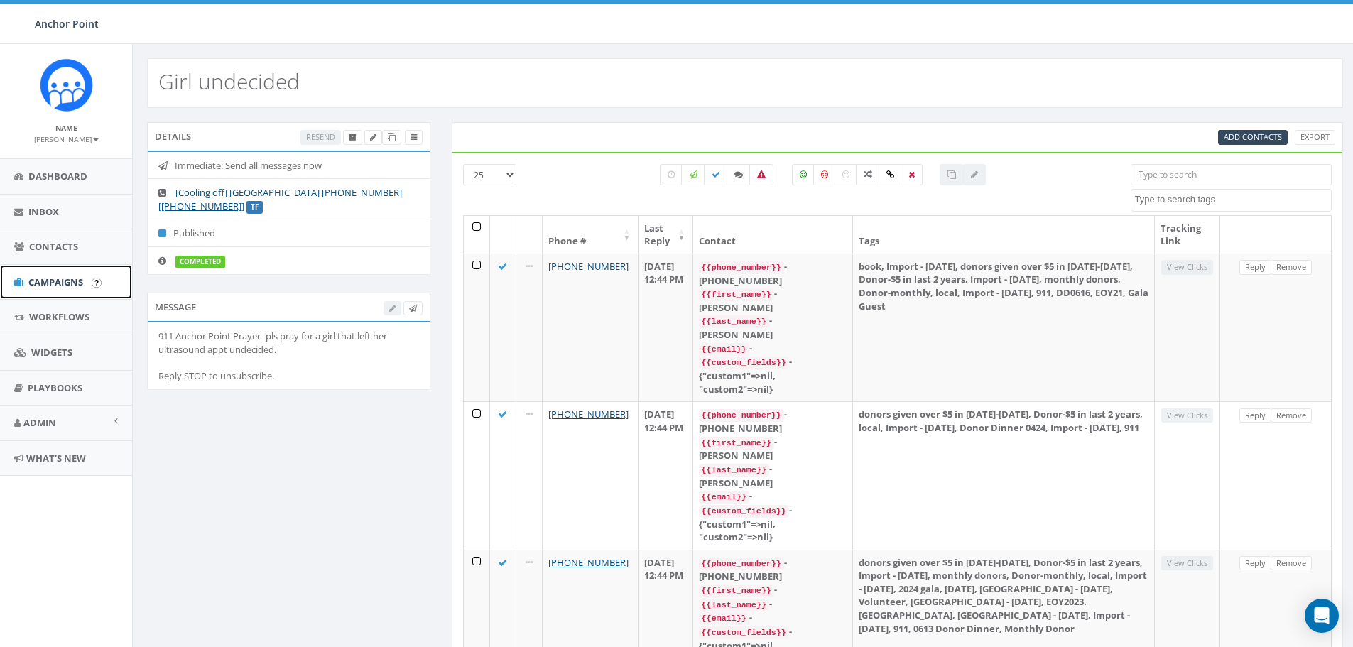
click at [51, 282] on span "Campaigns" at bounding box center [55, 282] width 55 height 13
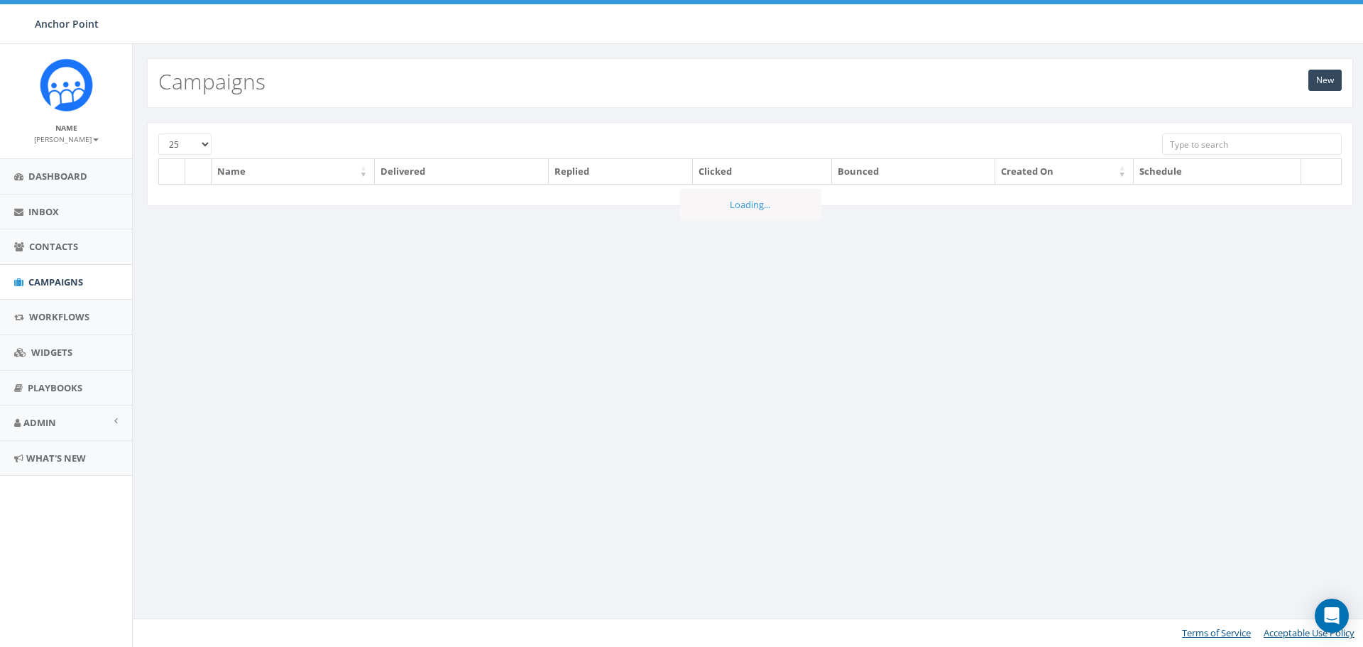
scroll to position [517, 0]
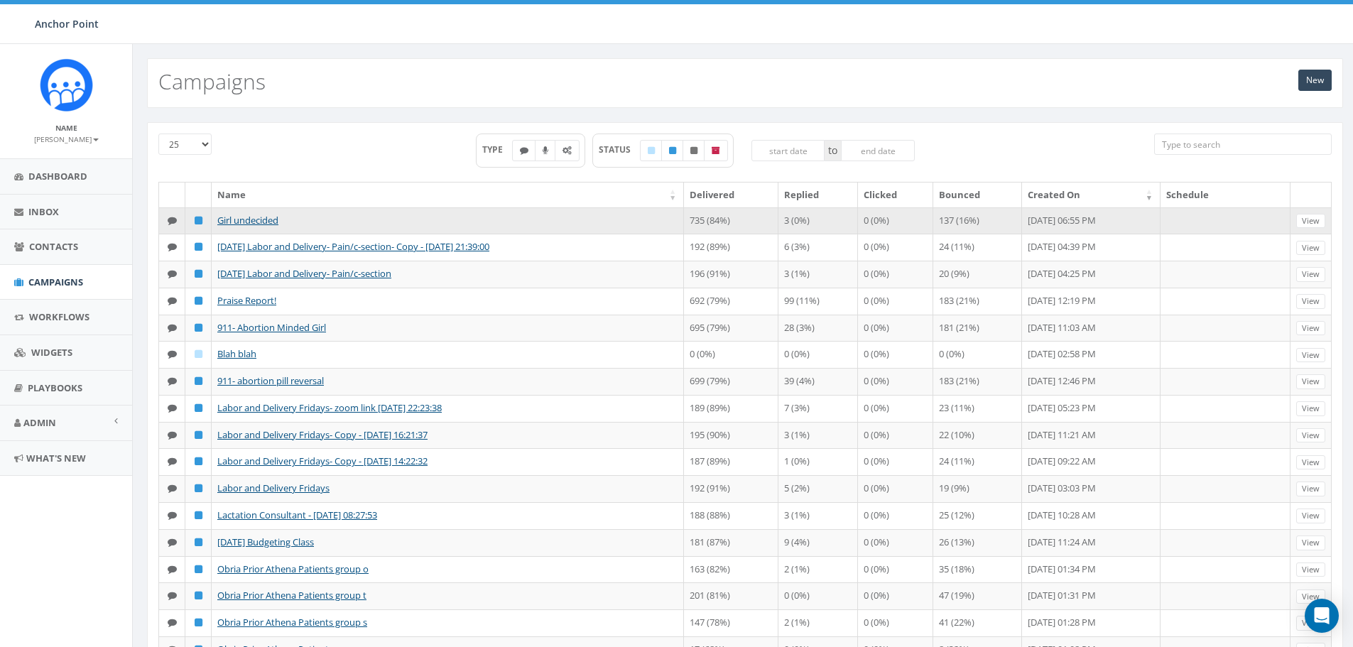
click at [173, 221] on icon at bounding box center [172, 220] width 9 height 9
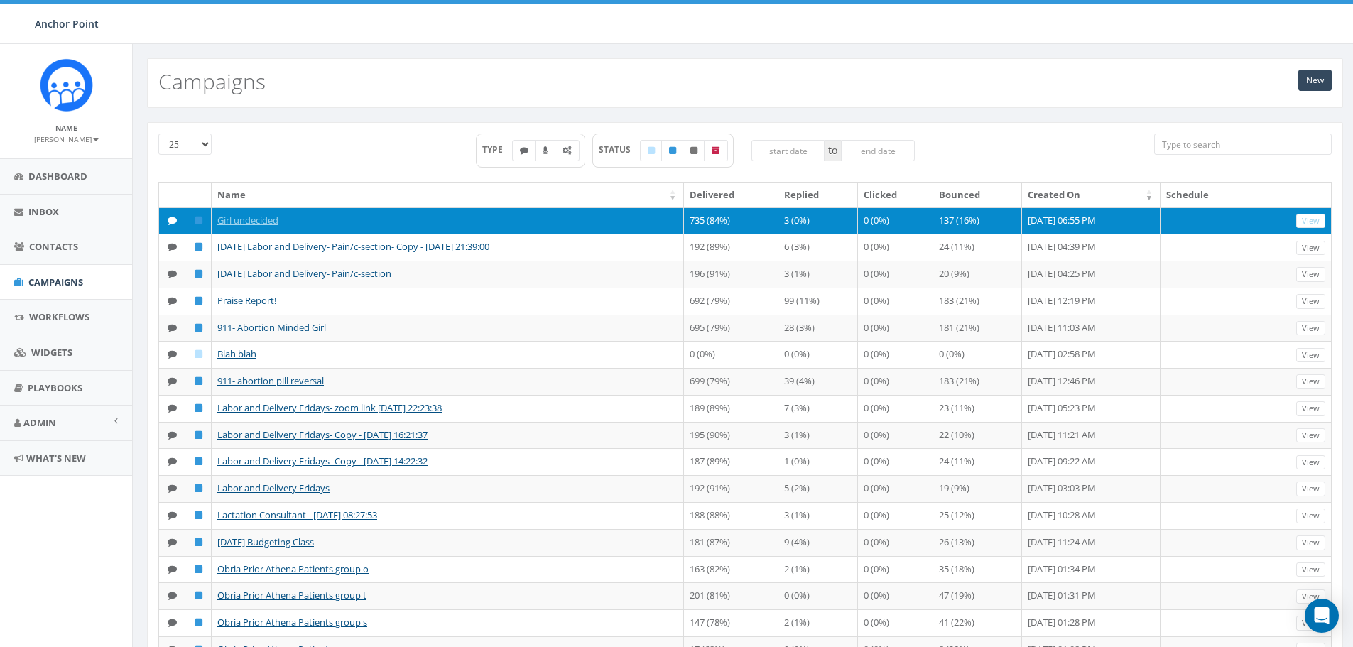
click at [173, 221] on icon at bounding box center [172, 220] width 9 height 9
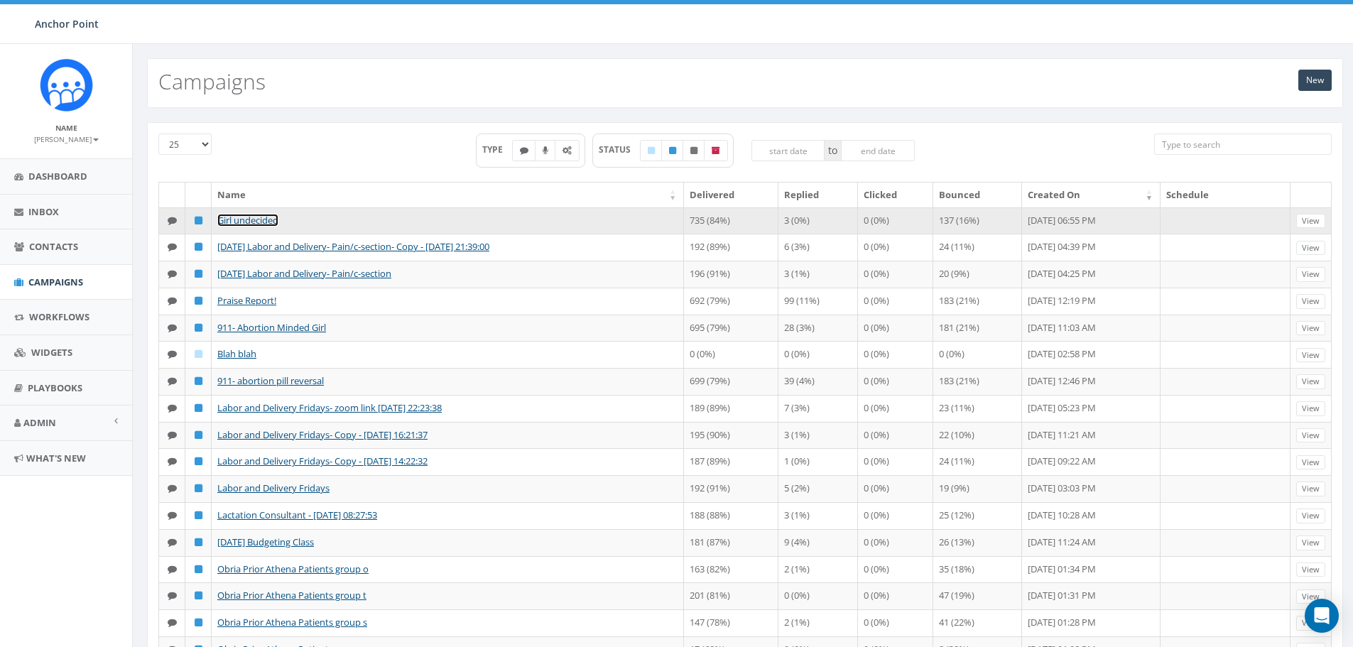
click at [267, 221] on link "Girl undecided" at bounding box center [247, 220] width 61 height 13
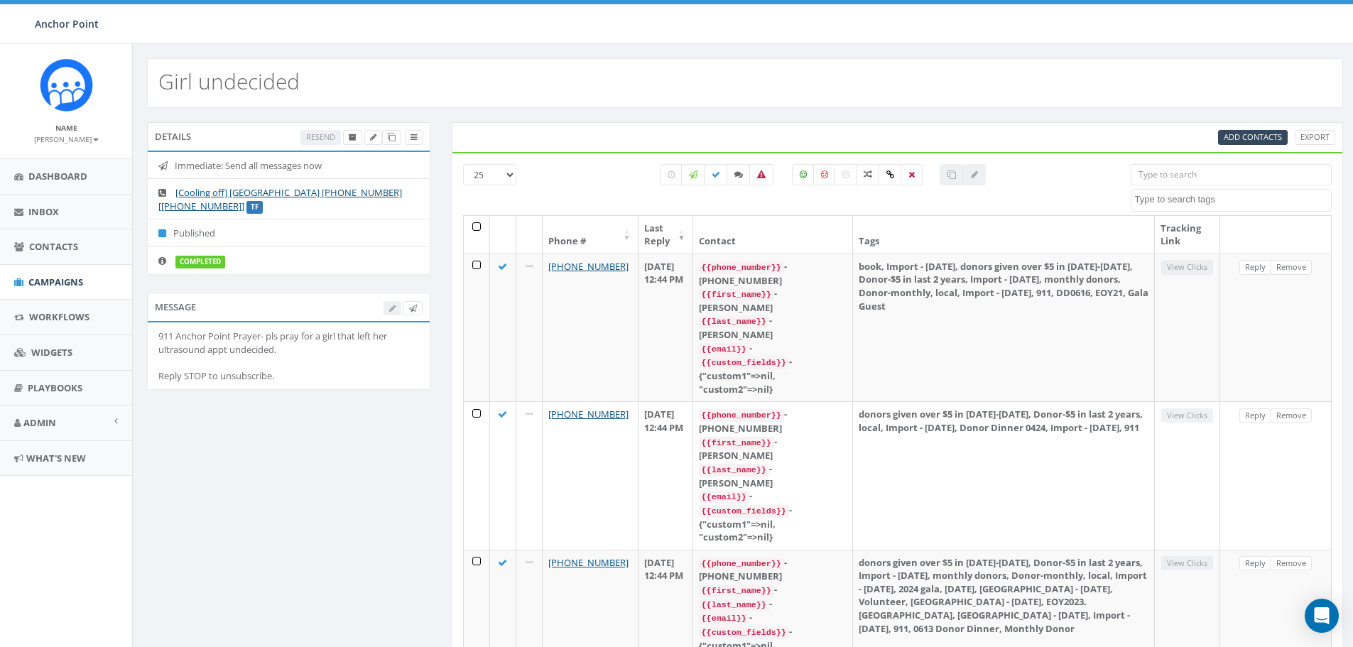
select select
click at [736, 173] on icon at bounding box center [738, 174] width 9 height 9
checkbox input "true"
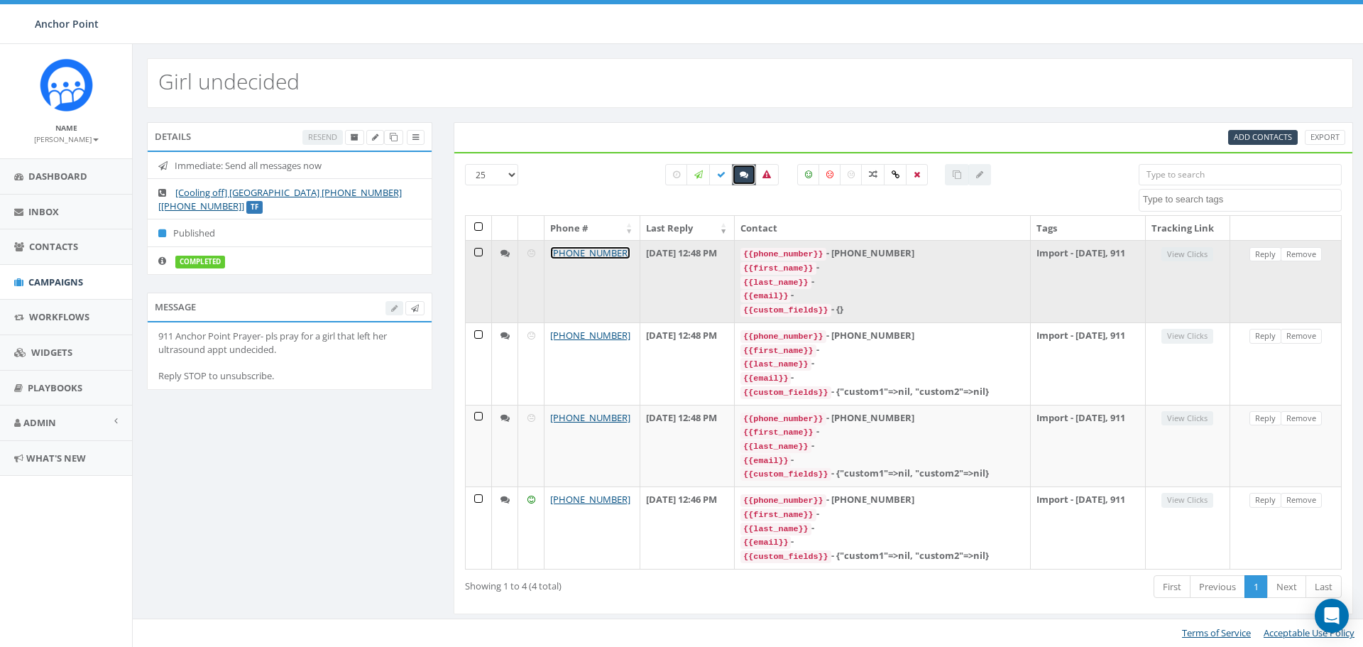
click at [595, 249] on link "[PHONE_NUMBER]" at bounding box center [590, 252] width 80 height 13
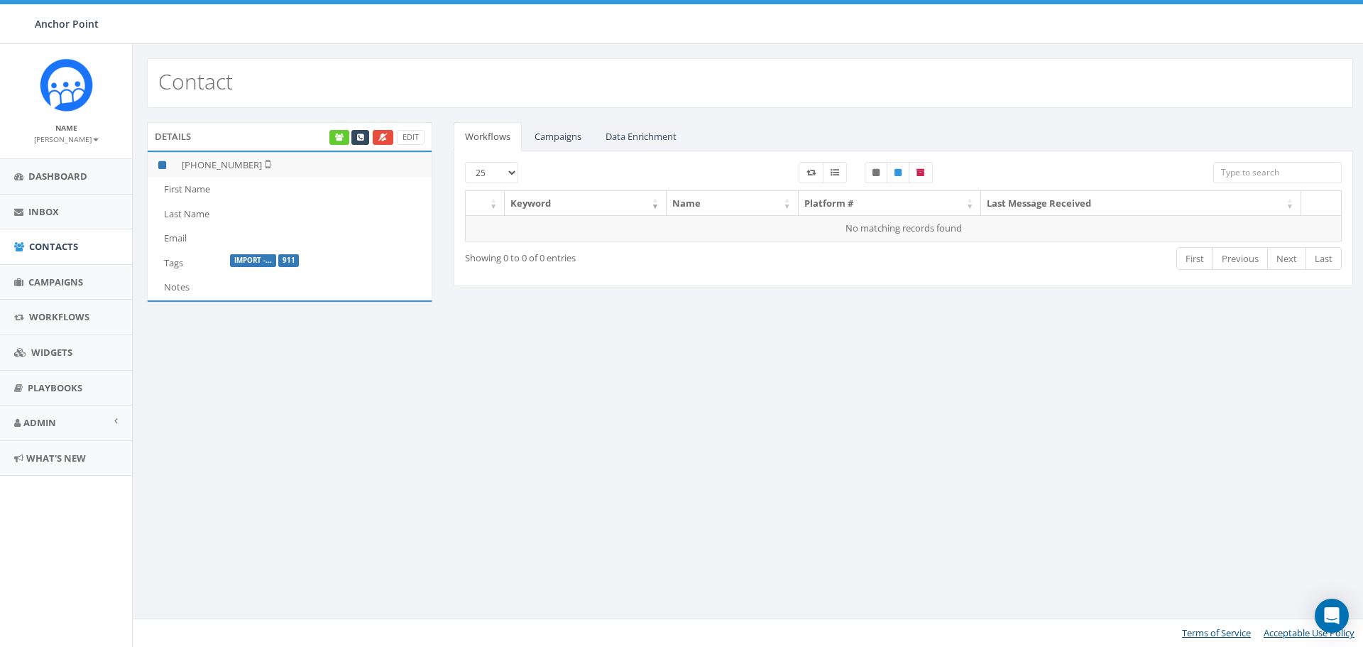
scroll to position [517, 0]
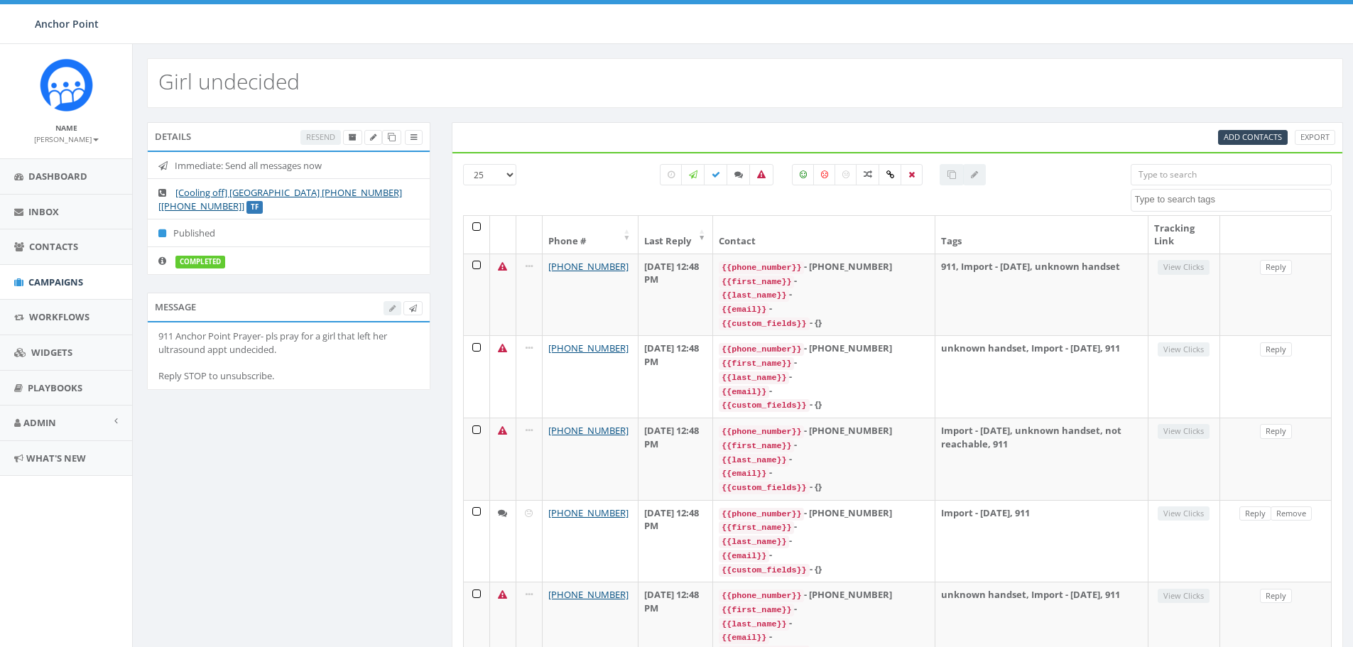
select select
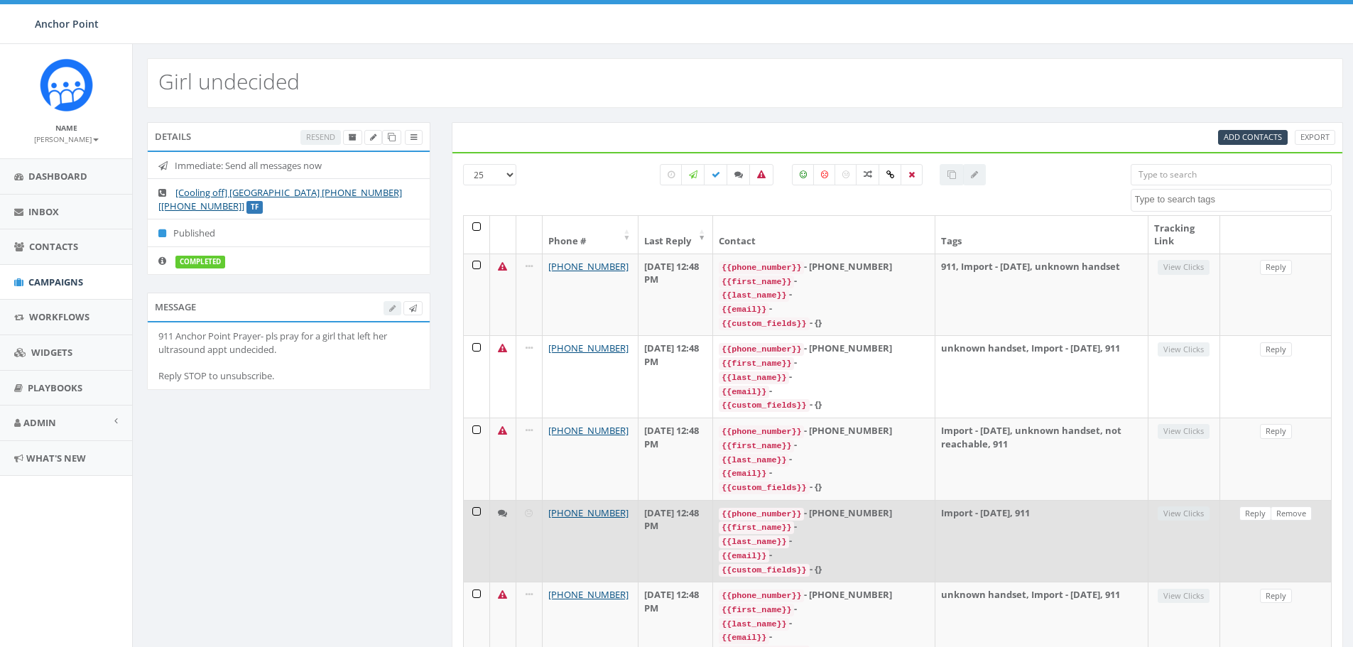
scroll to position [517, 0]
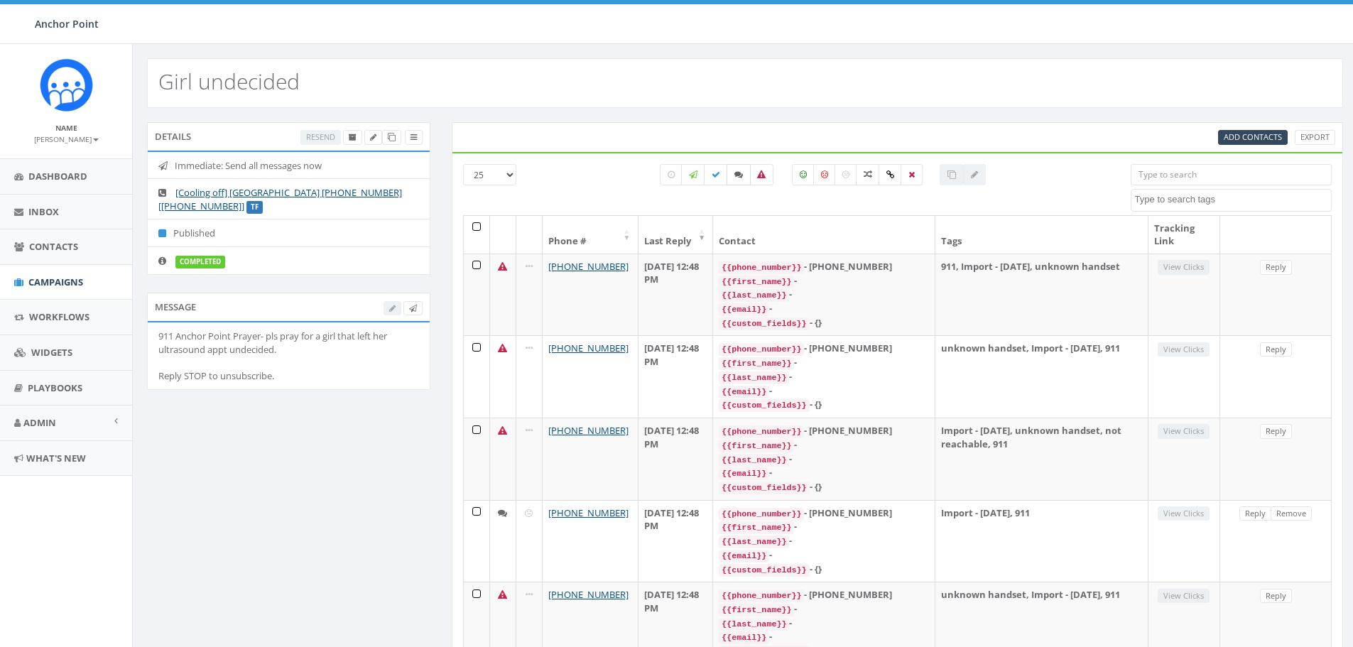
click at [738, 174] on icon at bounding box center [738, 174] width 9 height 9
click at [53, 277] on span "Campaigns" at bounding box center [55, 282] width 55 height 13
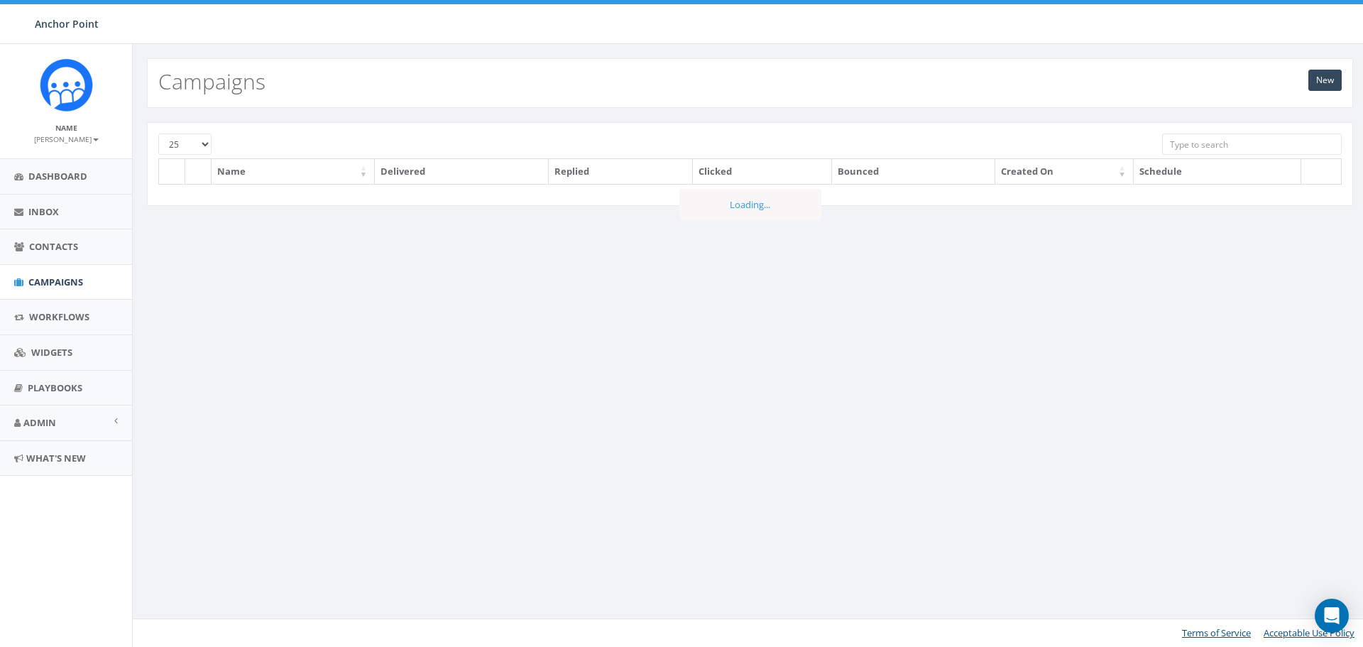
scroll to position [517, 0]
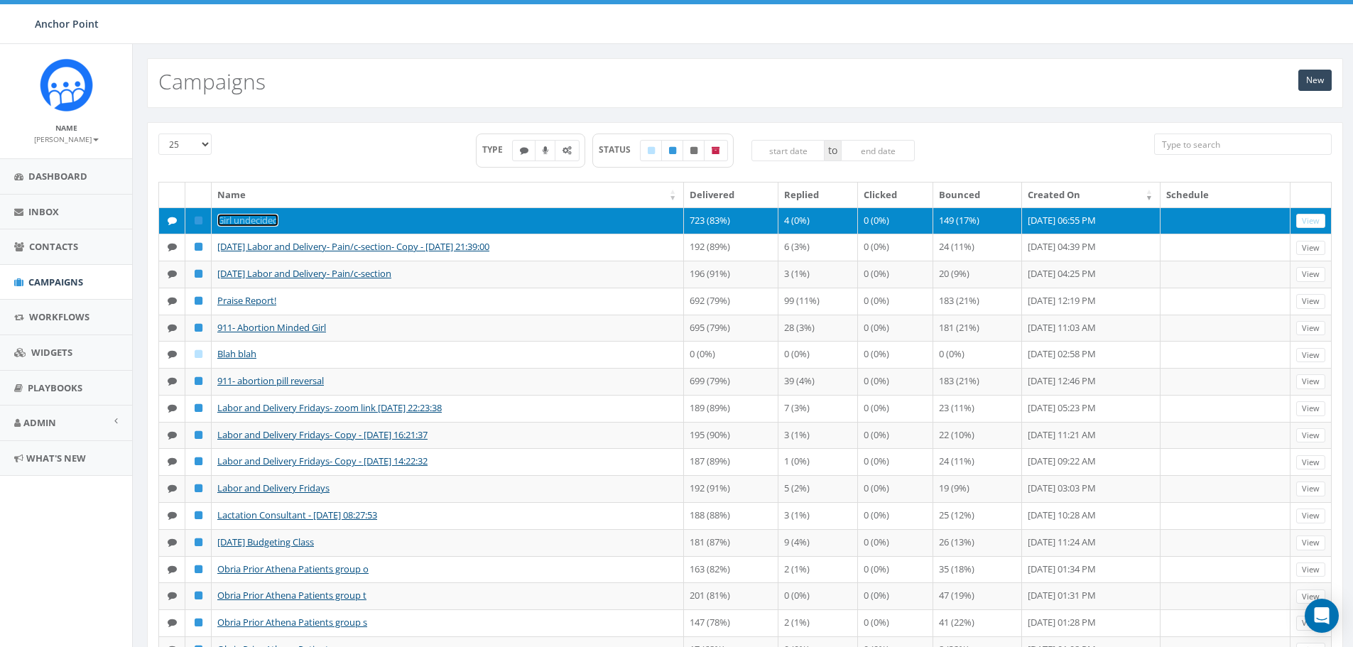
click at [246, 219] on link "Girl undecided" at bounding box center [247, 220] width 61 height 13
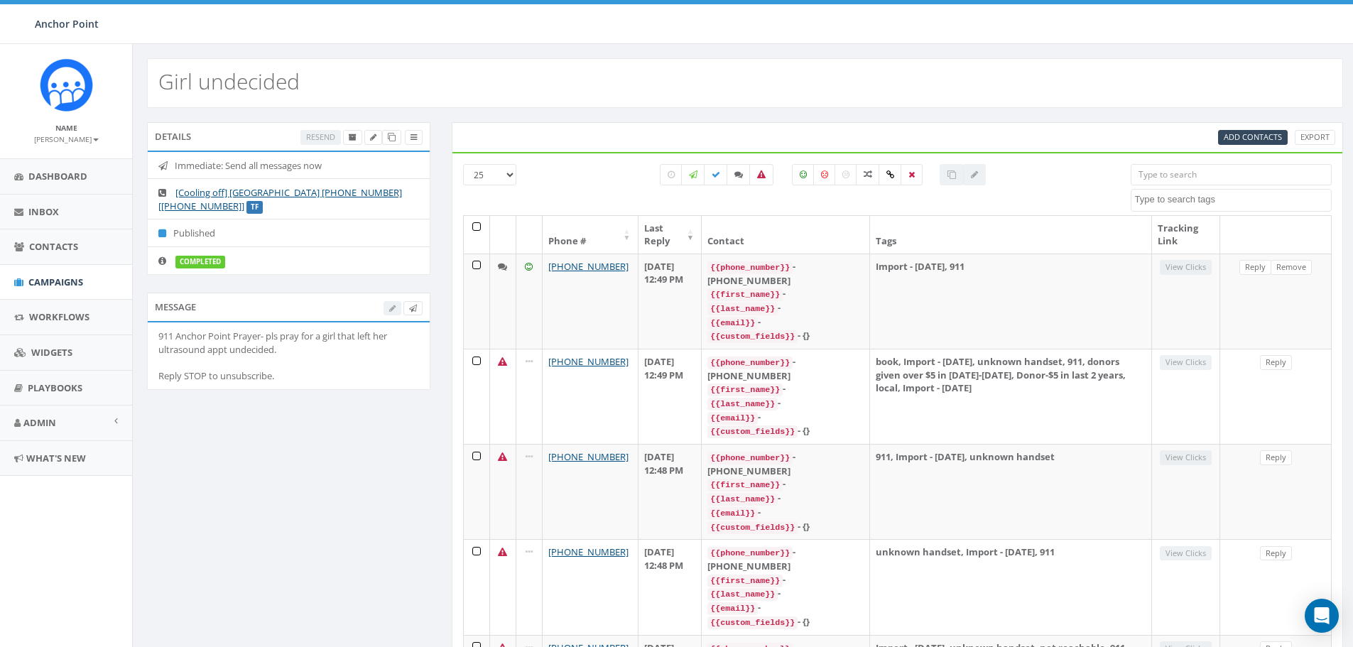
select select
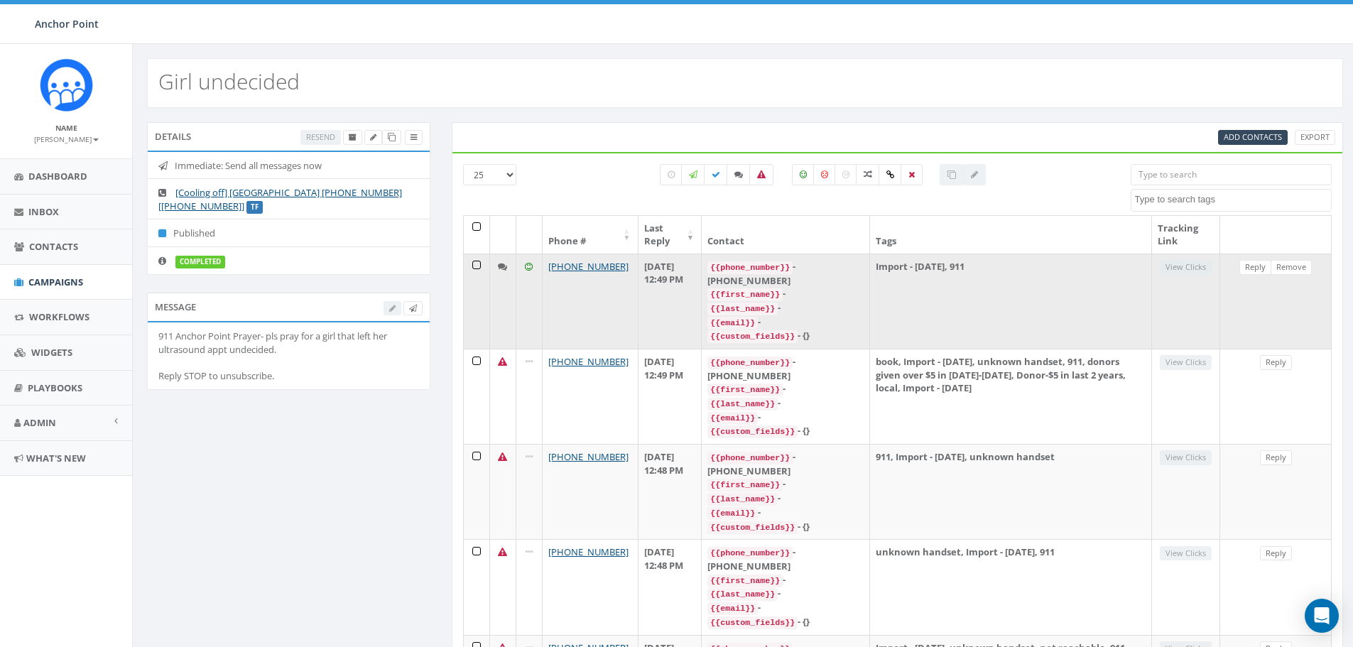
click at [501, 263] on icon at bounding box center [502, 266] width 9 height 9
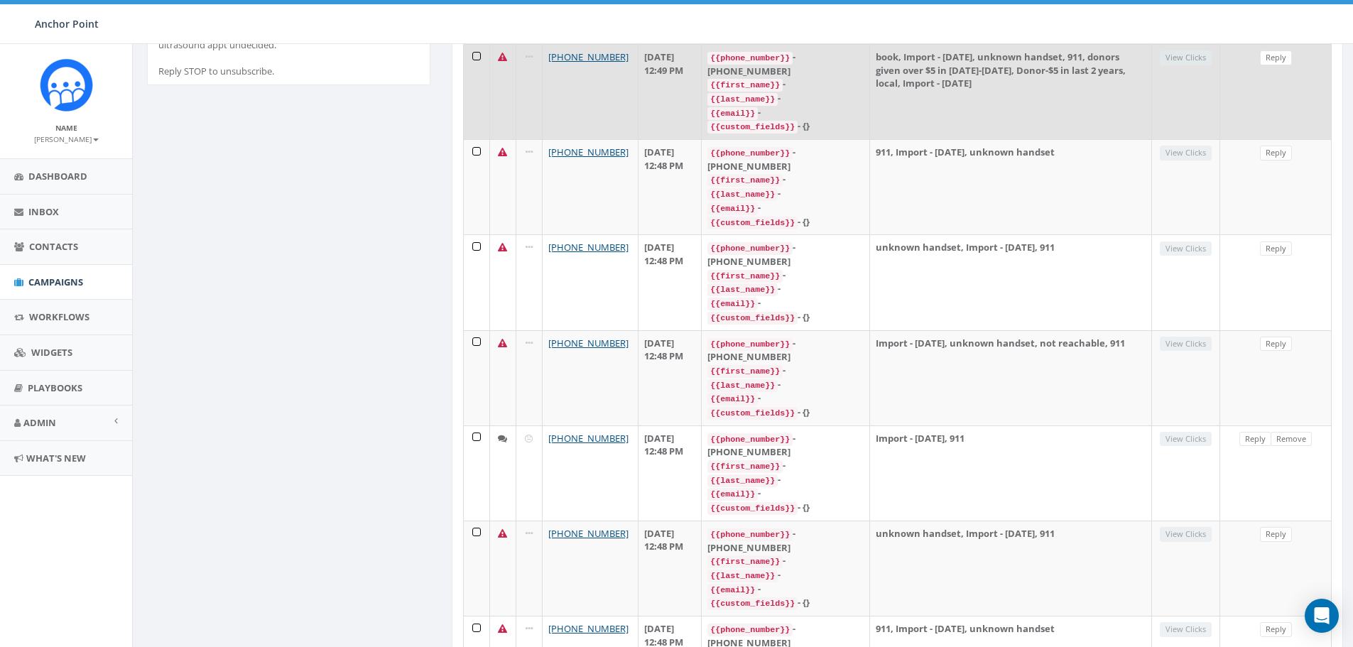
scroll to position [0, 0]
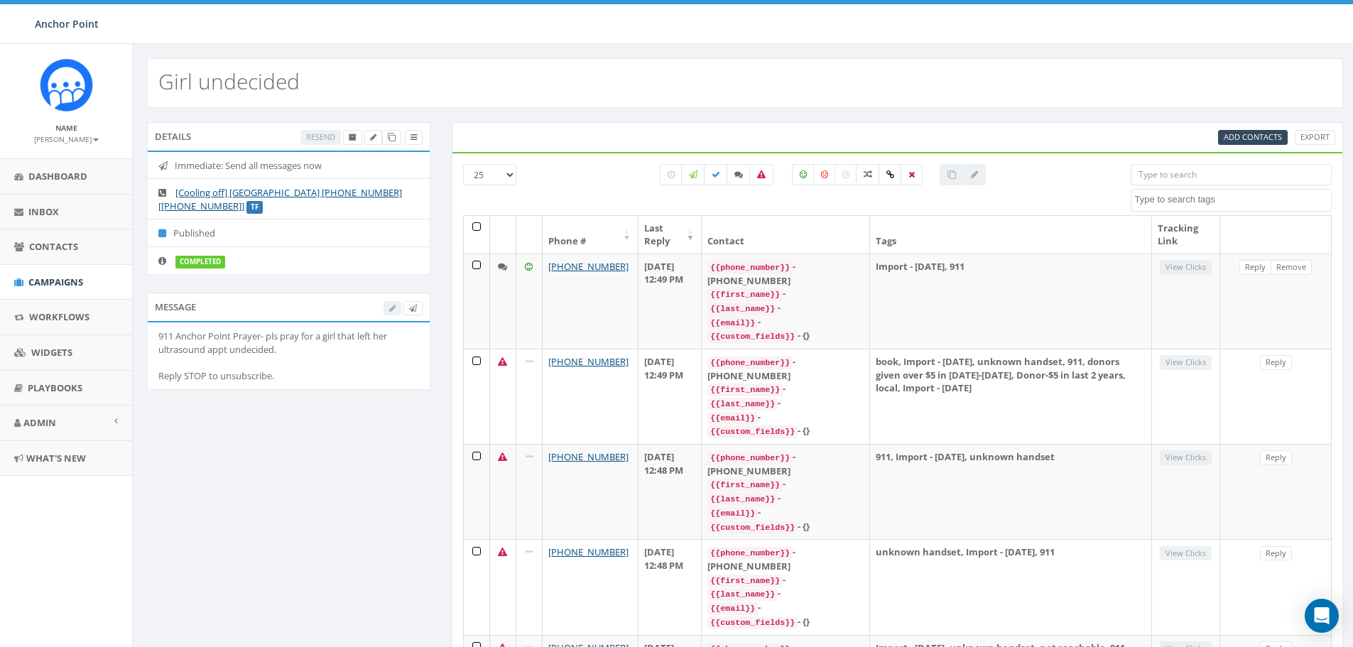
click at [513, 172] on select "25 50 100" at bounding box center [489, 174] width 53 height 21
click at [598, 190] on div at bounding box center [823, 189] width 594 height 51
click at [735, 174] on icon at bounding box center [738, 174] width 9 height 9
checkbox input "true"
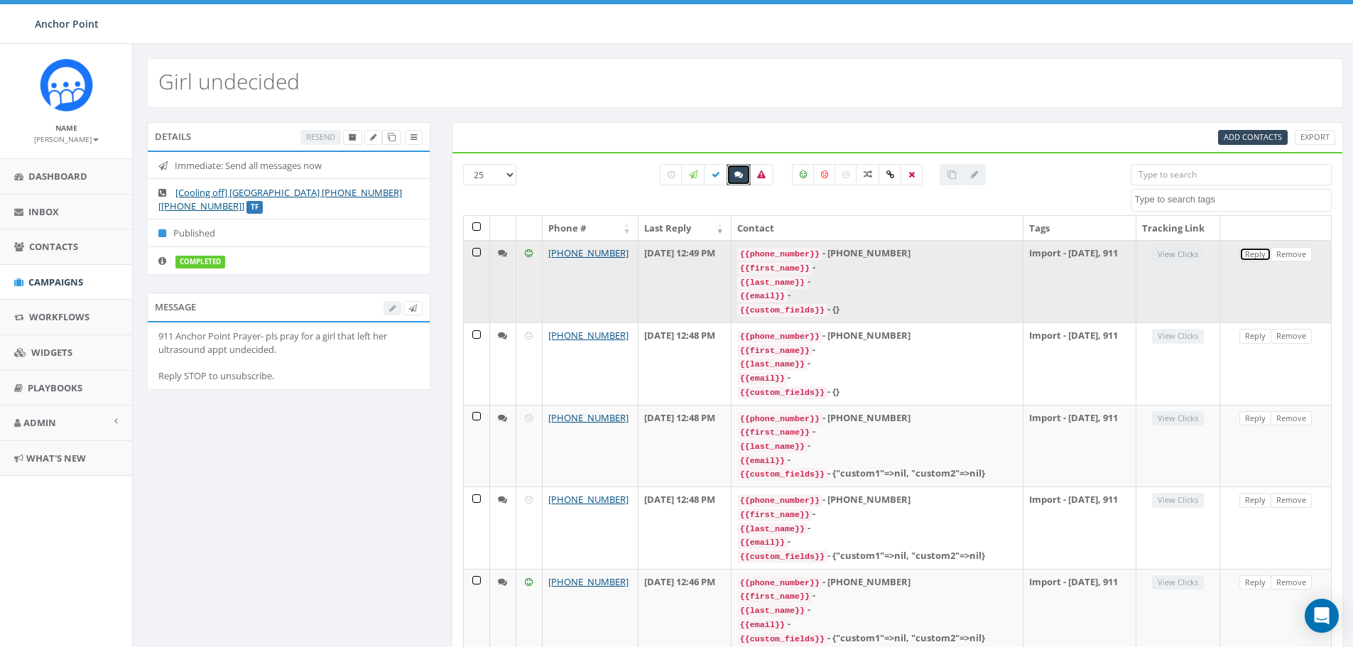
click at [1261, 253] on link "Reply" at bounding box center [1255, 254] width 32 height 15
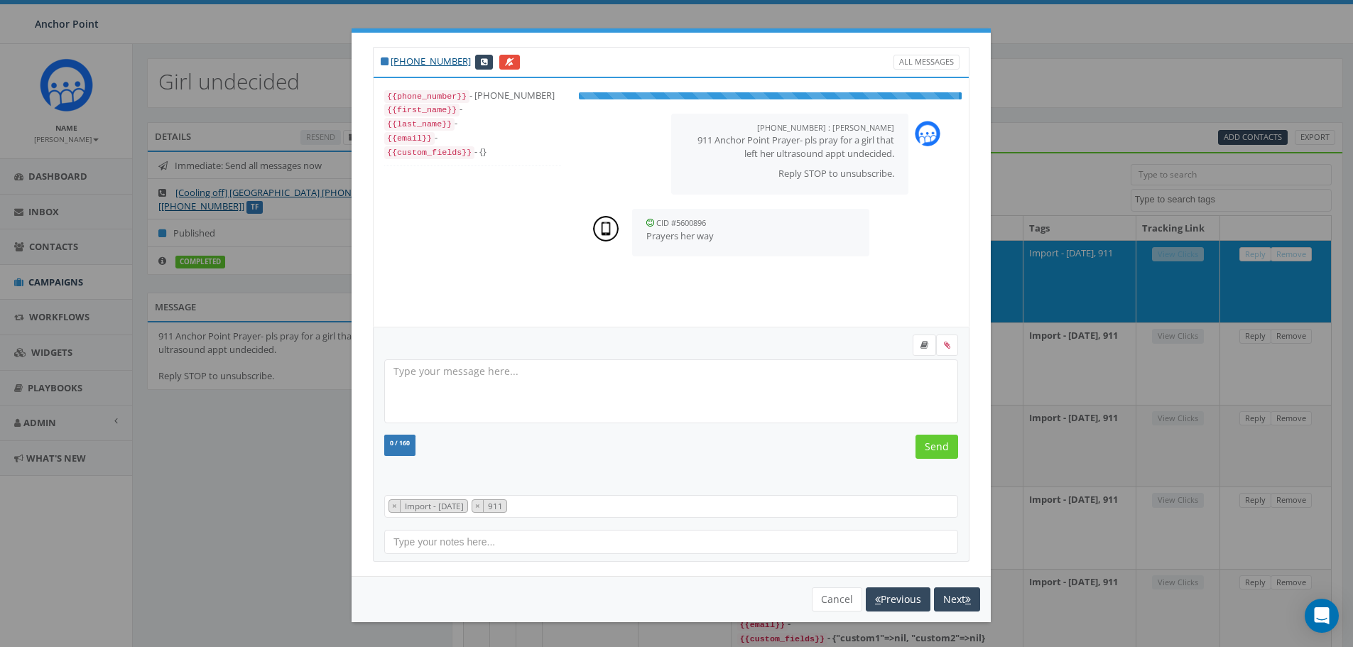
scroll to position [14, 0]
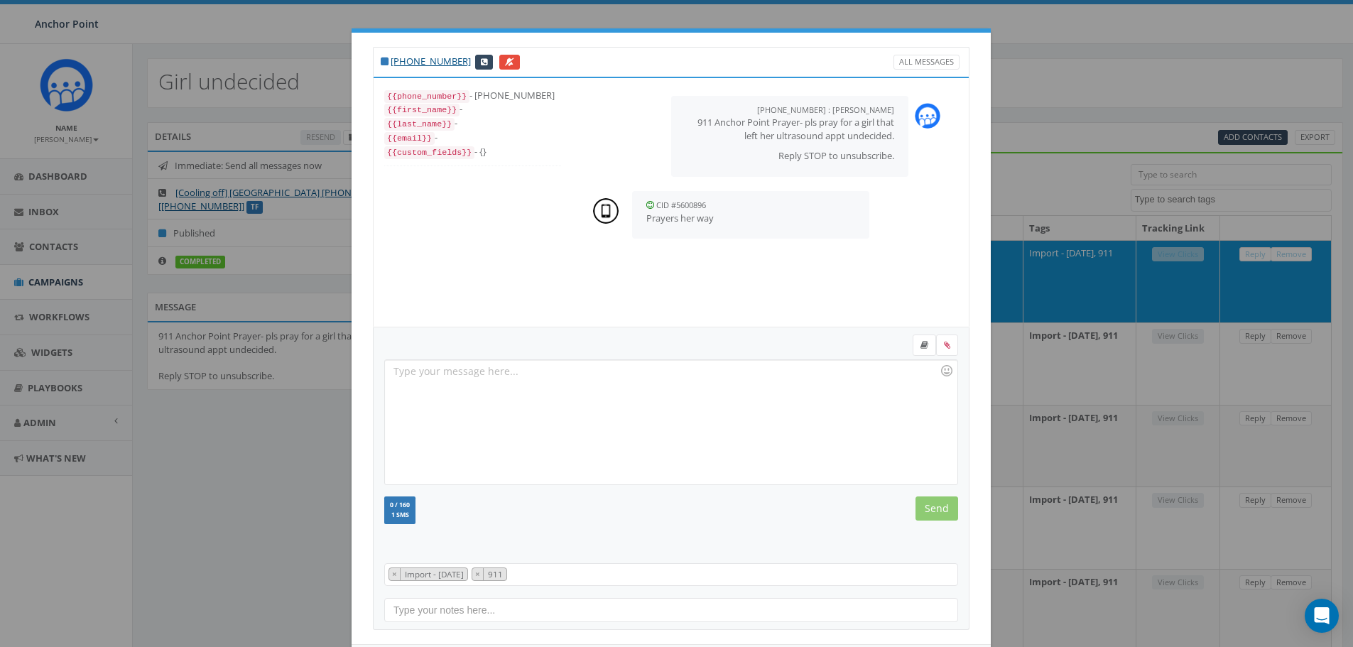
click at [479, 371] on div at bounding box center [671, 422] width 572 height 124
click at [932, 503] on input "Send" at bounding box center [936, 508] width 43 height 24
click at [1072, 130] on div "+1 704-238-7635 All Messages {{phone_number}} - +17042387635 {{first_name}} - {…" at bounding box center [676, 323] width 1353 height 647
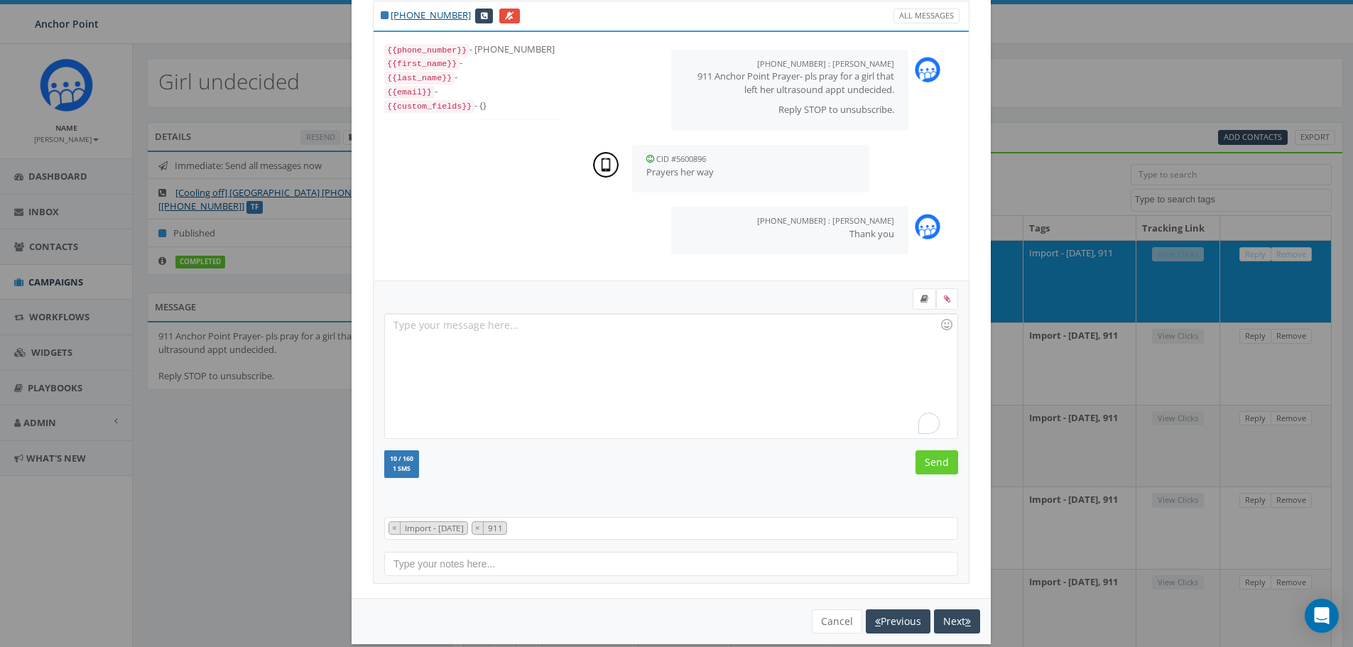
scroll to position [65, 0]
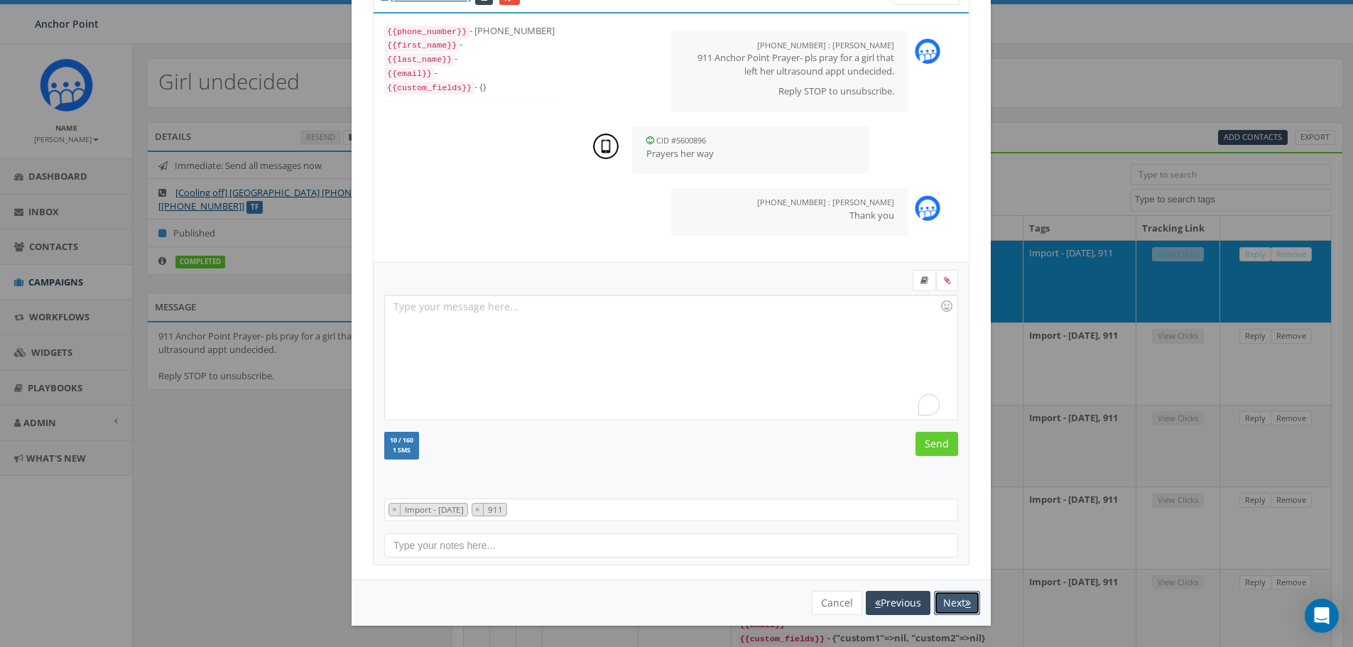
click at [945, 604] on button "Next" at bounding box center [957, 603] width 46 height 24
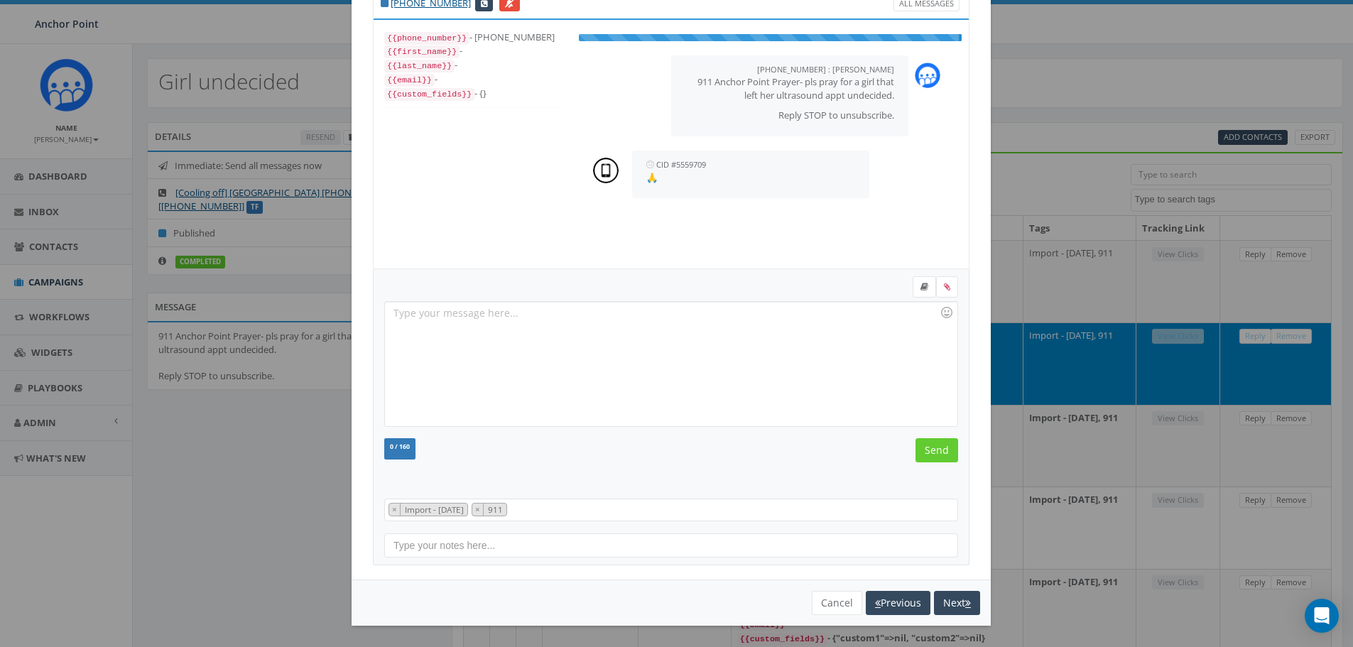
scroll to position [14, 0]
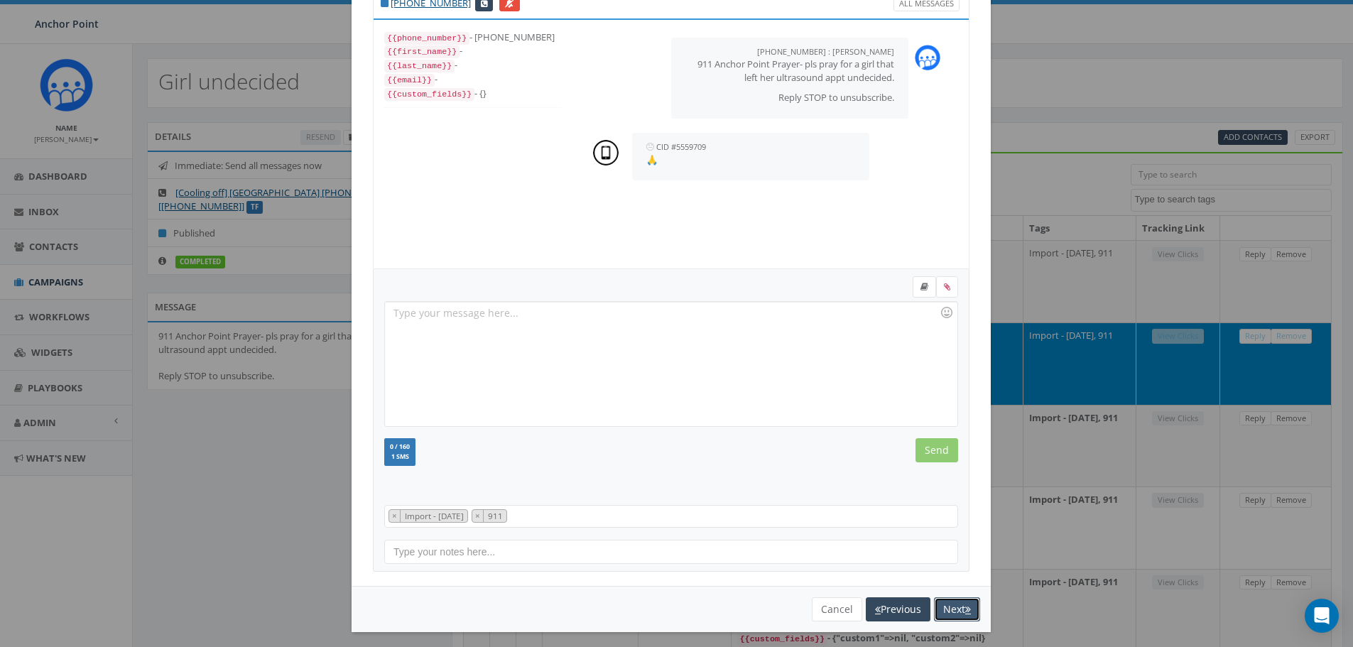
click at [944, 604] on button "Next" at bounding box center [957, 609] width 46 height 24
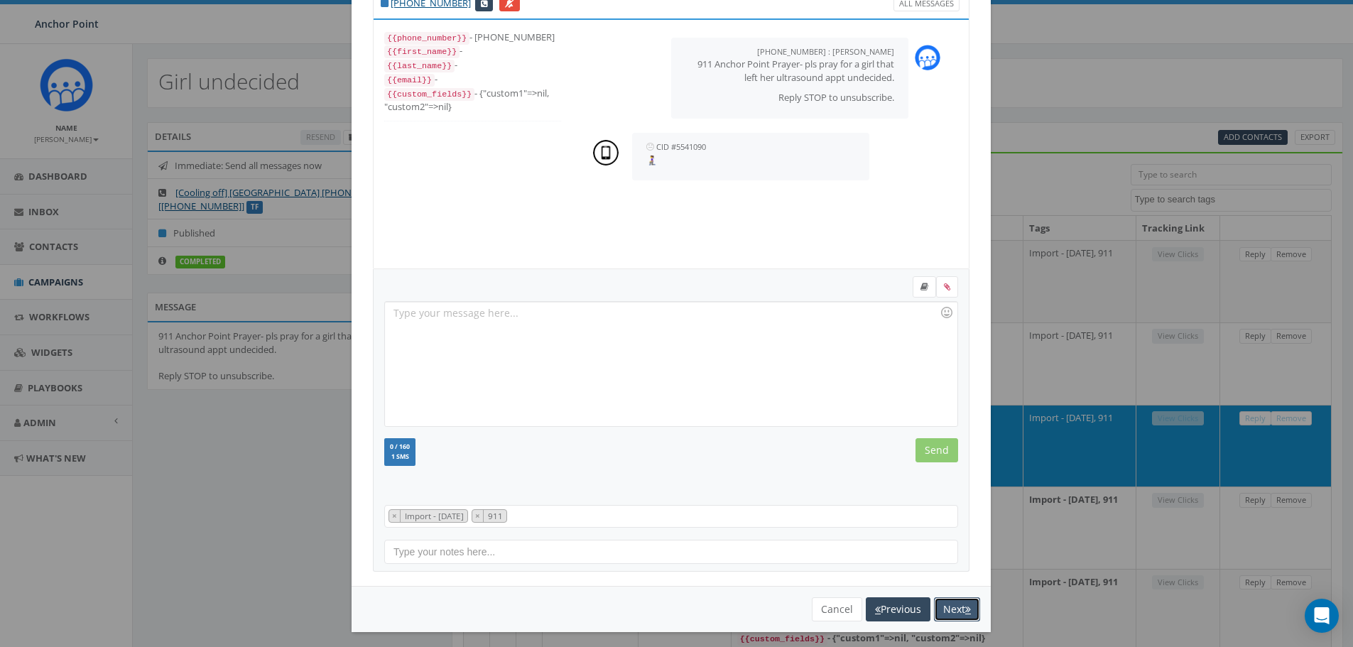
click at [943, 604] on button "Next" at bounding box center [957, 609] width 46 height 24
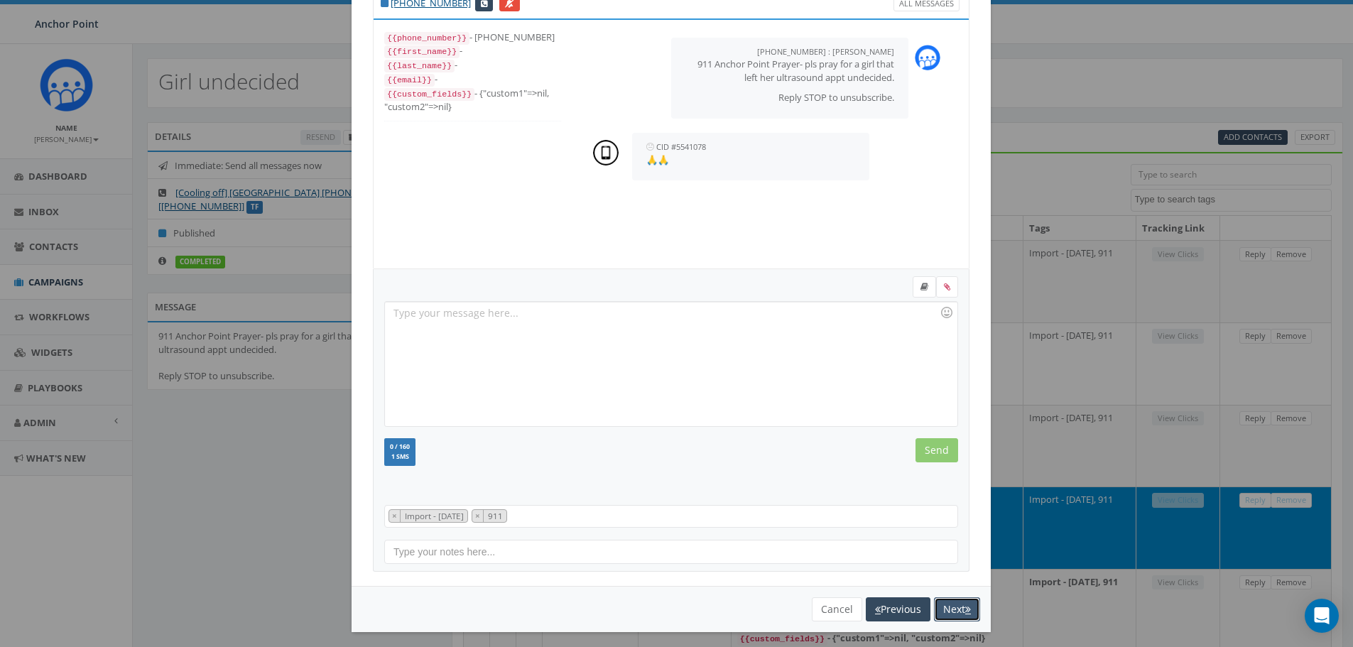
click at [942, 605] on button "Next" at bounding box center [957, 609] width 46 height 24
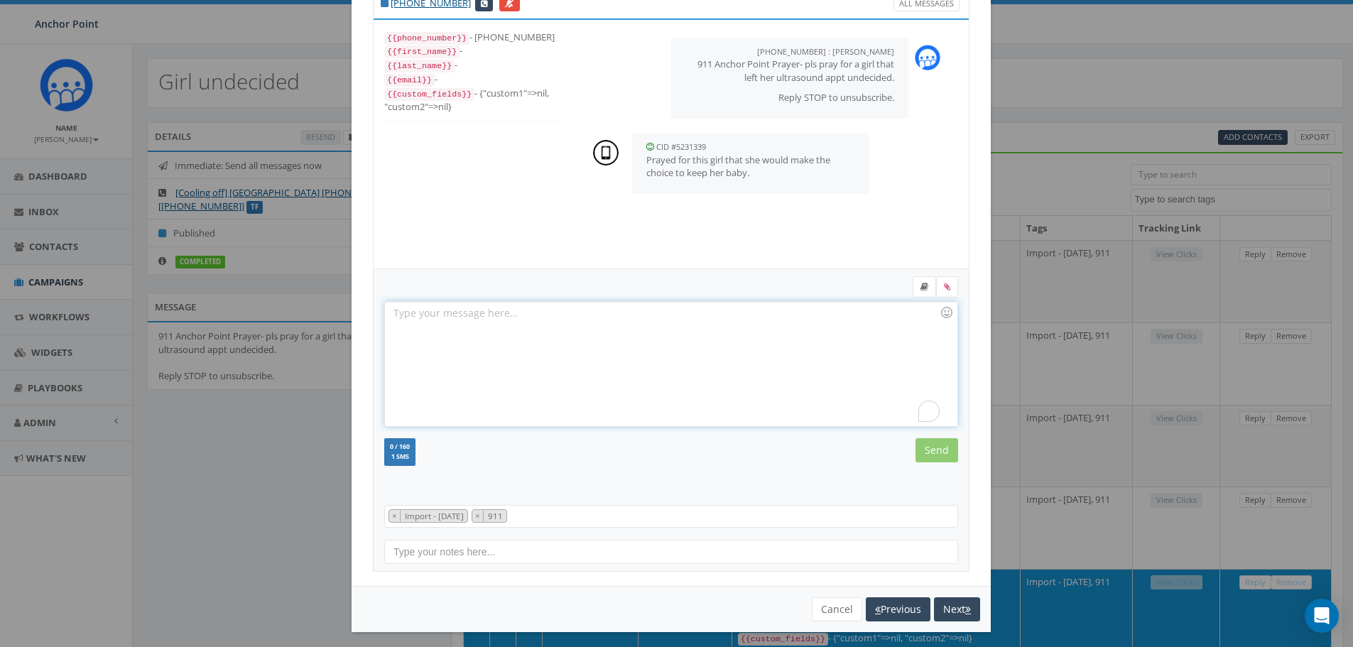
click at [520, 352] on div "To enrich screen reader interactions, please activate Accessibility in Grammarl…" at bounding box center [671, 364] width 572 height 124
click at [922, 456] on input "Send" at bounding box center [936, 450] width 43 height 24
click at [949, 612] on button "Next" at bounding box center [957, 609] width 46 height 24
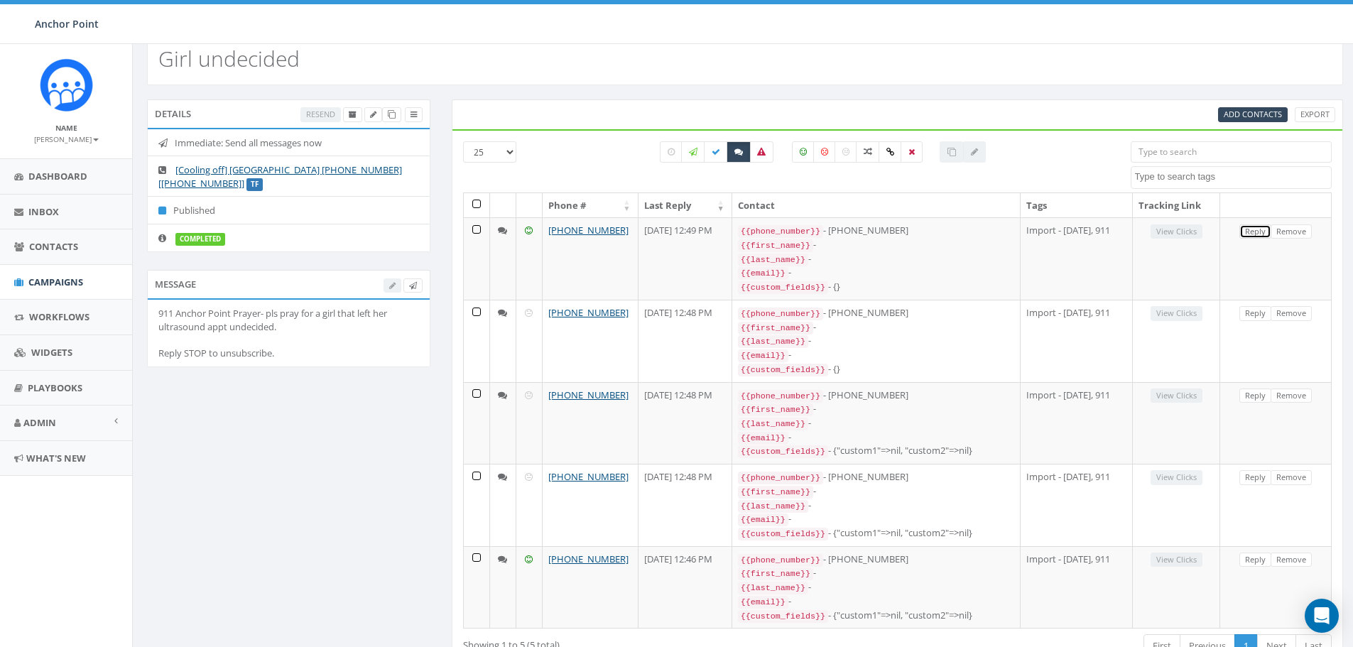
scroll to position [0, 0]
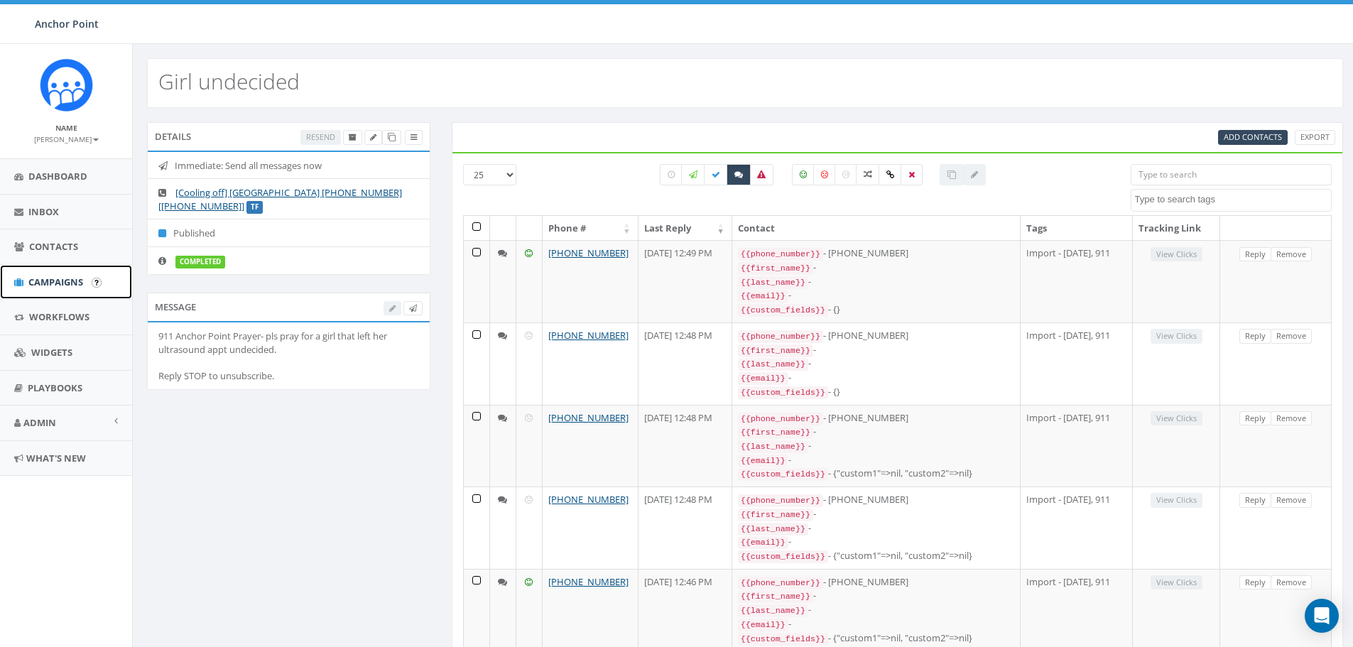
click at [45, 282] on span "Campaigns" at bounding box center [55, 282] width 55 height 13
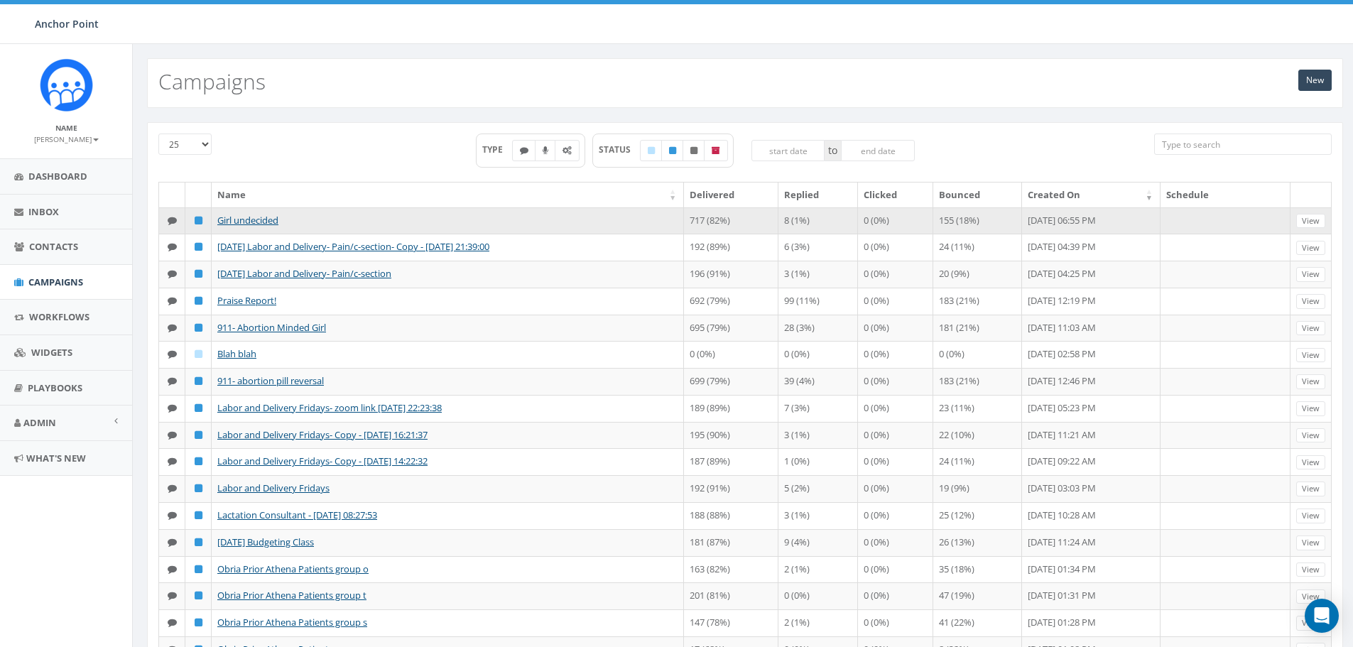
click at [170, 222] on icon at bounding box center [172, 220] width 9 height 9
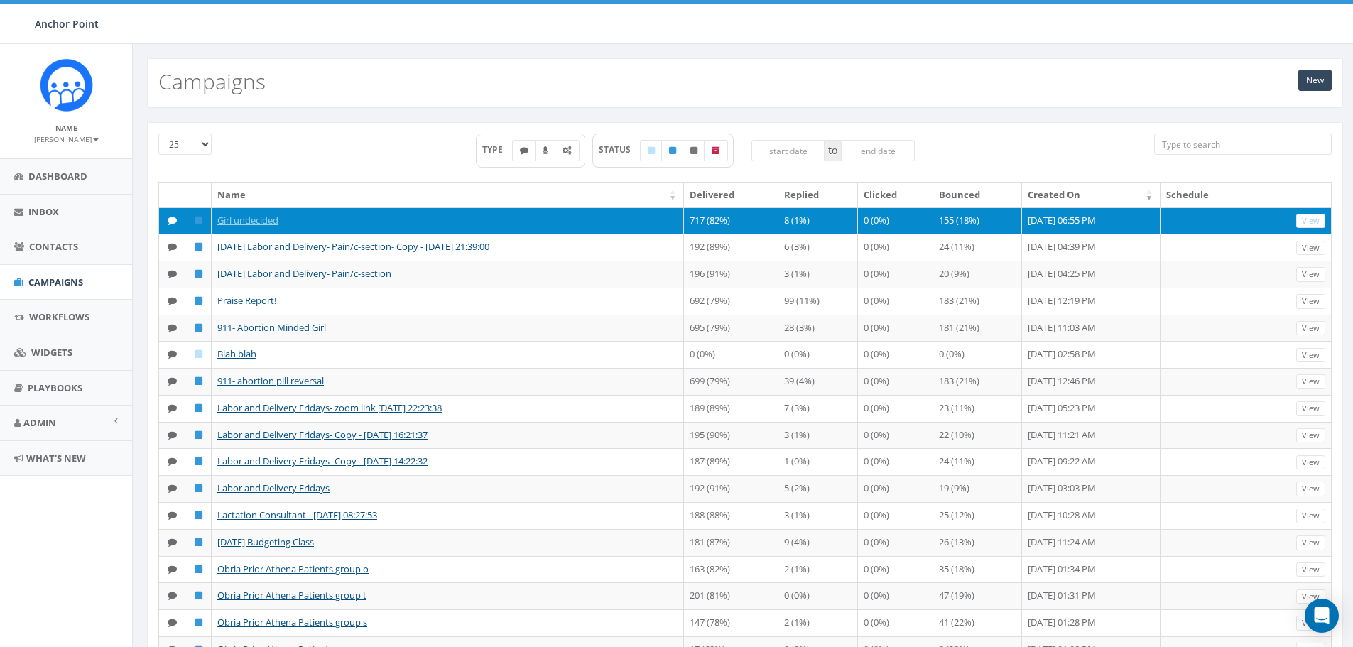
click at [171, 219] on icon at bounding box center [172, 220] width 9 height 9
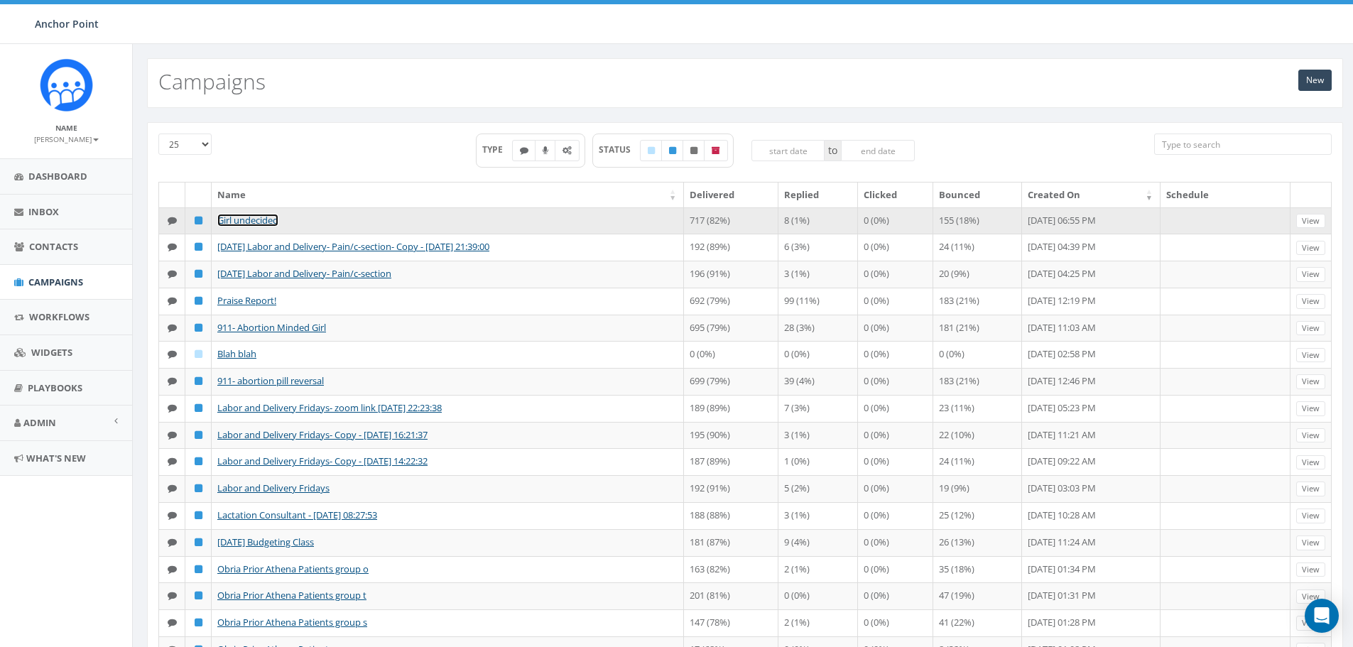
click at [249, 219] on link "Girl undecided" at bounding box center [247, 220] width 61 height 13
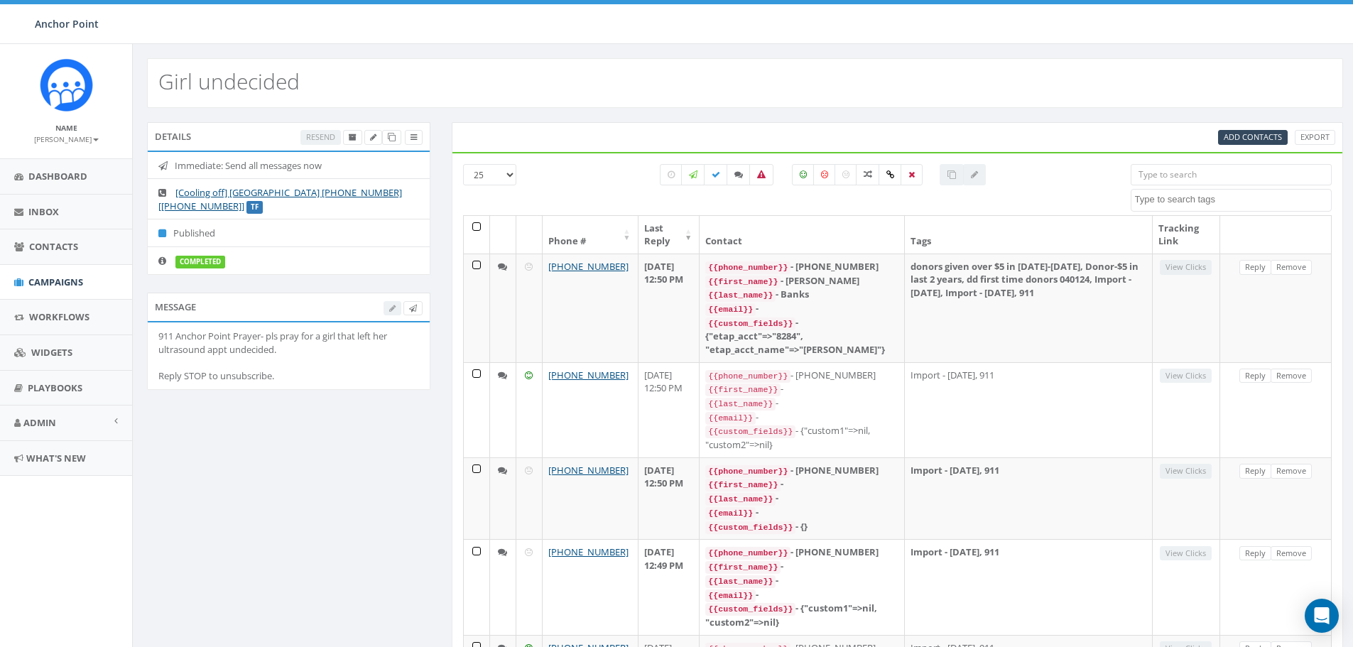
select select
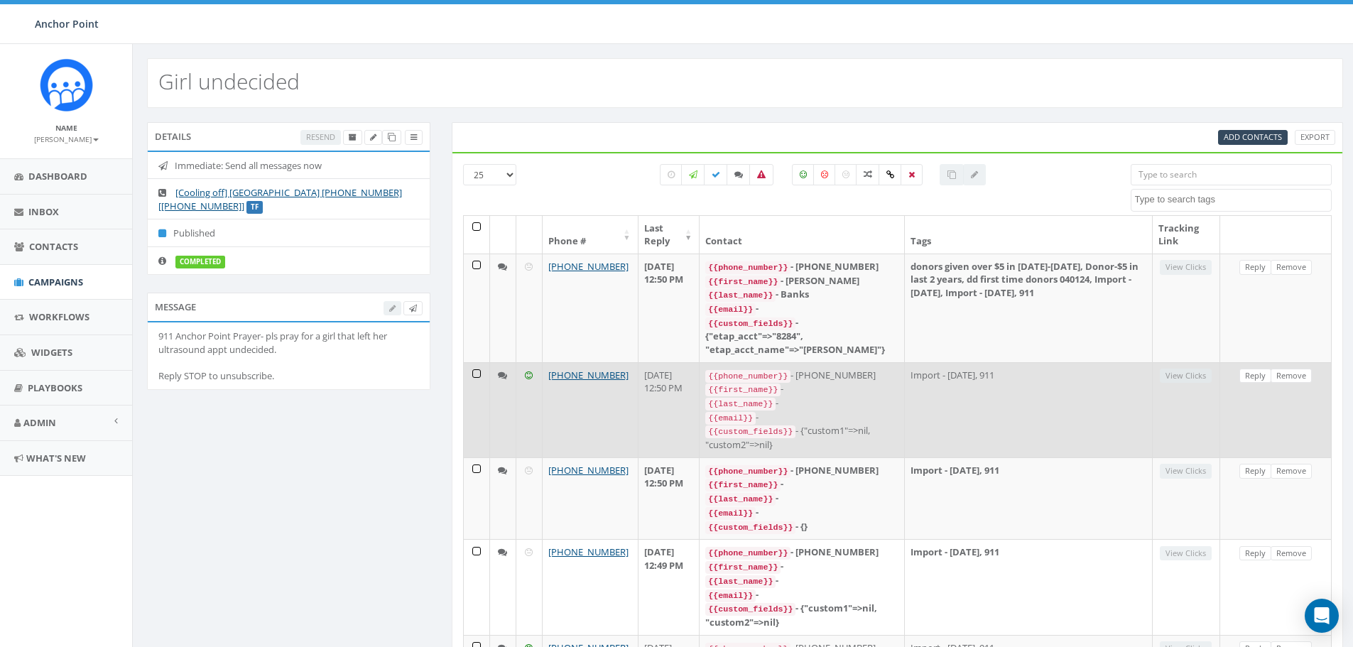
scroll to position [517, 0]
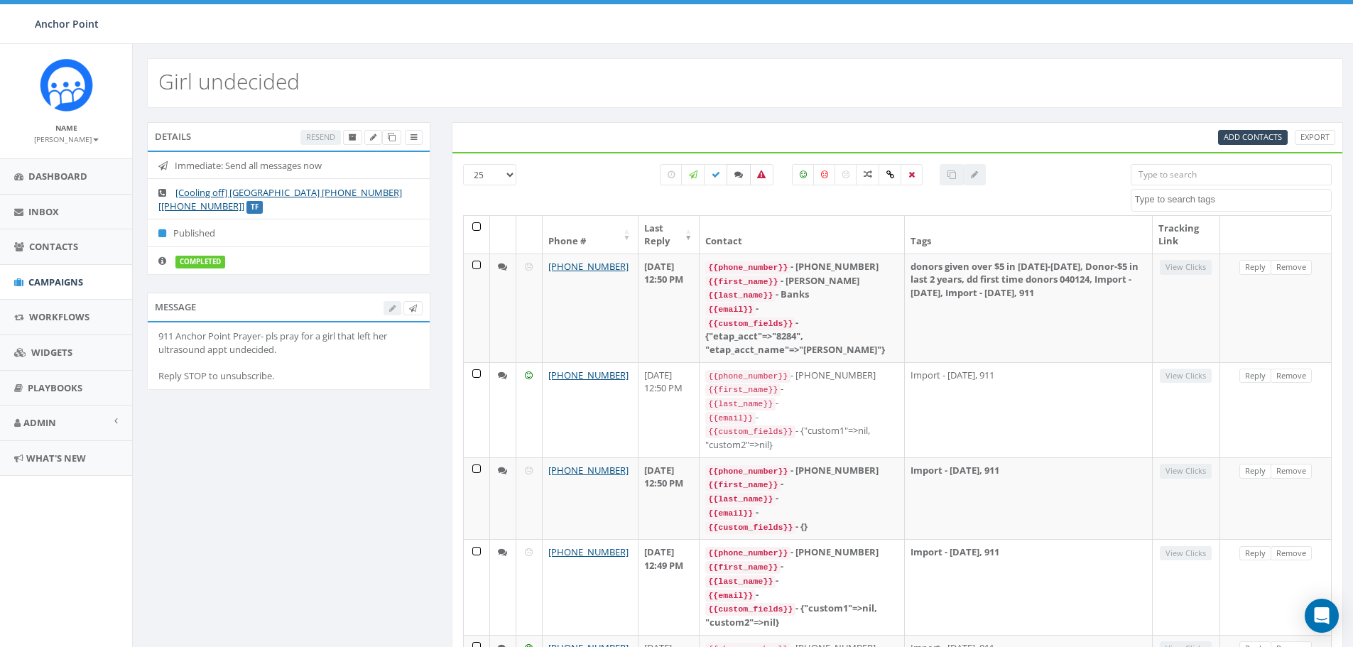
click at [740, 175] on icon at bounding box center [738, 174] width 9 height 9
checkbox input "true"
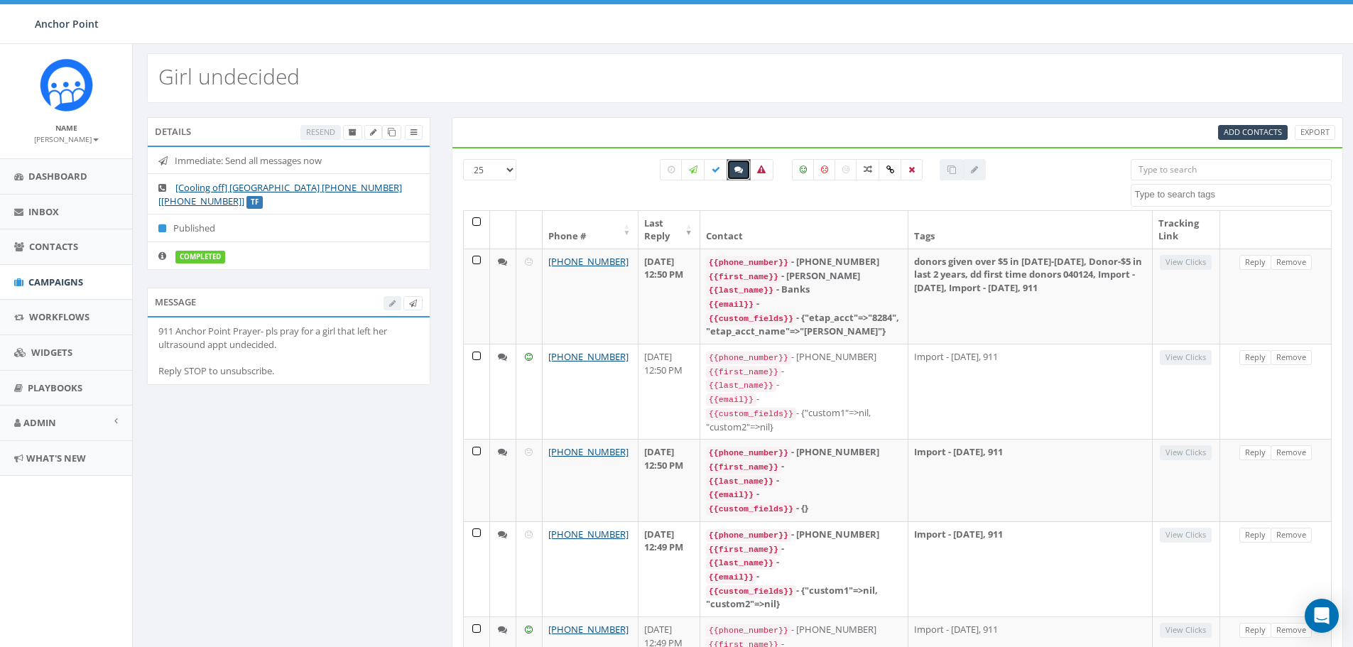
scroll to position [0, 0]
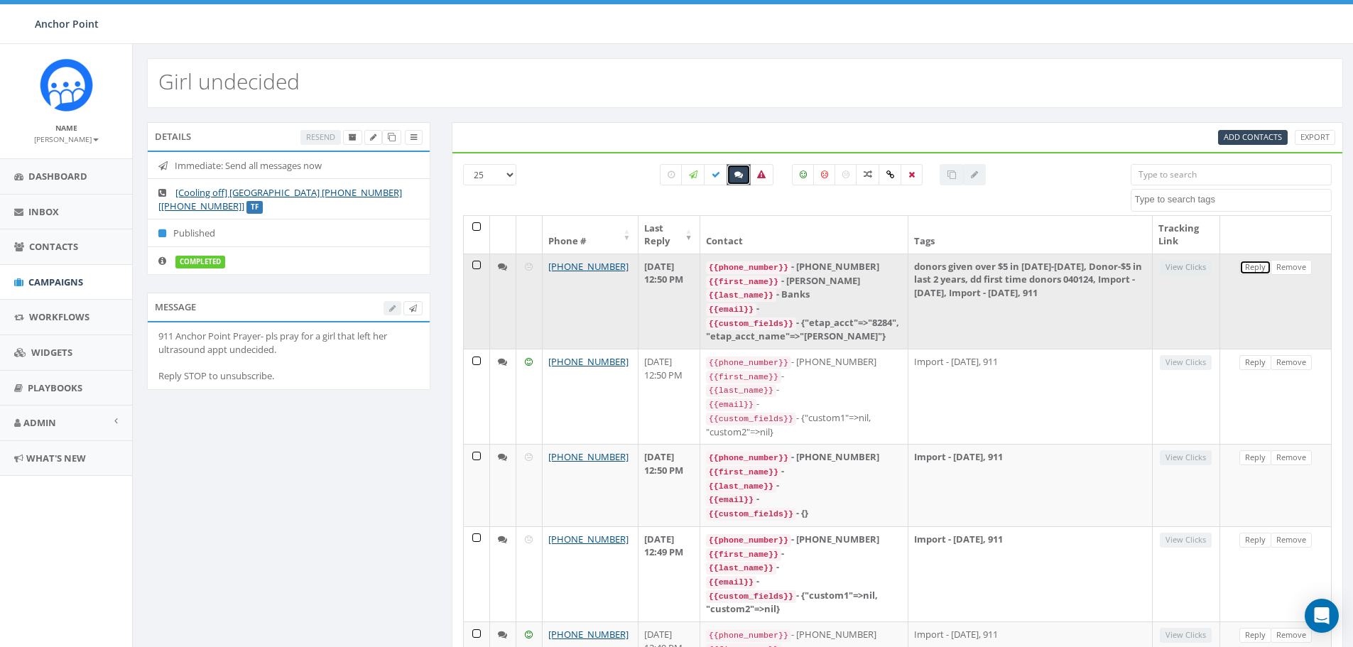
click at [1252, 265] on link "Reply" at bounding box center [1255, 267] width 32 height 15
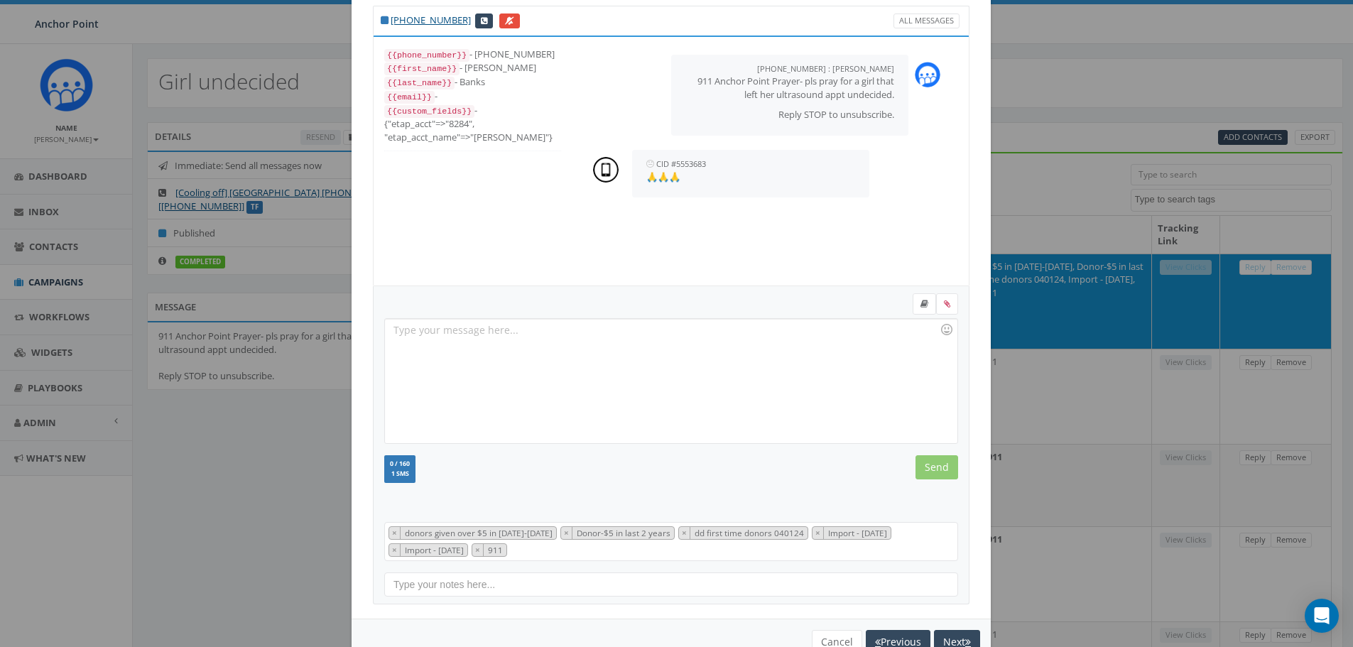
scroll to position [80, 0]
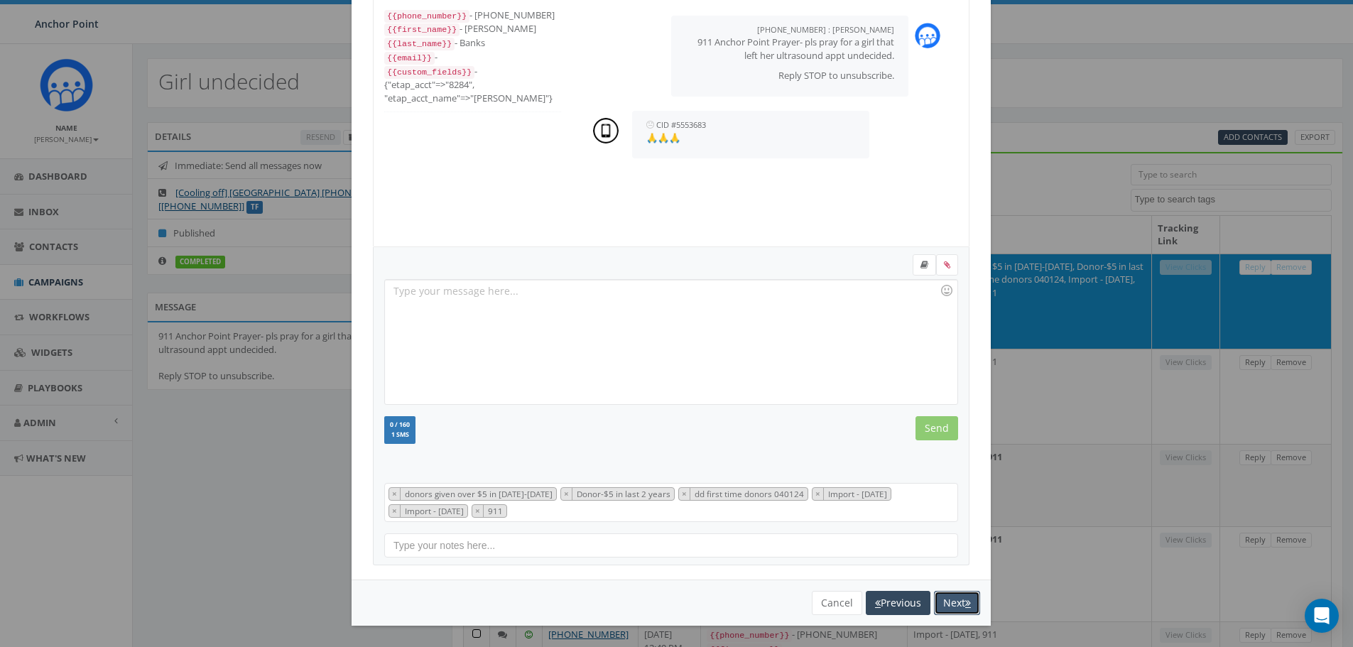
click at [965, 600] on icon "button" at bounding box center [968, 603] width 6 height 10
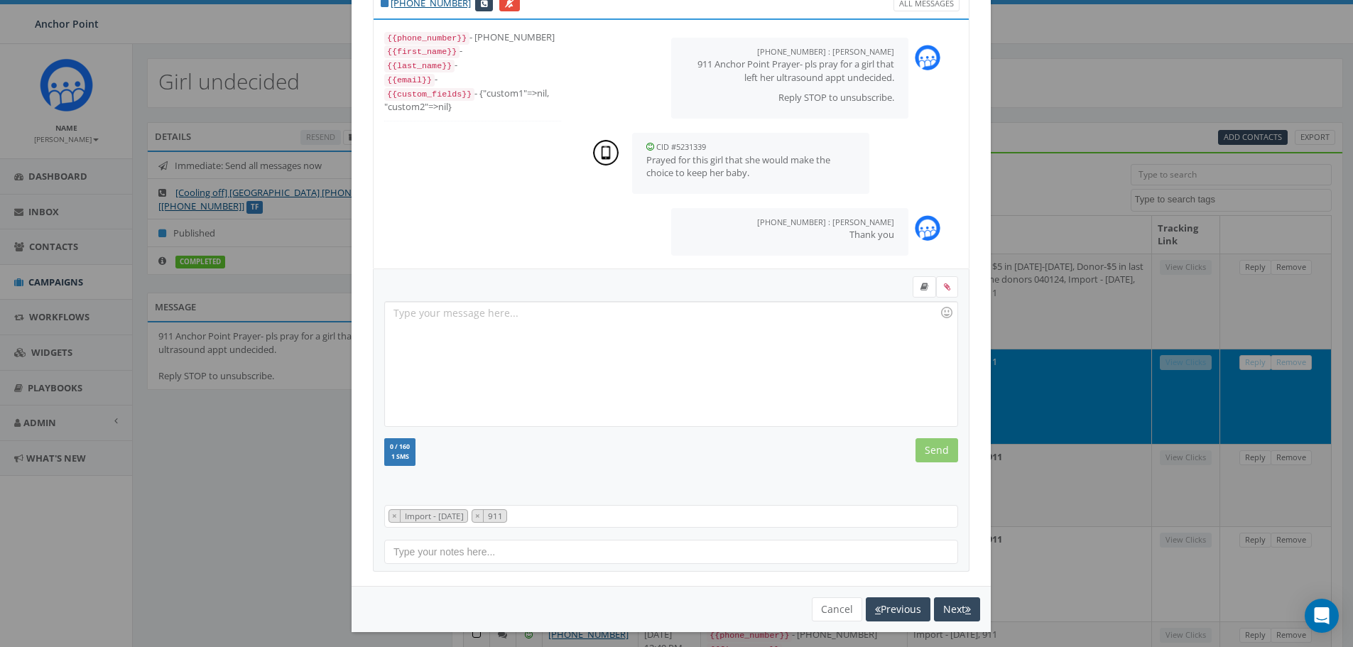
scroll to position [14, 0]
click at [962, 600] on button "Next" at bounding box center [957, 609] width 46 height 24
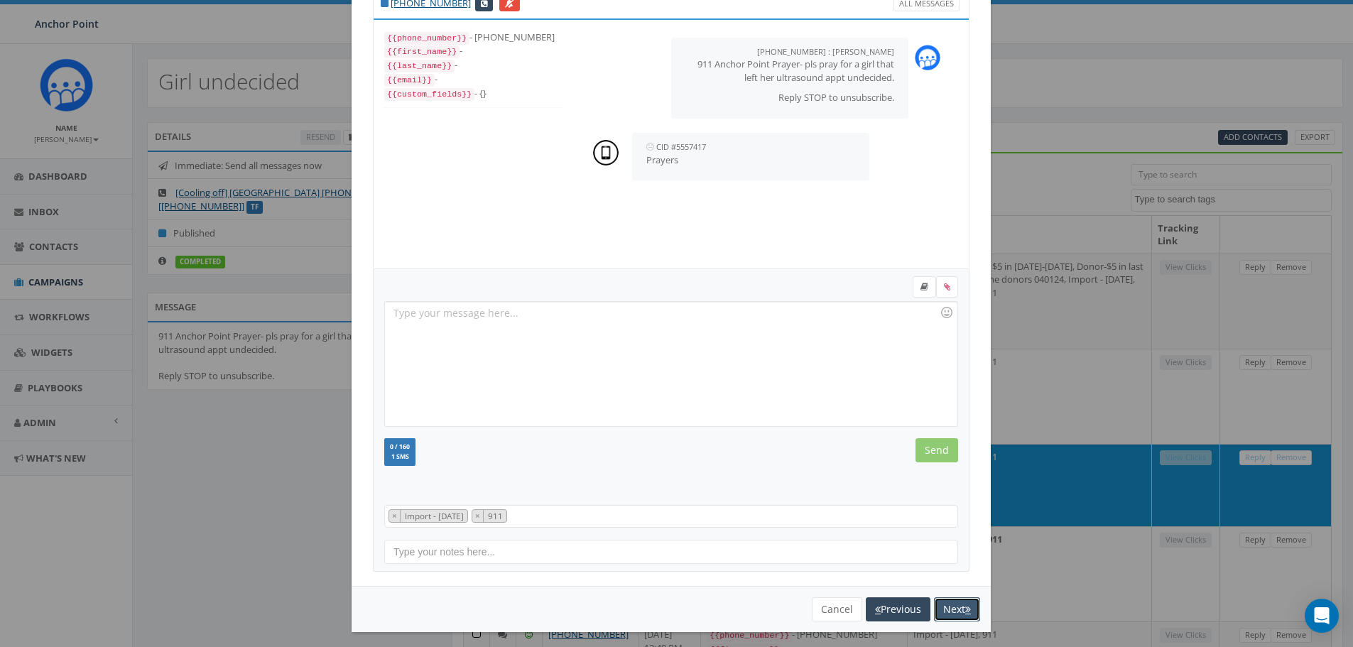
click at [962, 600] on button "Next" at bounding box center [957, 609] width 46 height 24
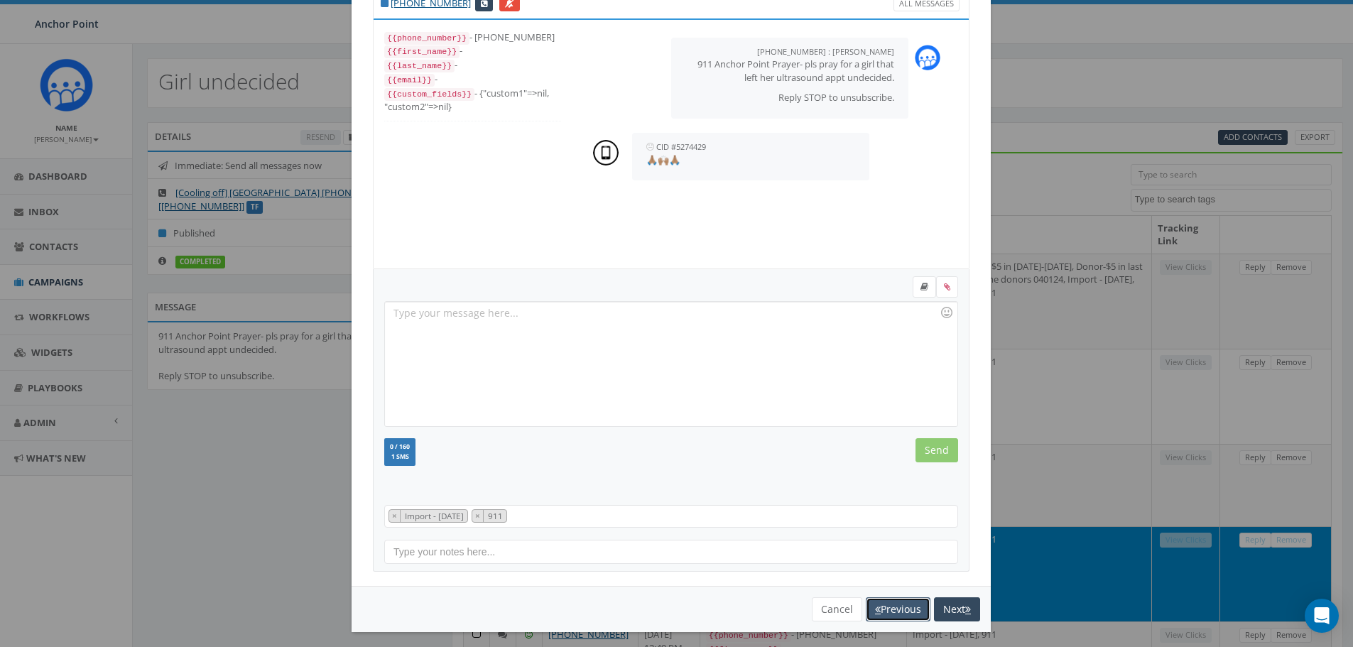
click at [886, 606] on button "Previous" at bounding box center [898, 609] width 65 height 24
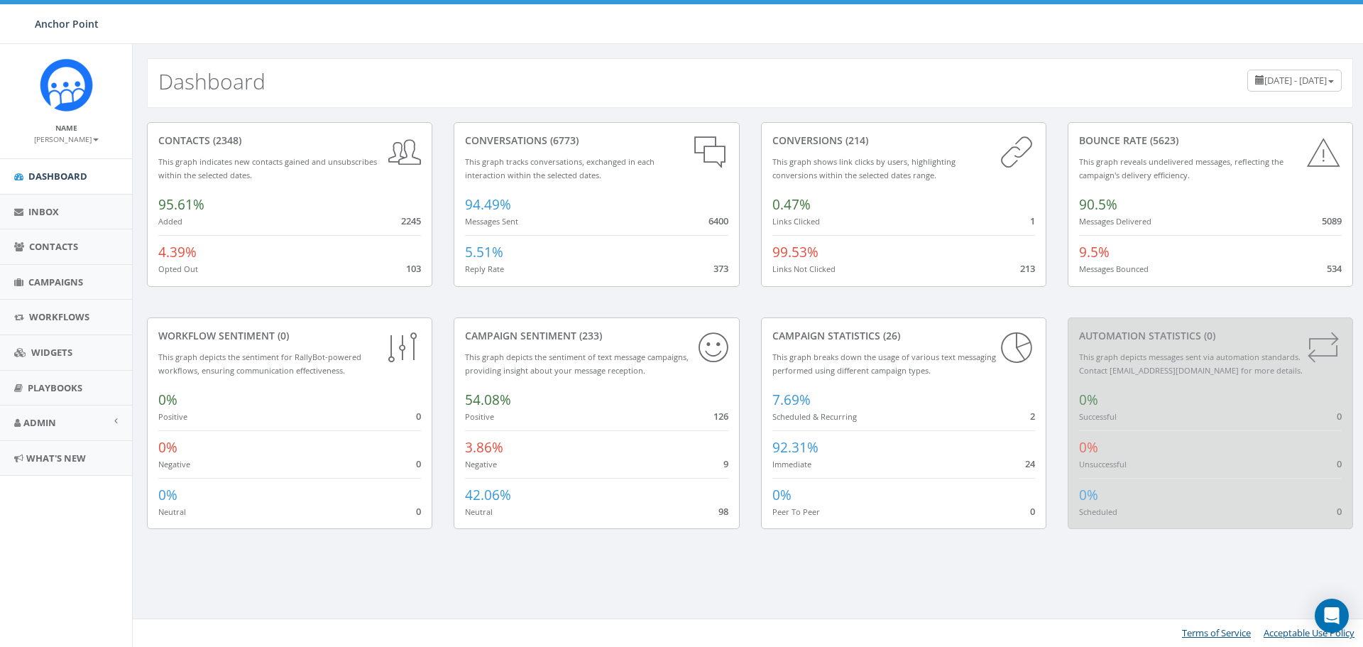
scroll to position [517, 0]
click at [48, 217] on span "Inbox" at bounding box center [43, 211] width 31 height 13
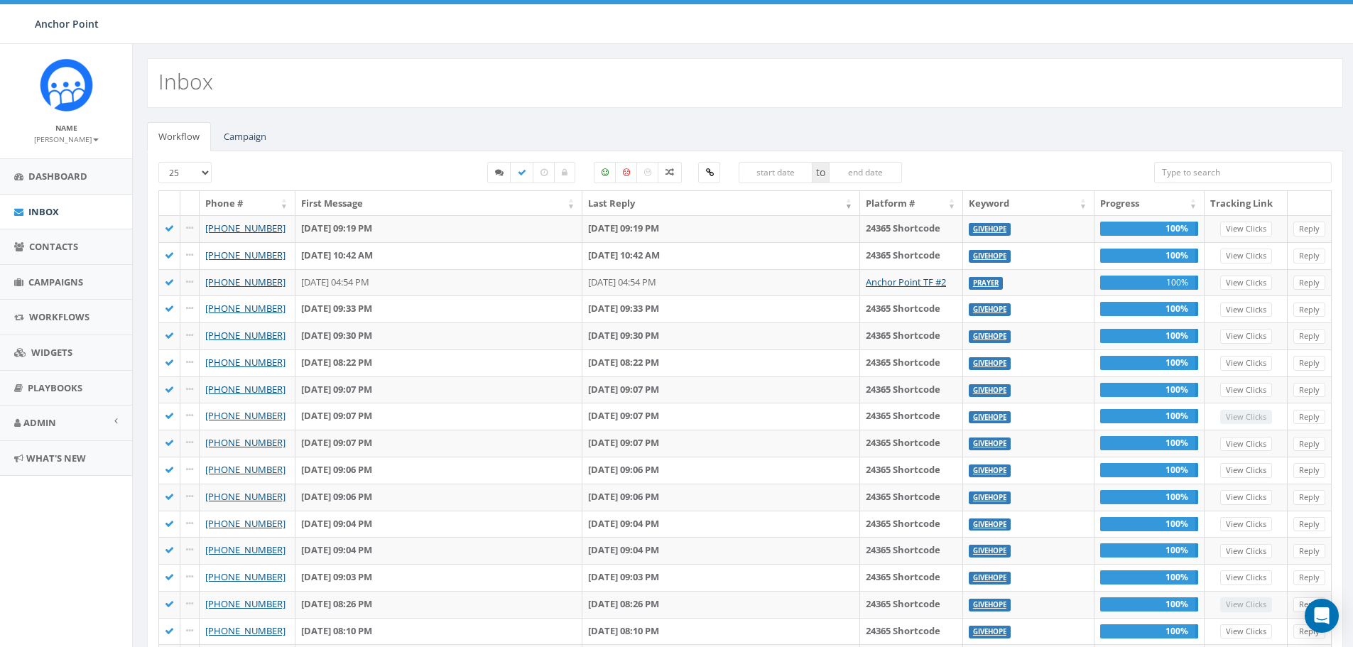
scroll to position [517, 0]
click at [496, 172] on icon at bounding box center [499, 172] width 9 height 9
checkbox input "true"
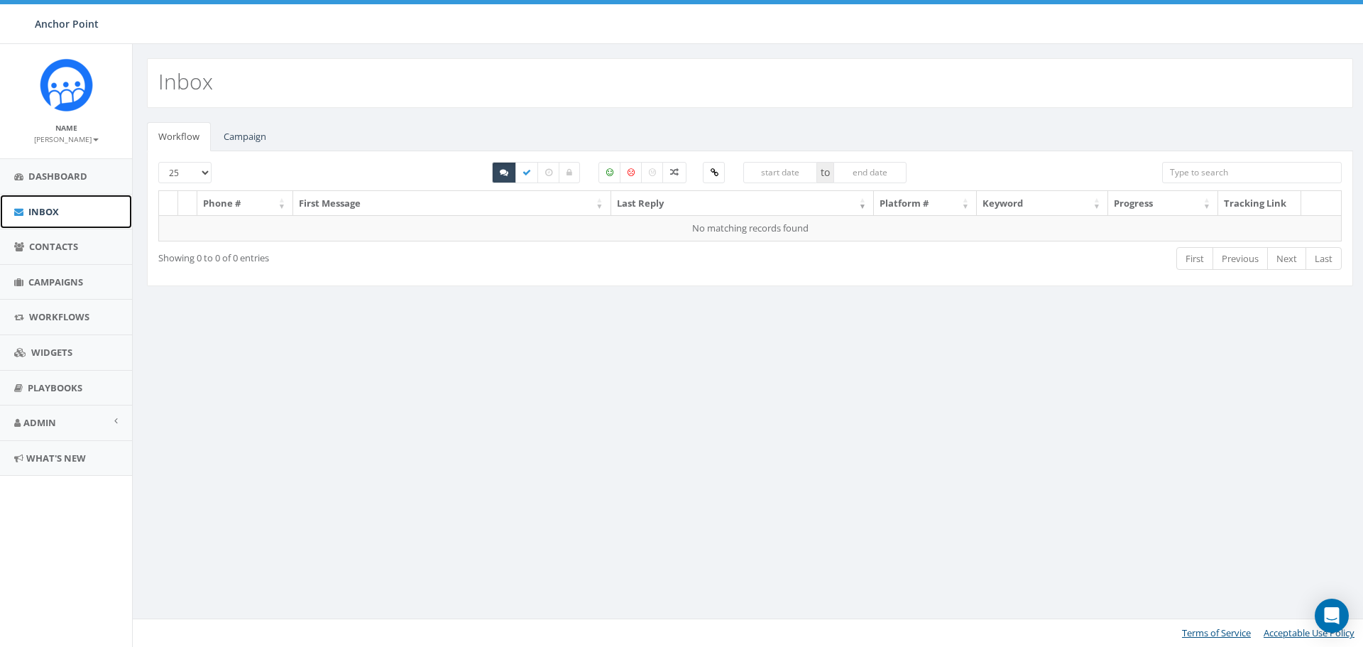
click at [40, 211] on span "Inbox" at bounding box center [43, 211] width 31 height 13
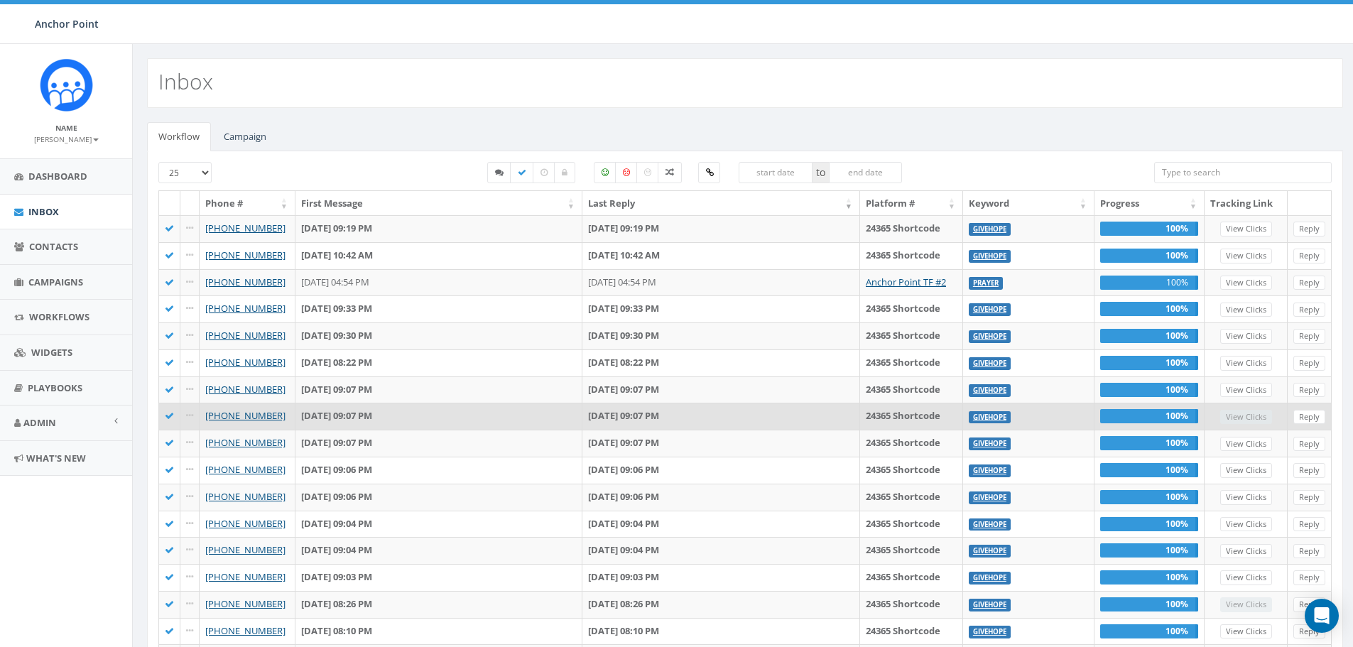
scroll to position [517, 0]
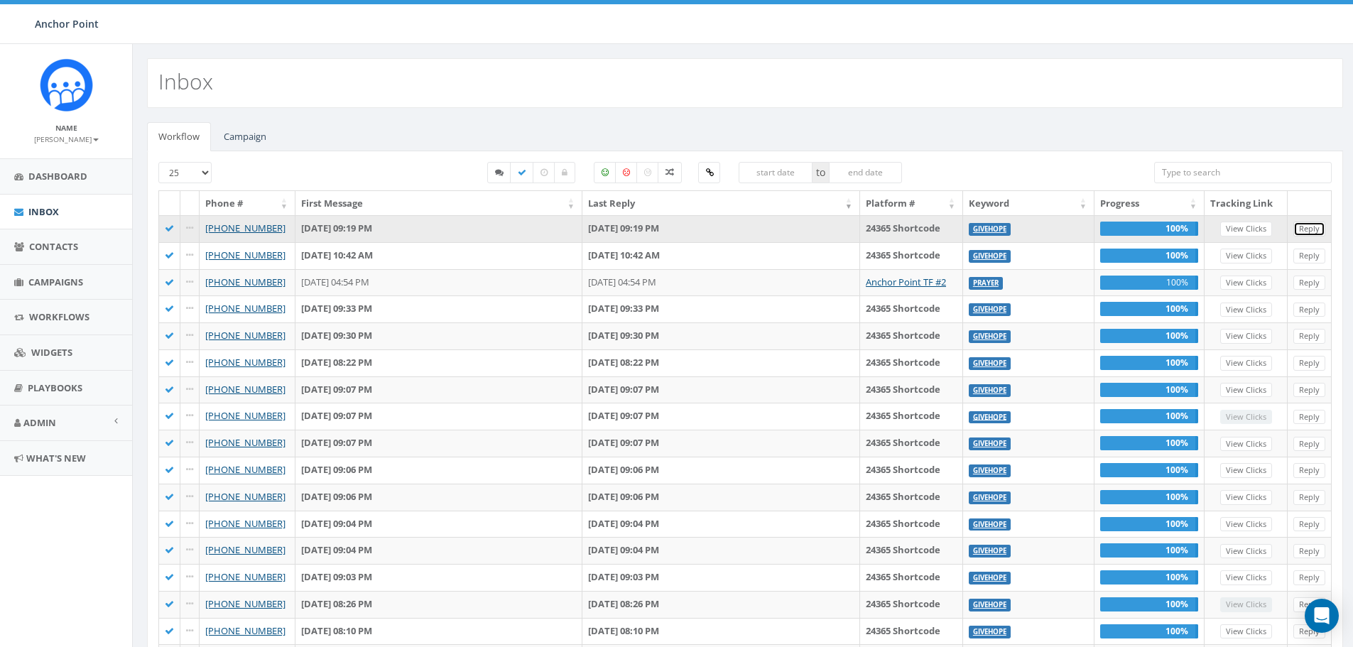
click at [1308, 227] on link "Reply" at bounding box center [1309, 229] width 32 height 15
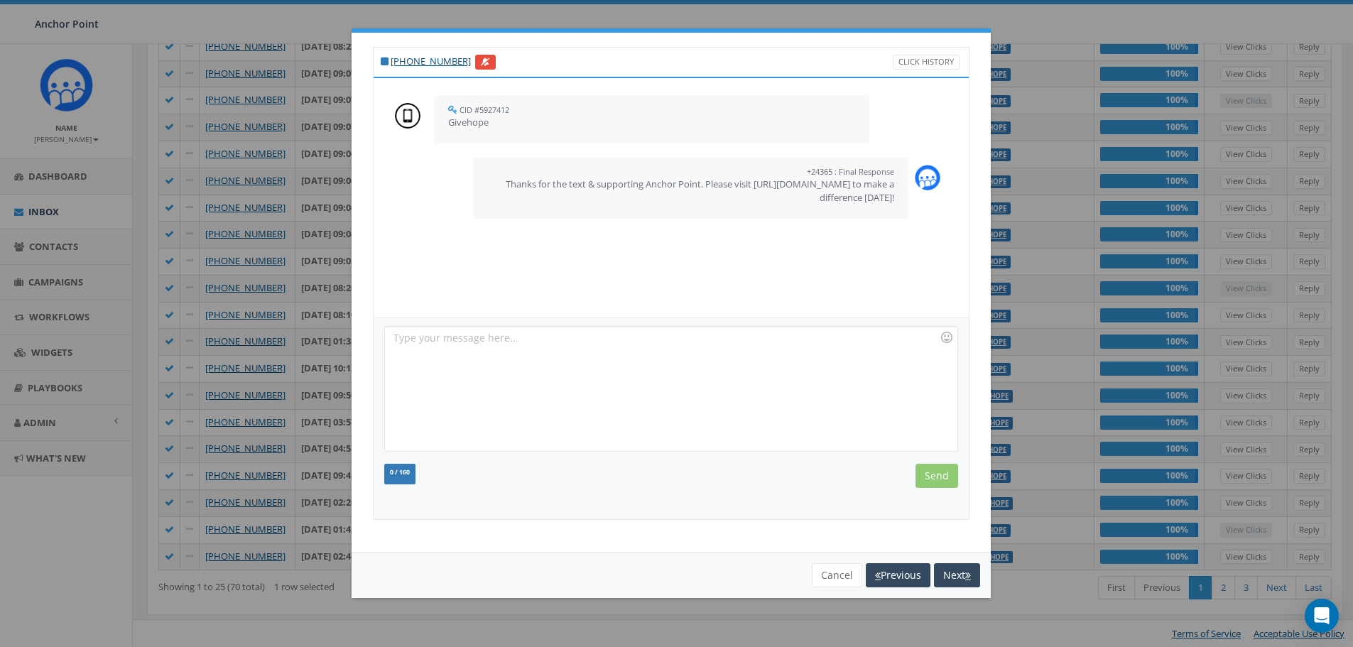
scroll to position [0, 0]
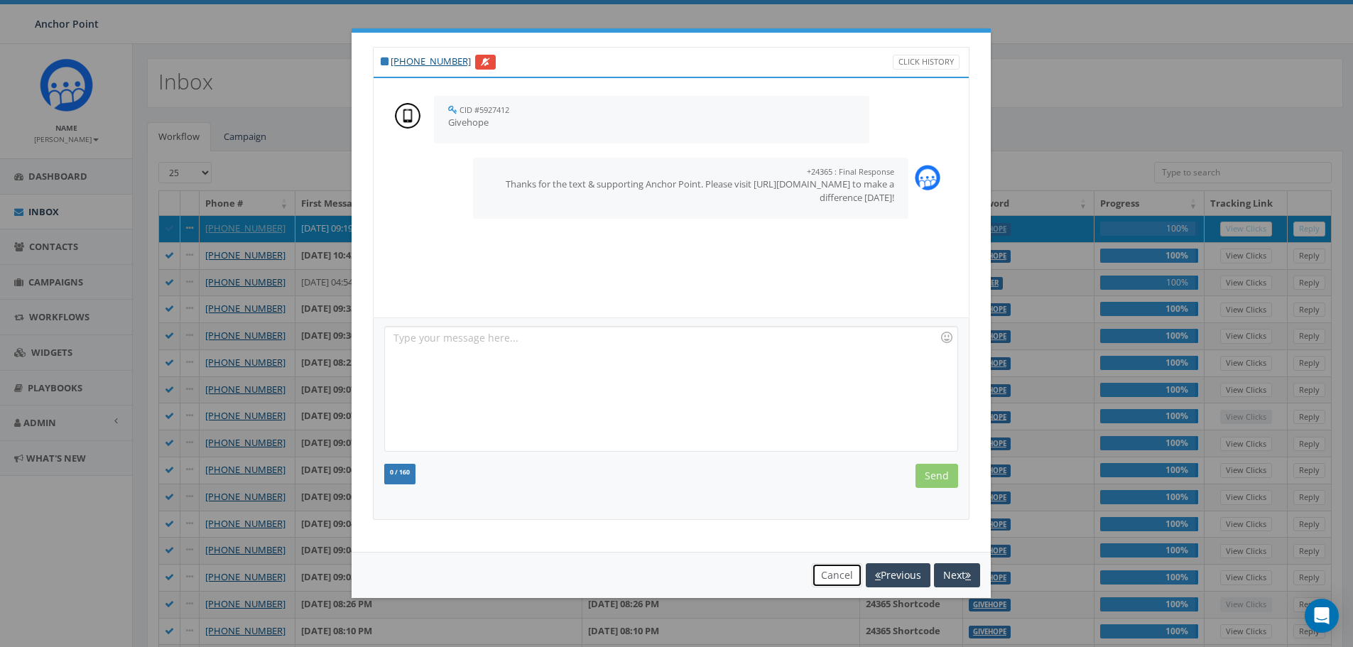
click at [837, 579] on button "Cancel" at bounding box center [837, 575] width 50 height 24
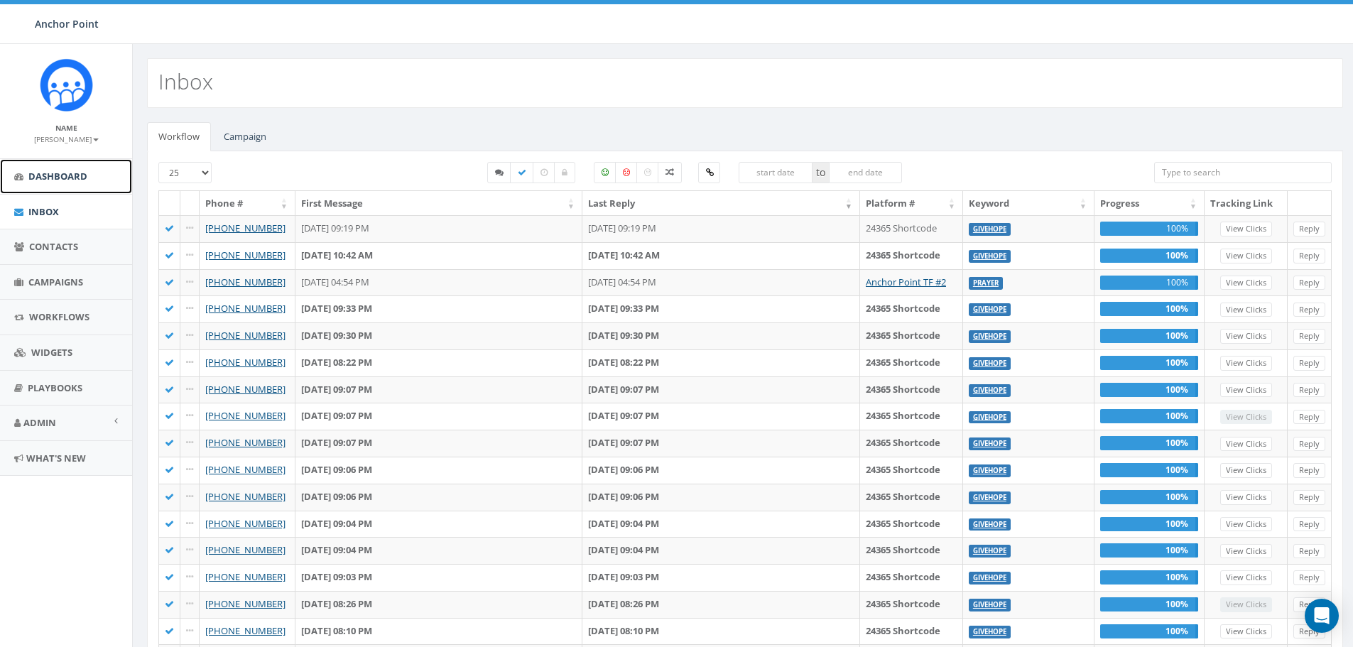
click at [61, 177] on span "Dashboard" at bounding box center [57, 176] width 59 height 13
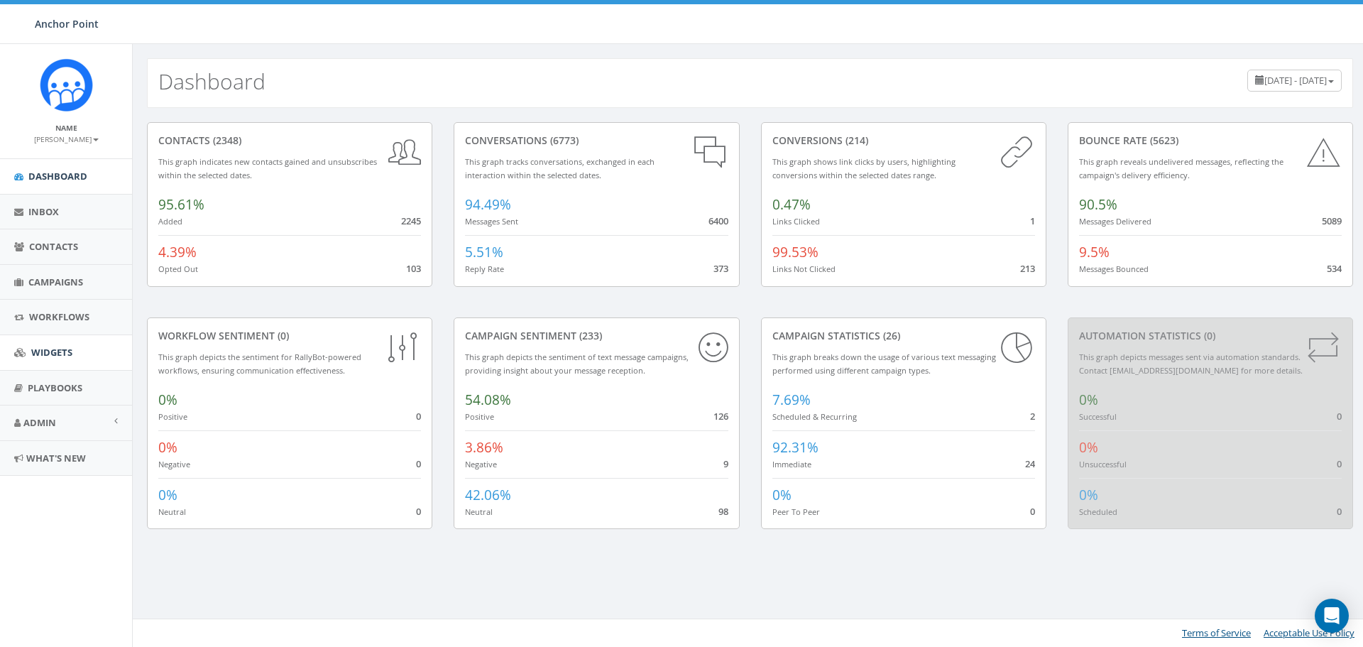
scroll to position [517, 0]
click at [45, 280] on span "Campaigns" at bounding box center [55, 282] width 55 height 13
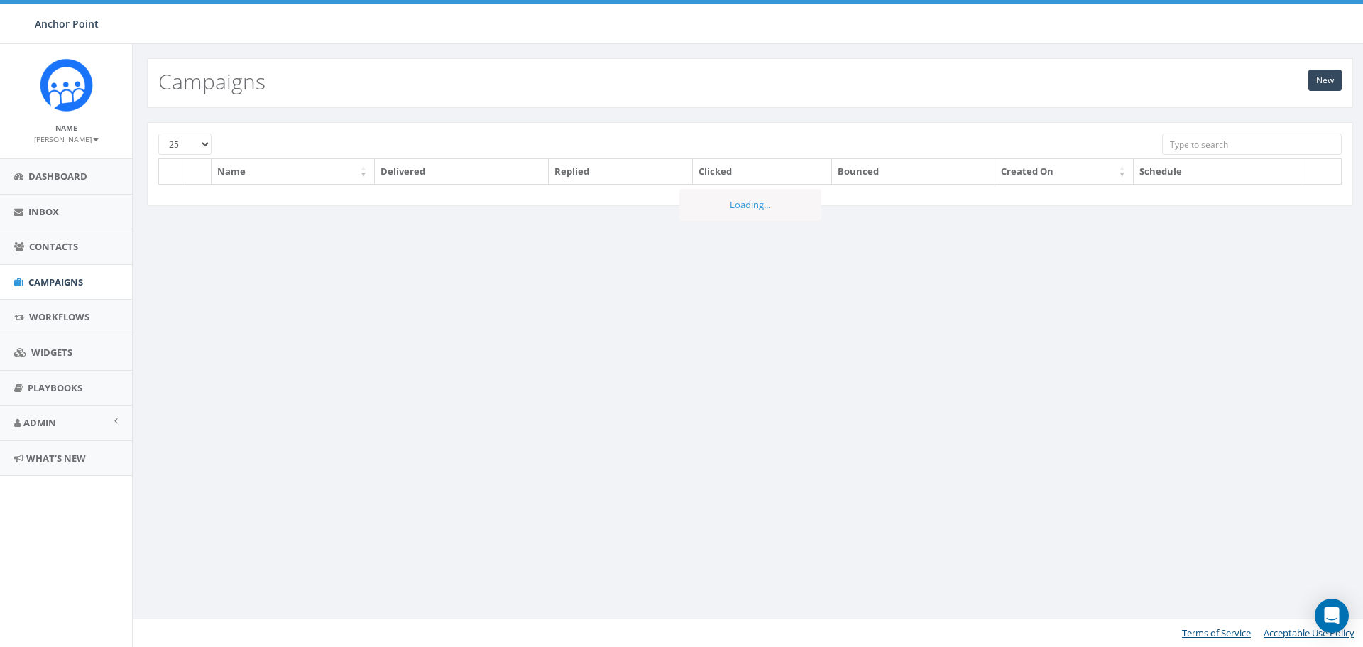
scroll to position [517, 0]
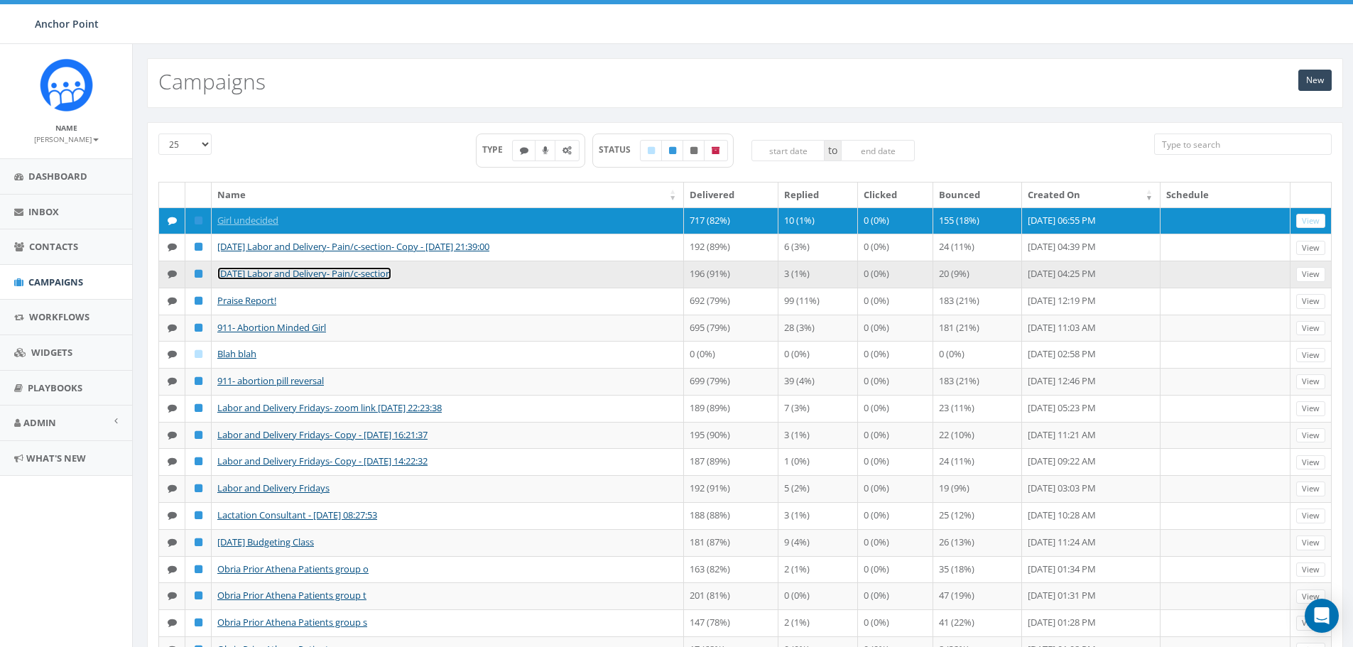
click at [311, 279] on link "[DATE] Labor and Delivery- Pain/c-section" at bounding box center [304, 273] width 174 height 13
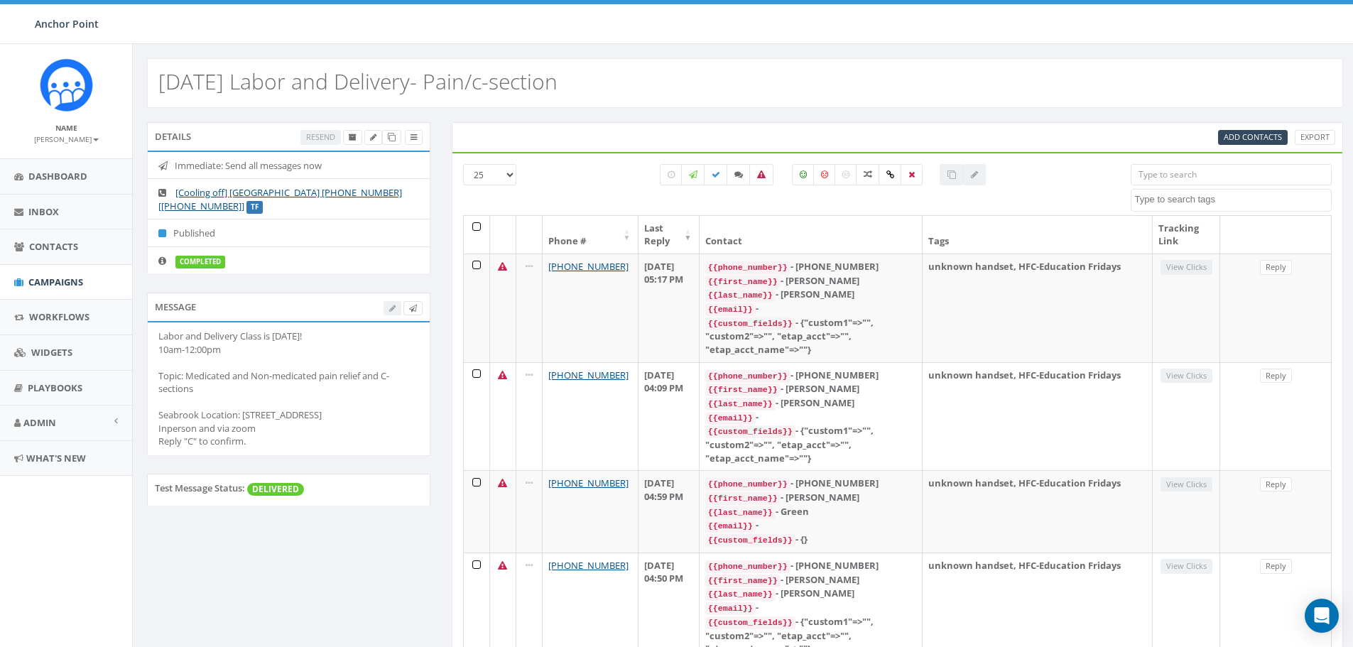
select select
click at [734, 169] on label at bounding box center [738, 174] width 24 height 21
checkbox input "true"
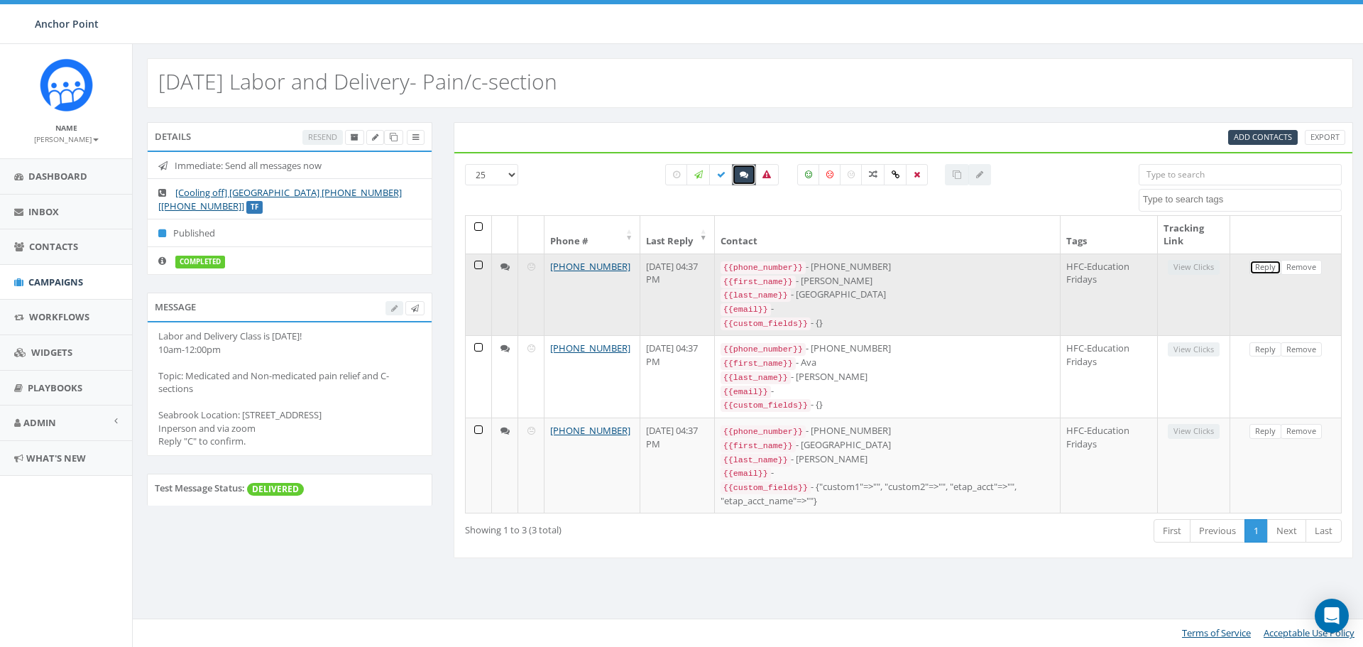
click at [1261, 263] on link "Reply" at bounding box center [1266, 267] width 32 height 15
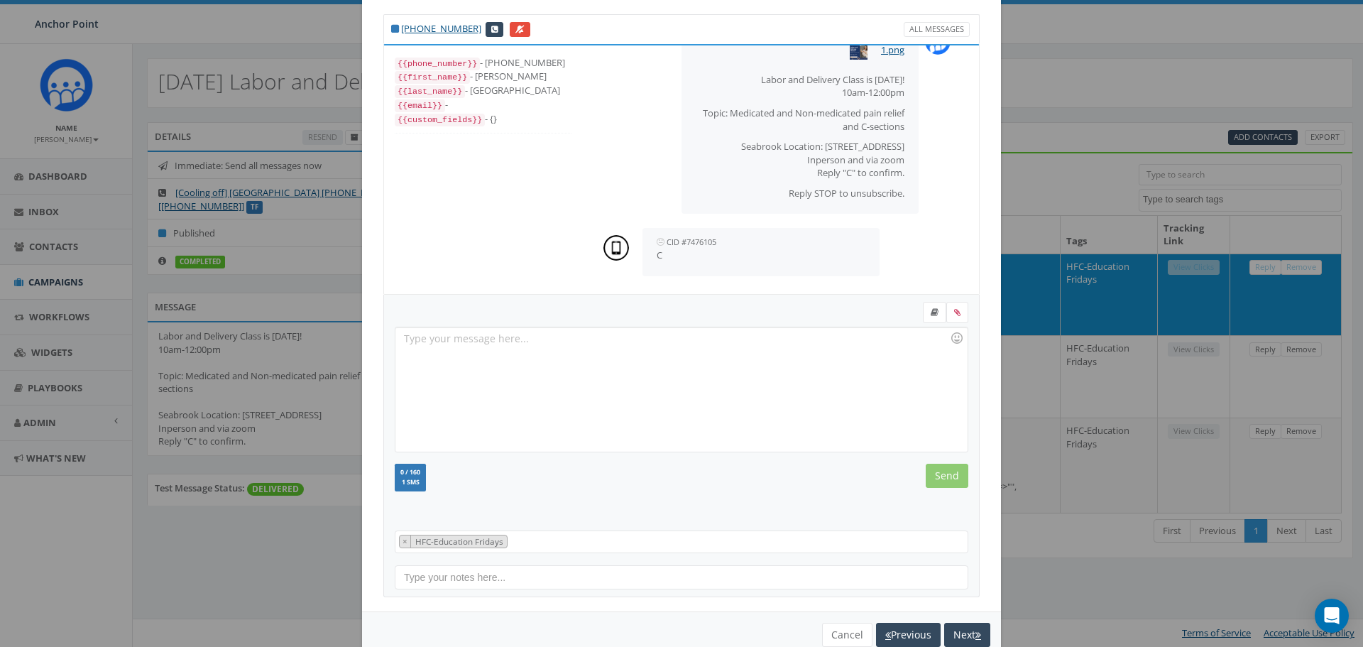
scroll to position [65, 0]
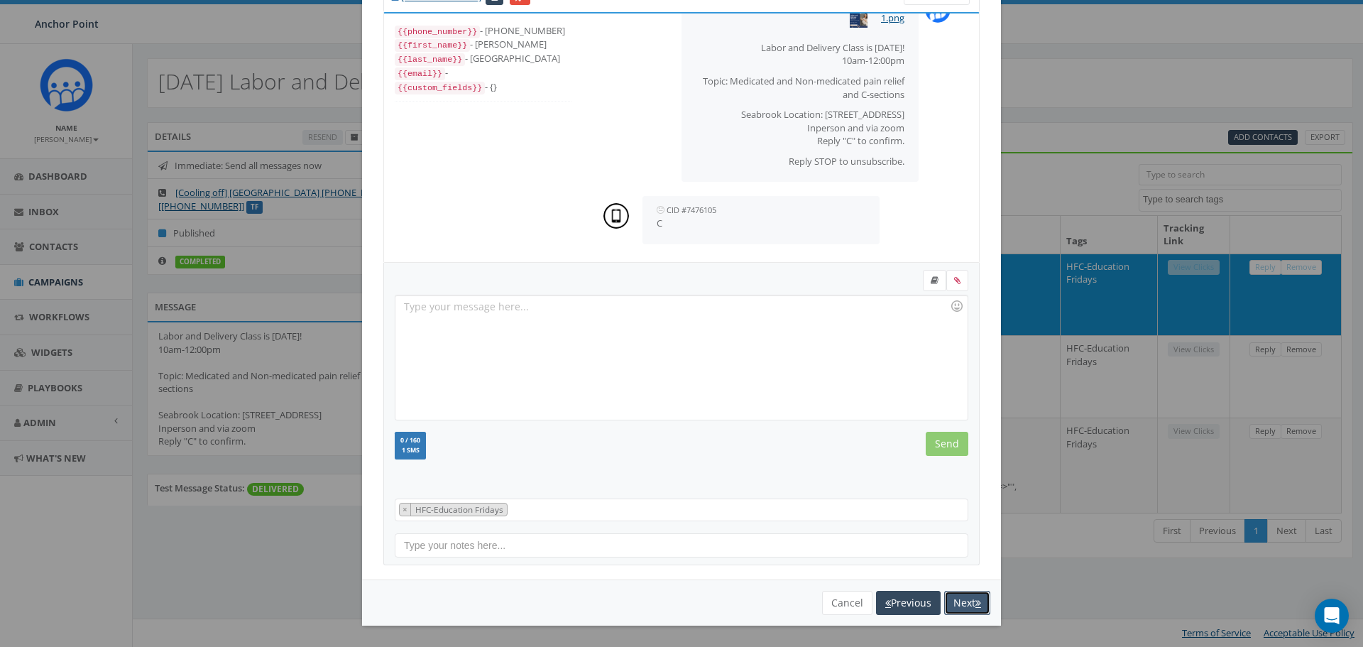
click at [962, 601] on button "Next" at bounding box center [968, 603] width 46 height 24
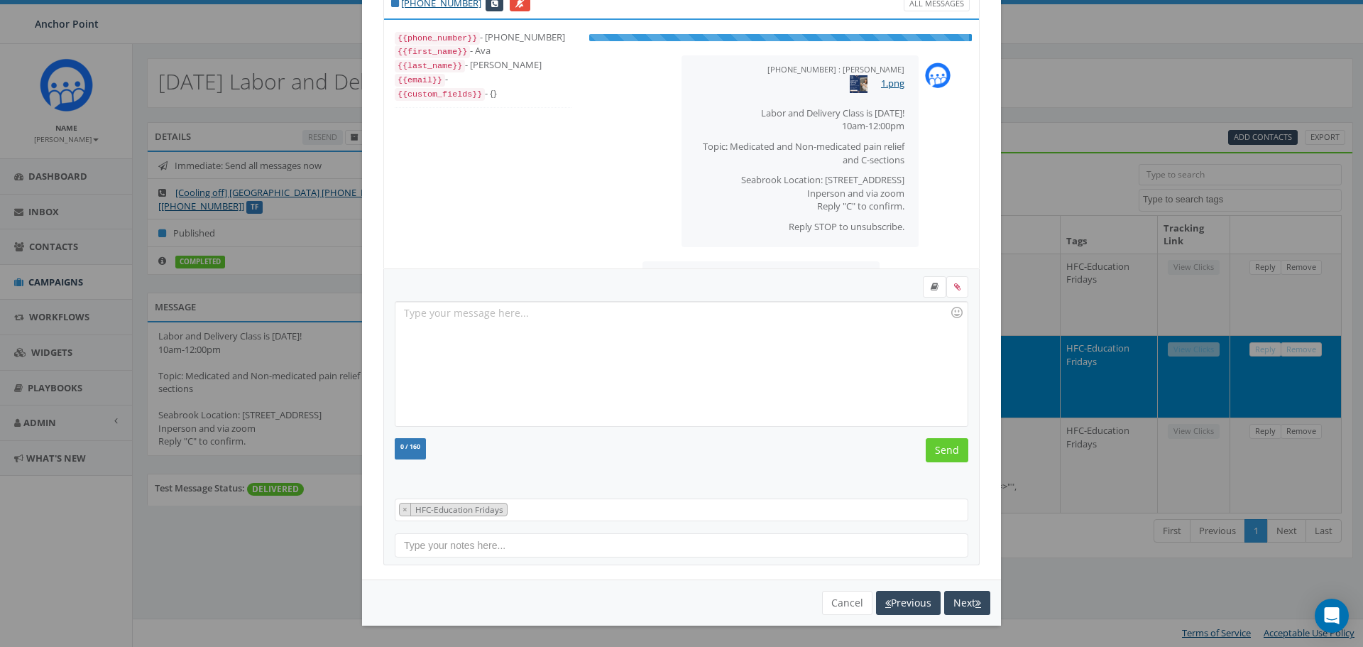
scroll to position [41, 0]
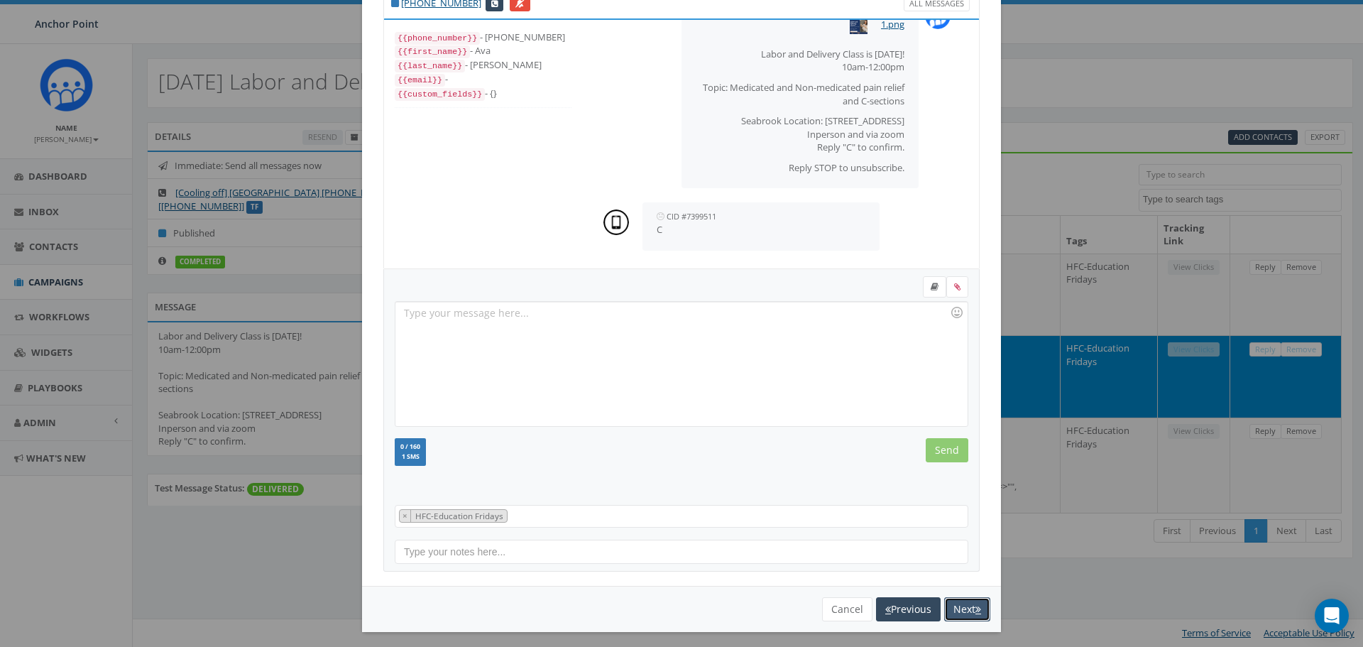
click at [964, 601] on button "Next" at bounding box center [968, 609] width 46 height 24
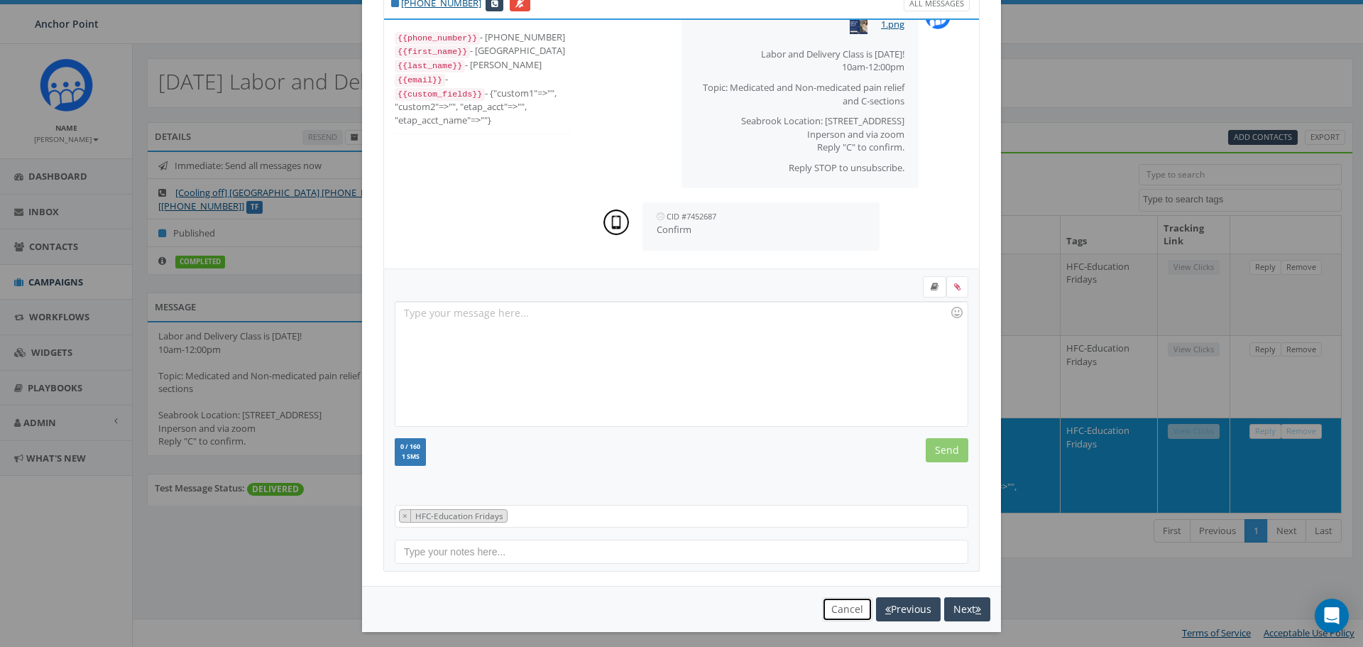
click at [832, 606] on button "Cancel" at bounding box center [847, 609] width 50 height 24
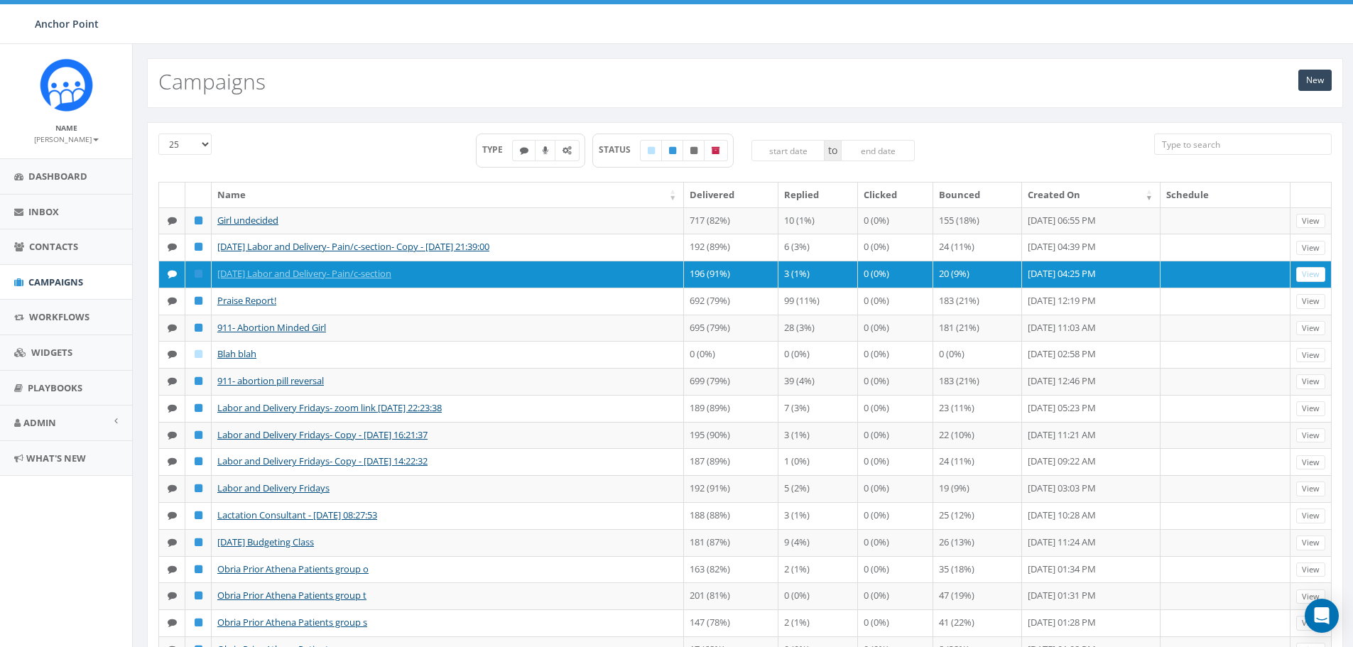
scroll to position [517, 0]
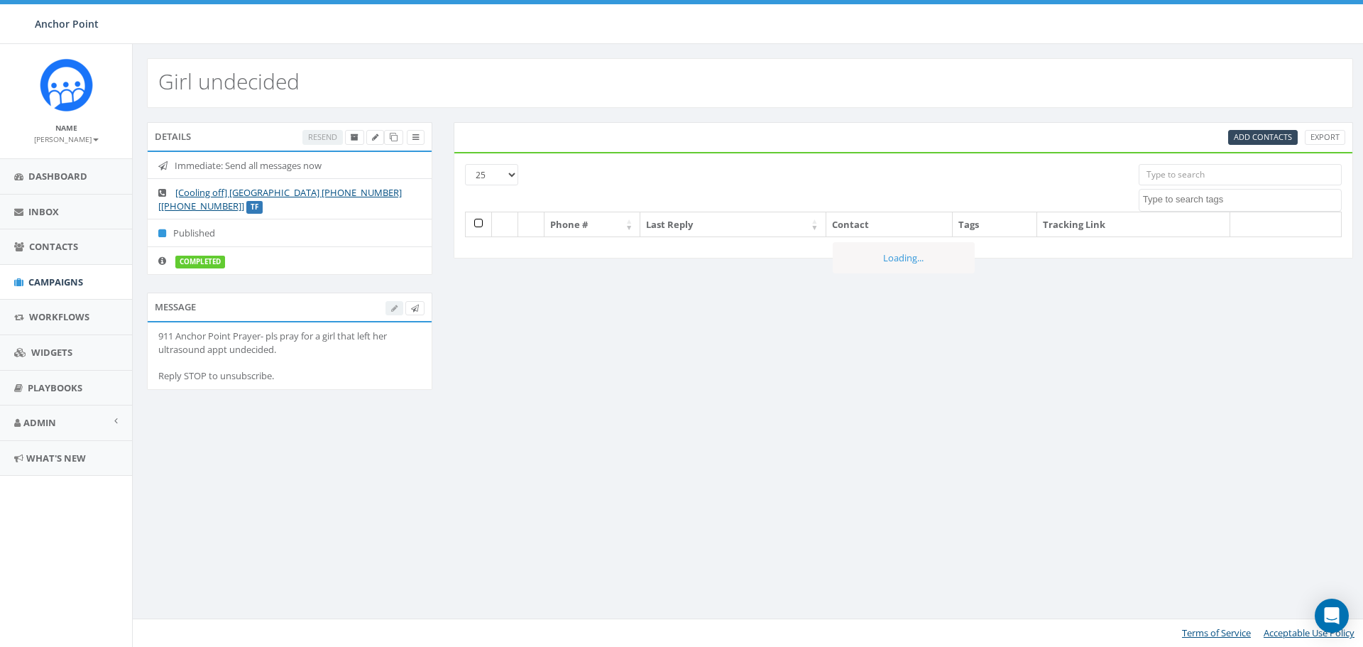
select select
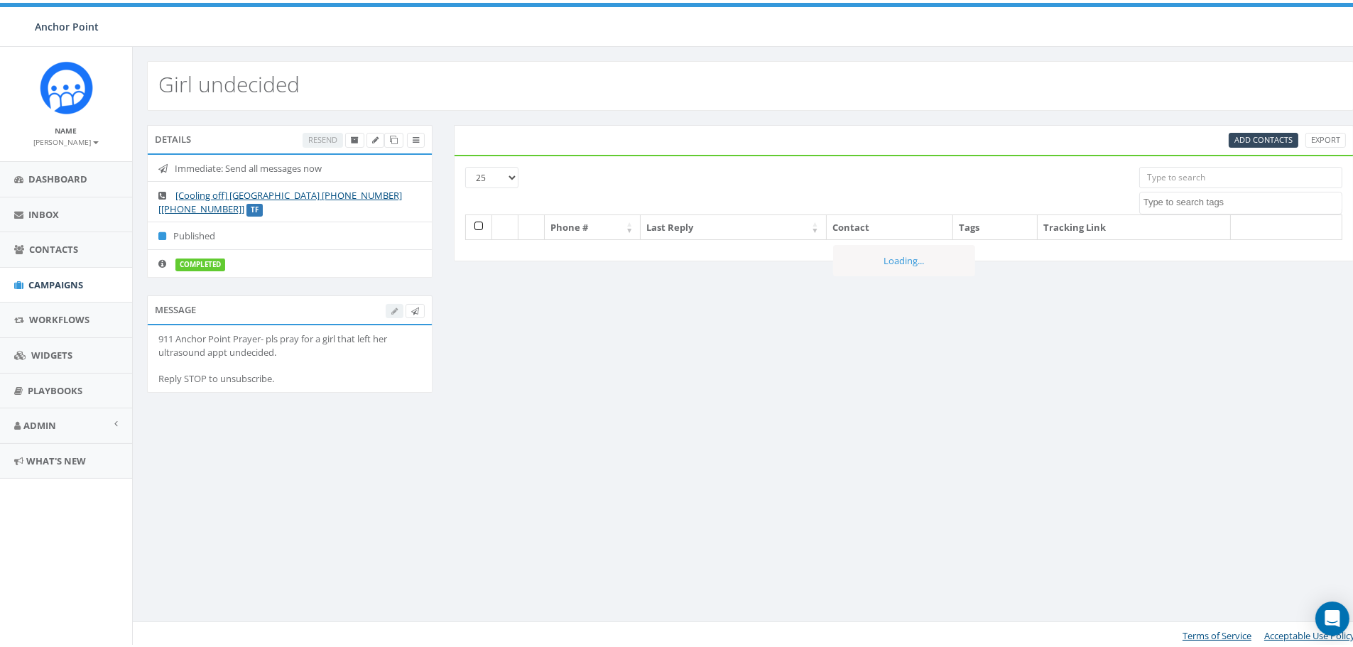
scroll to position [517, 0]
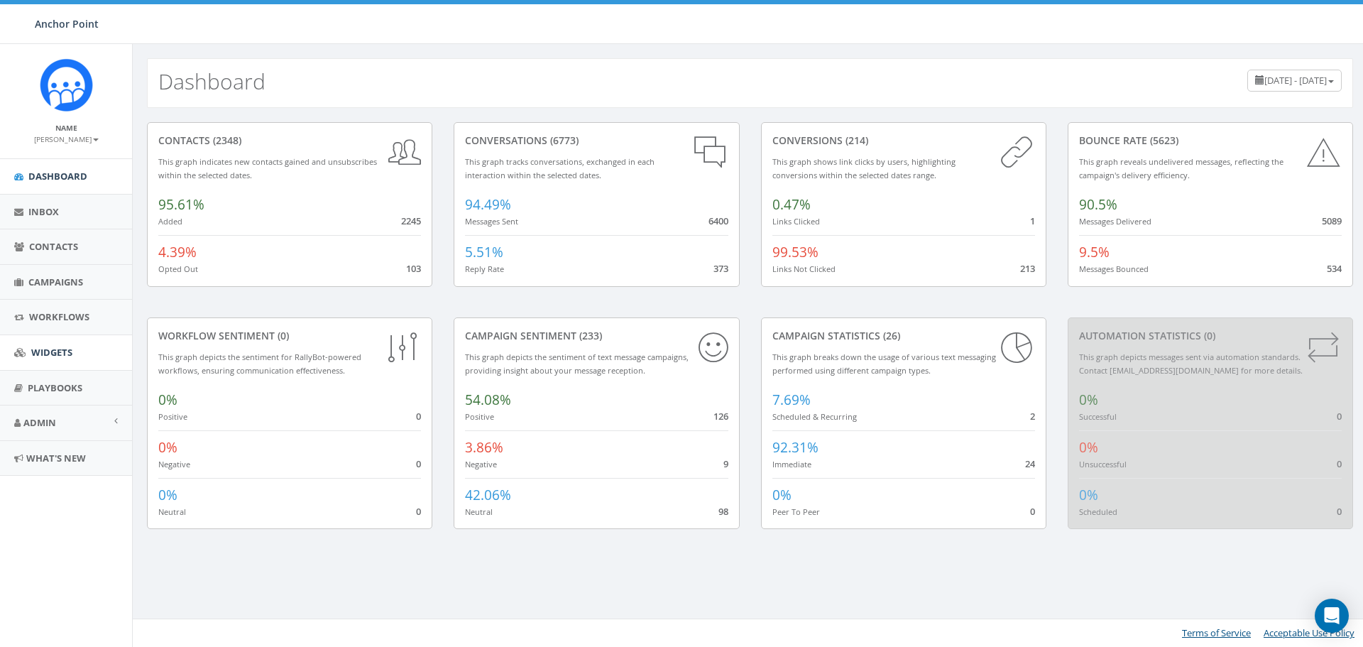
scroll to position [517, 0]
click at [55, 251] on span "Contacts" at bounding box center [53, 246] width 49 height 13
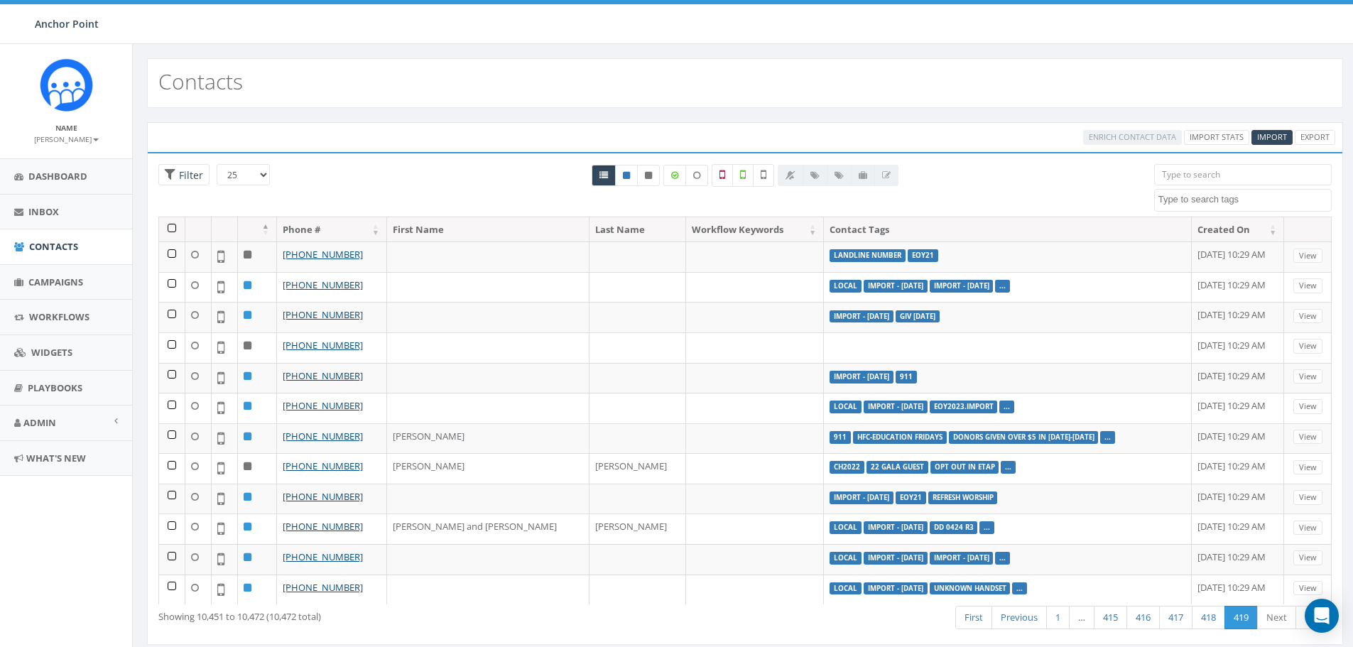
select select
click at [1213, 175] on input "search" at bounding box center [1243, 174] width 178 height 21
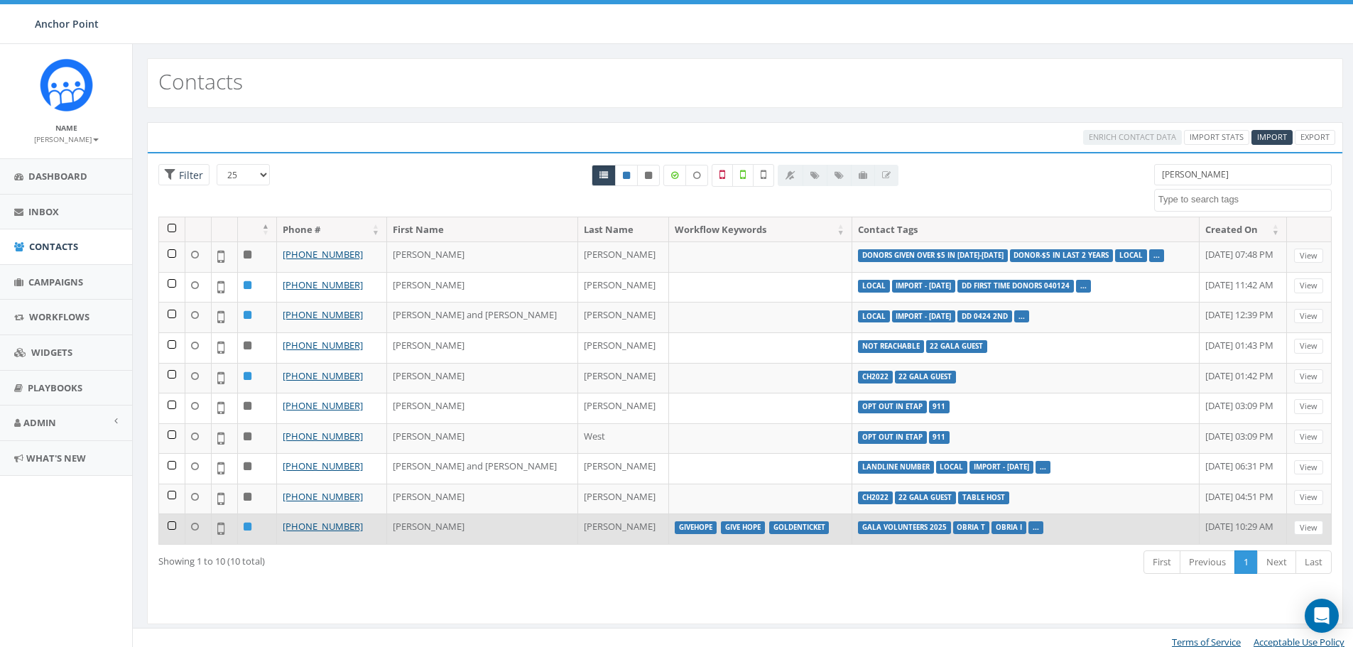
type input "[PERSON_NAME]"
click at [1033, 527] on link "..." at bounding box center [1036, 527] width 6 height 9
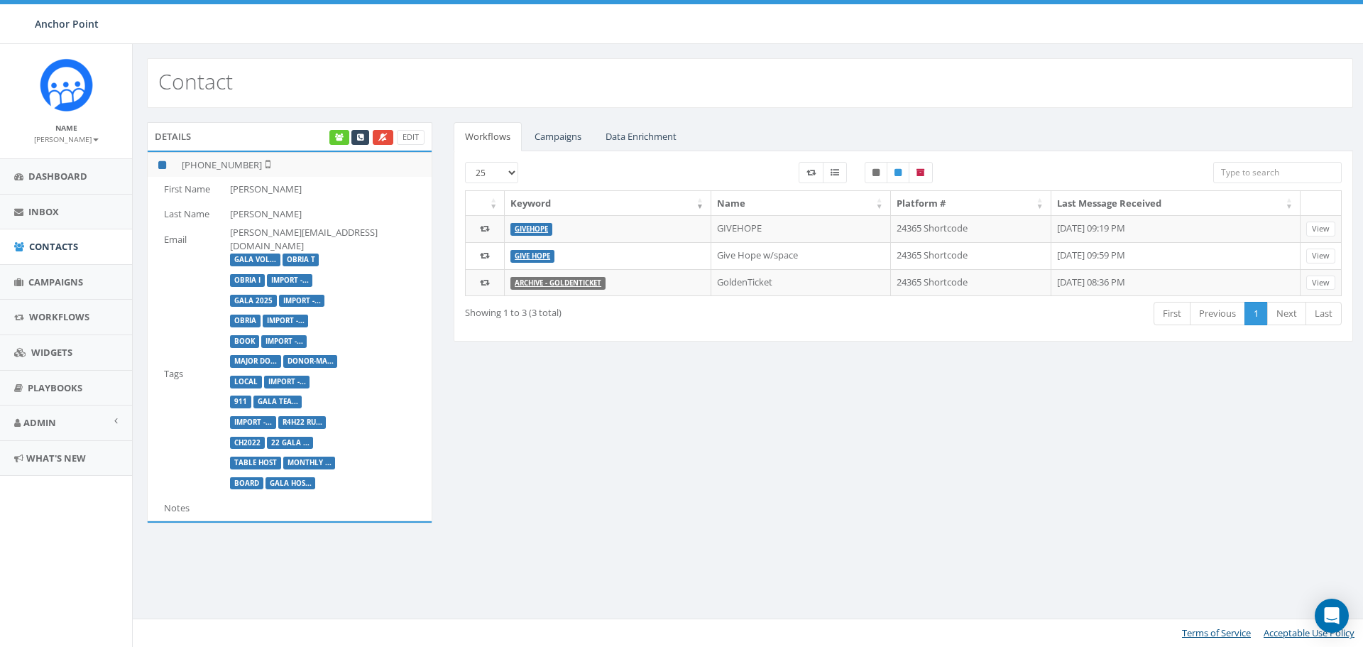
scroll to position [517, 0]
